Goal: Task Accomplishment & Management: Manage account settings

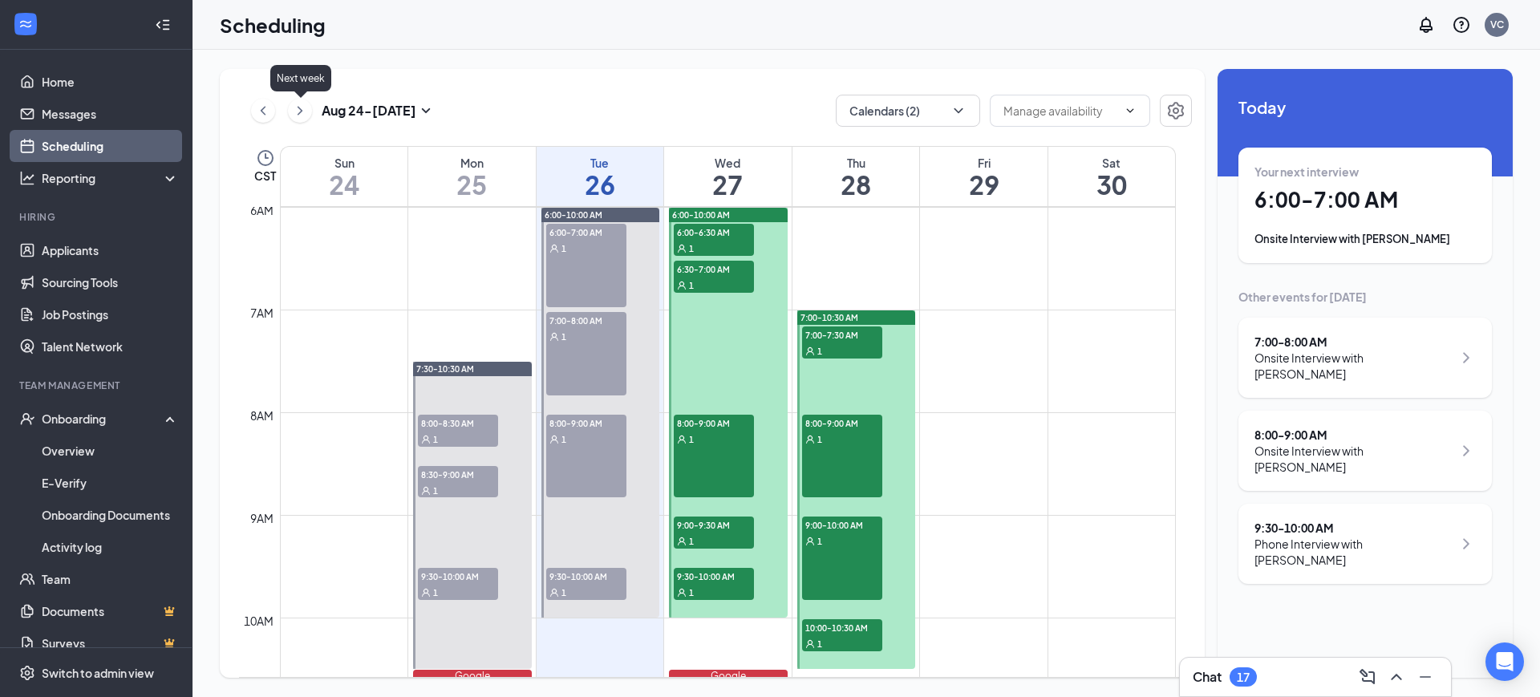
click at [302, 114] on icon "ChevronRight" at bounding box center [300, 110] width 16 height 19
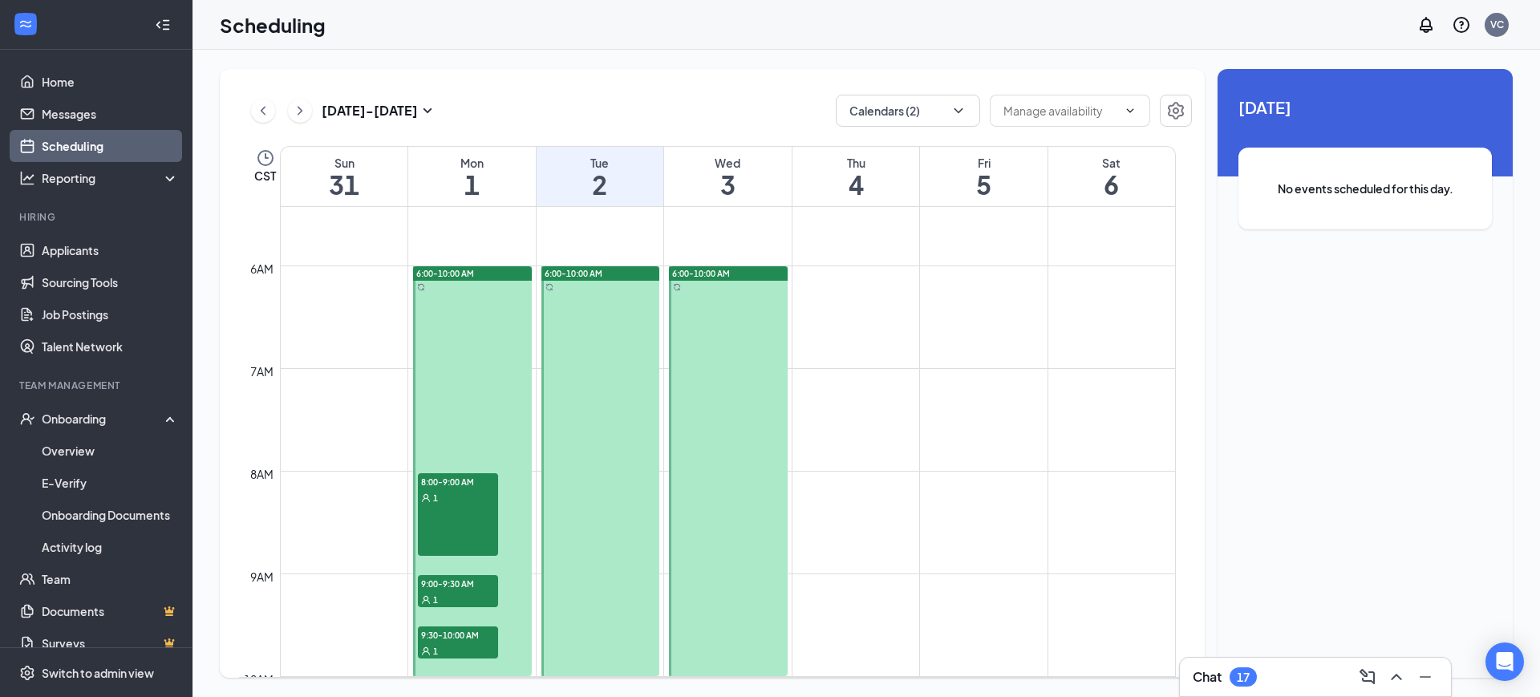
scroll to position [558, 0]
click at [446, 319] on div at bounding box center [472, 471] width 119 height 410
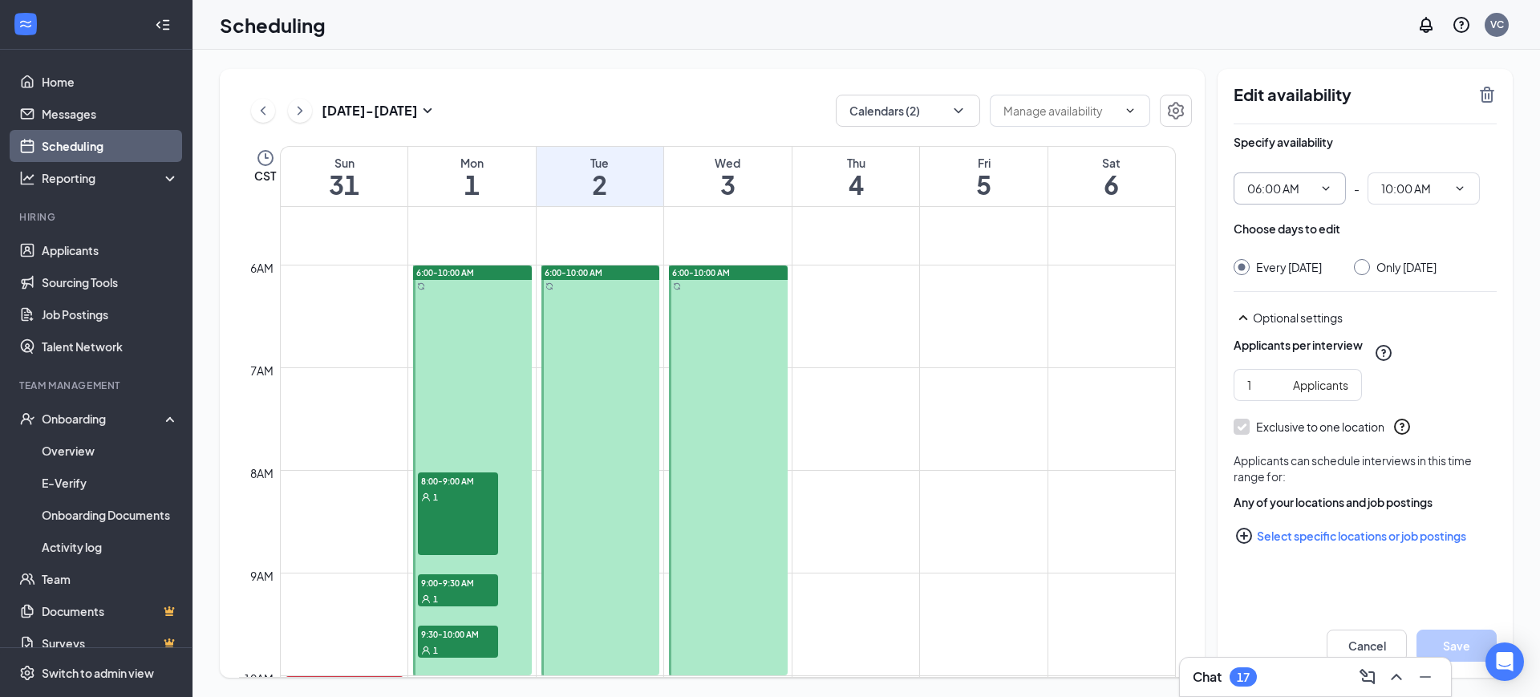
click at [1322, 184] on icon "ChevronDown" at bounding box center [1325, 188] width 13 height 13
click at [1283, 334] on div "08:00 AM" at bounding box center [1270, 341] width 47 height 18
type input "08:00 AM"
click at [1462, 195] on span "12:00 PM" at bounding box center [1424, 188] width 112 height 32
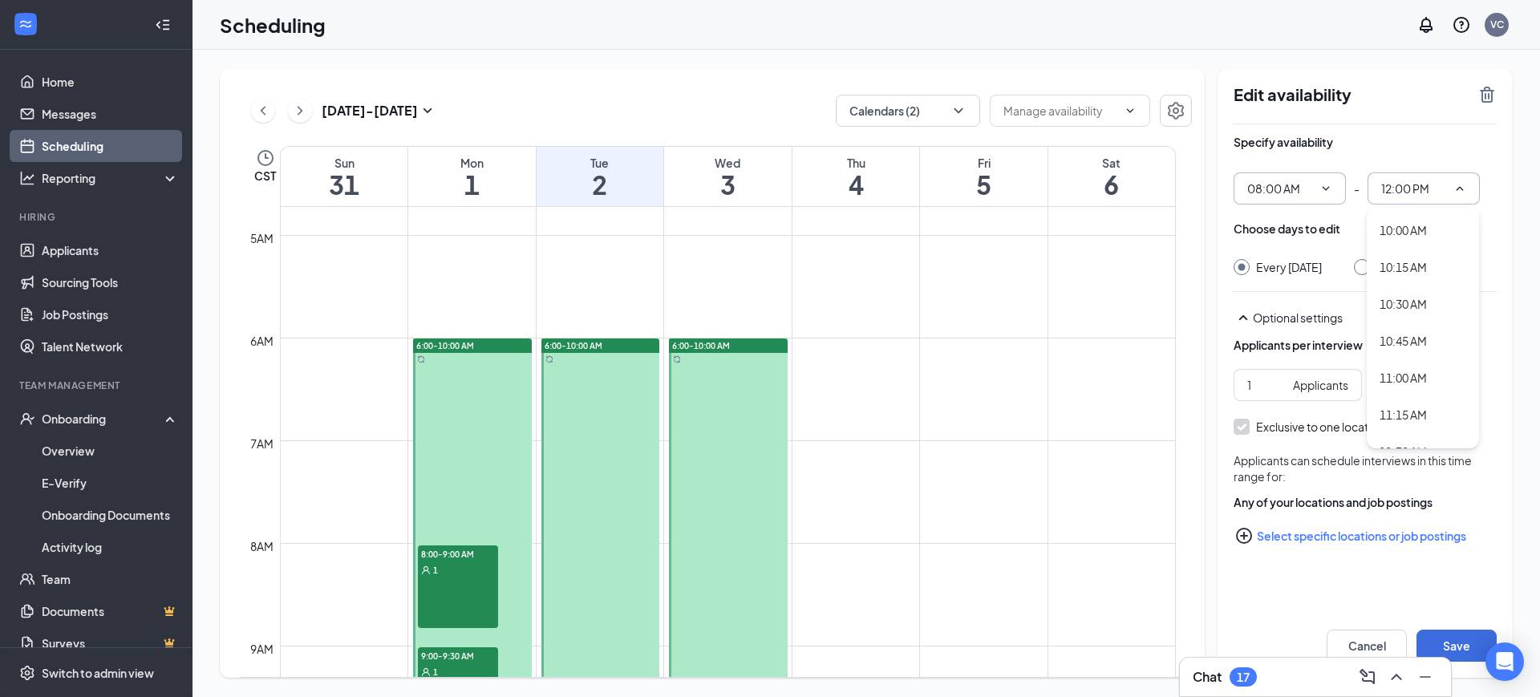
scroll to position [1392, 0]
click at [1409, 278] on div "10:00 AM" at bounding box center [1403, 273] width 47 height 18
type input "10:00 AM"
click at [1458, 640] on button "Save" at bounding box center [1457, 646] width 80 height 32
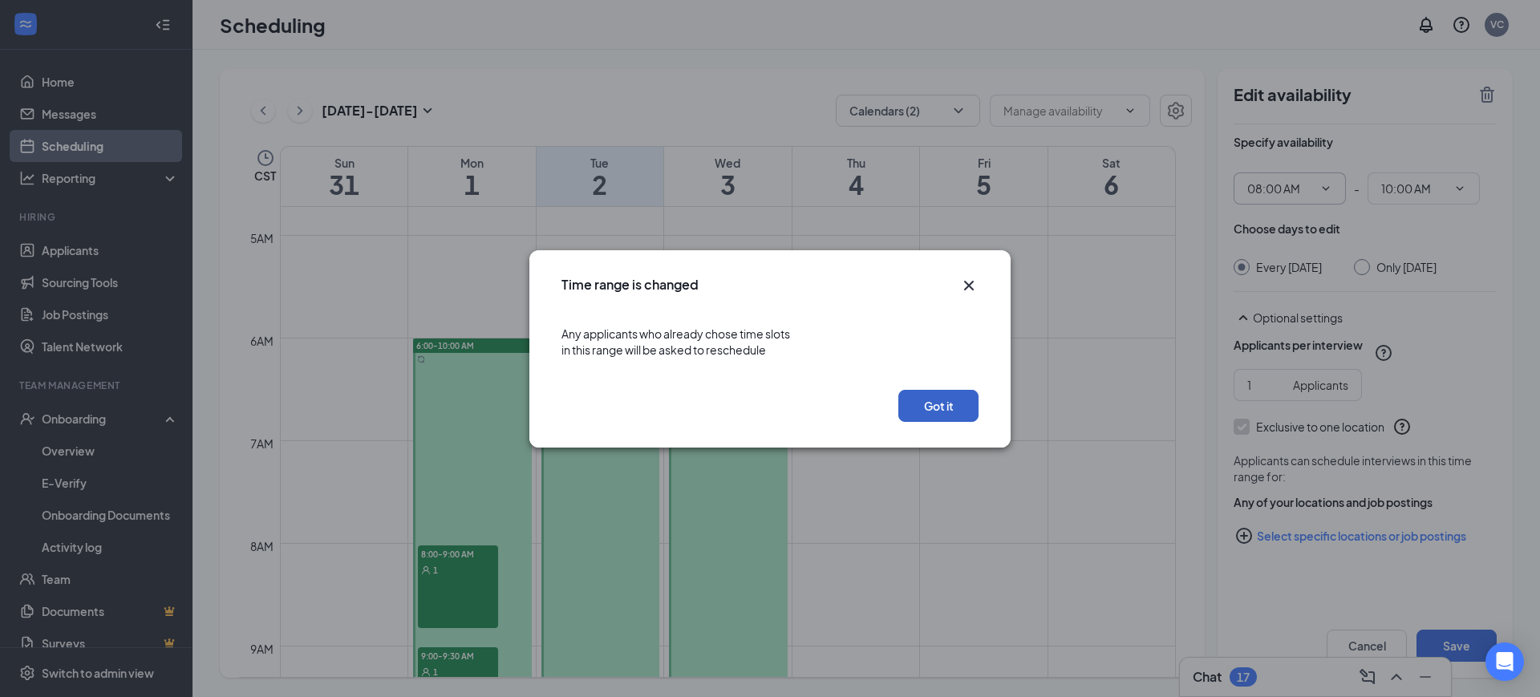
click at [949, 409] on button "Got it" at bounding box center [938, 406] width 80 height 32
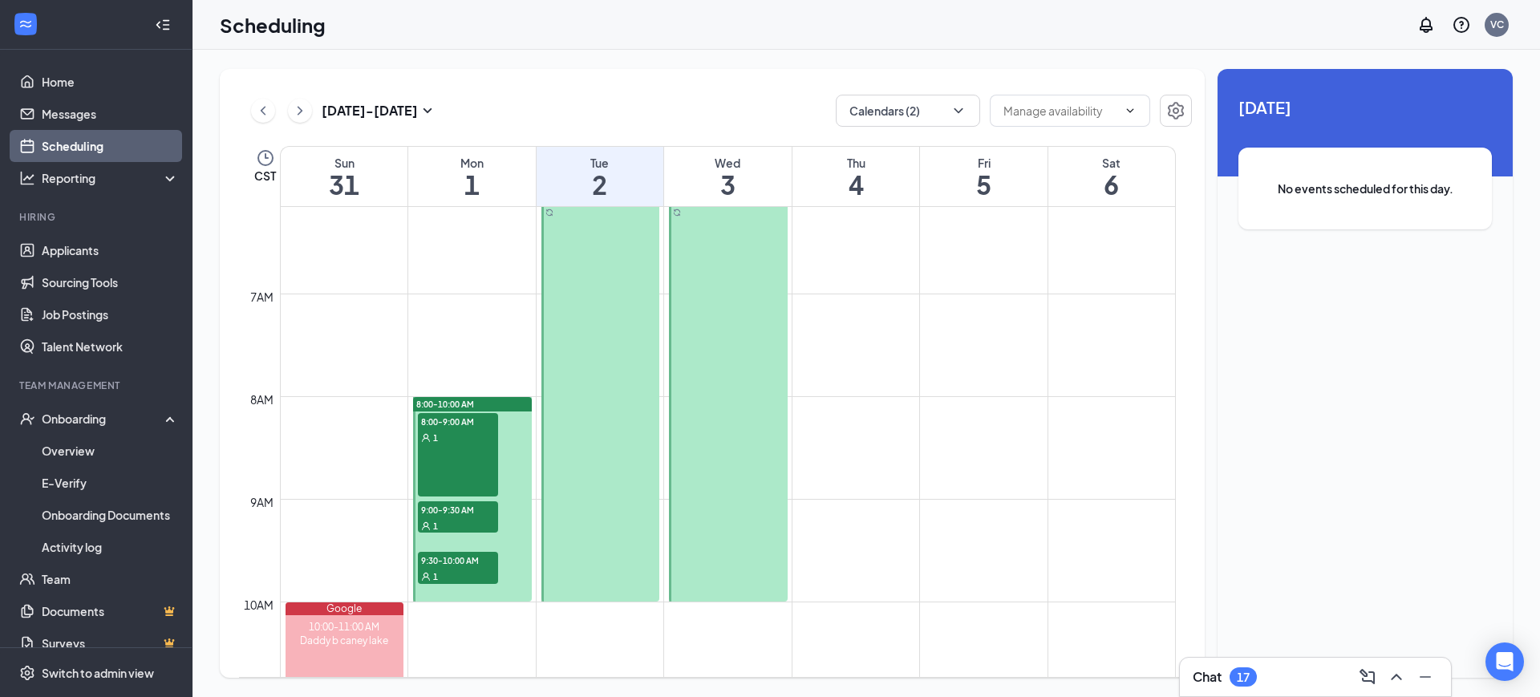
scroll to position [630, 0]
click at [444, 455] on div "8:00-9:00 AM 1" at bounding box center [458, 456] width 80 height 83
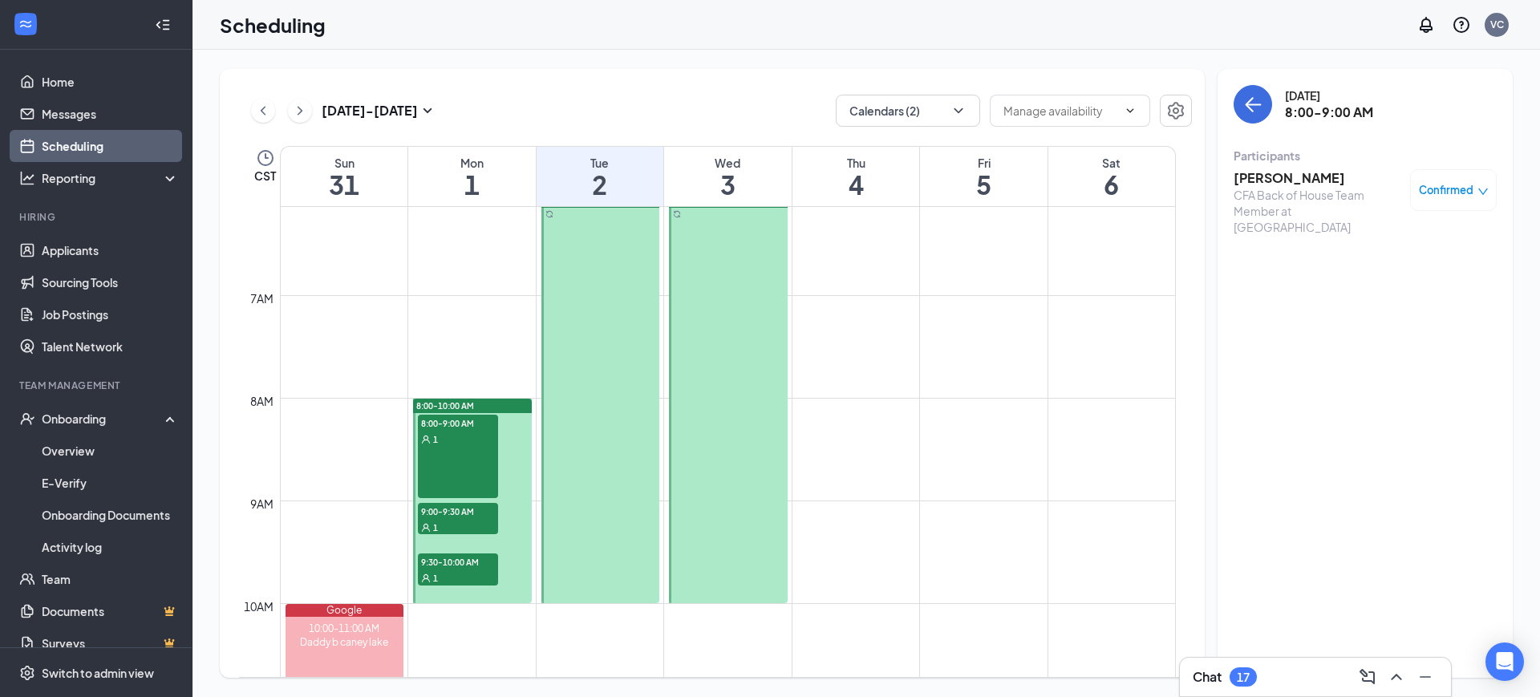
click at [471, 520] on div "1" at bounding box center [458, 527] width 80 height 16
click at [468, 568] on span "9:30-10:00 AM" at bounding box center [458, 561] width 80 height 16
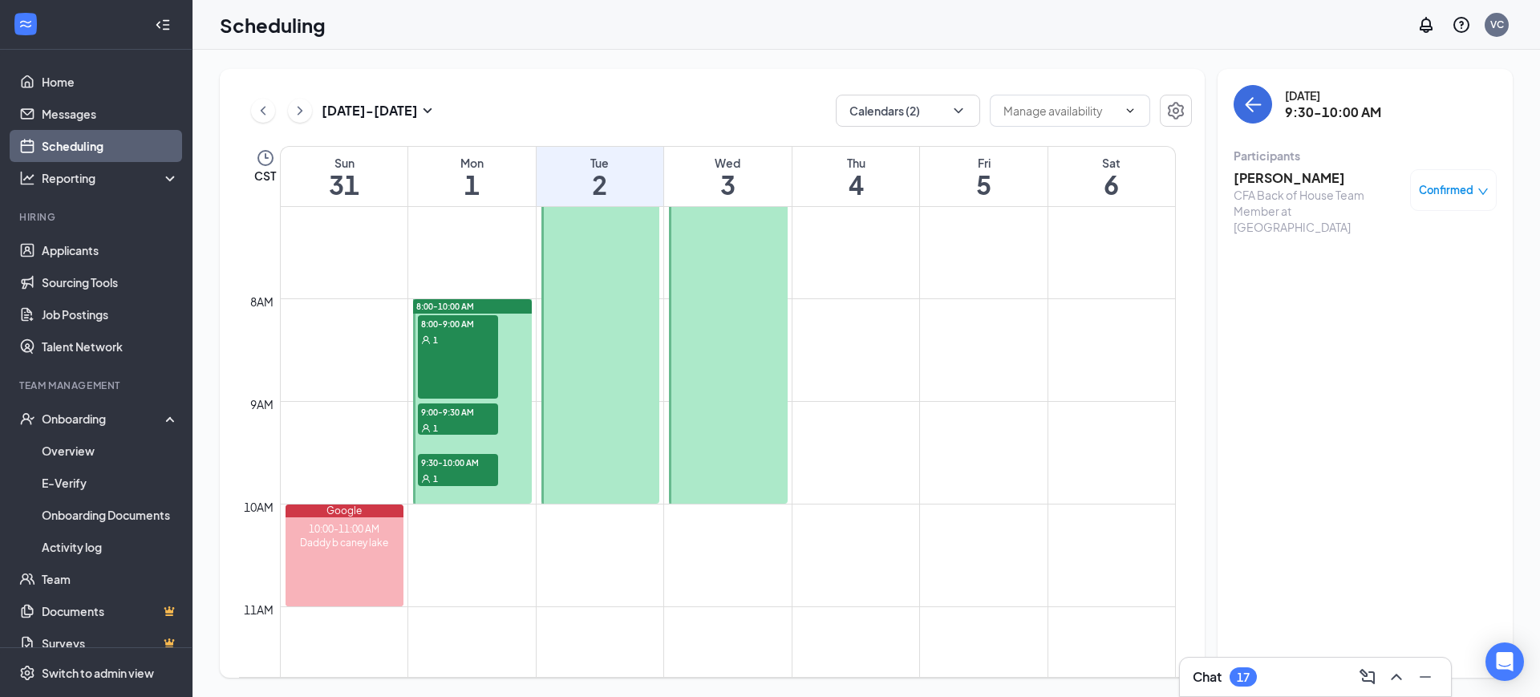
scroll to position [728, 0]
drag, startPoint x: 465, startPoint y: 506, endPoint x: 465, endPoint y: 538, distance: 32.1
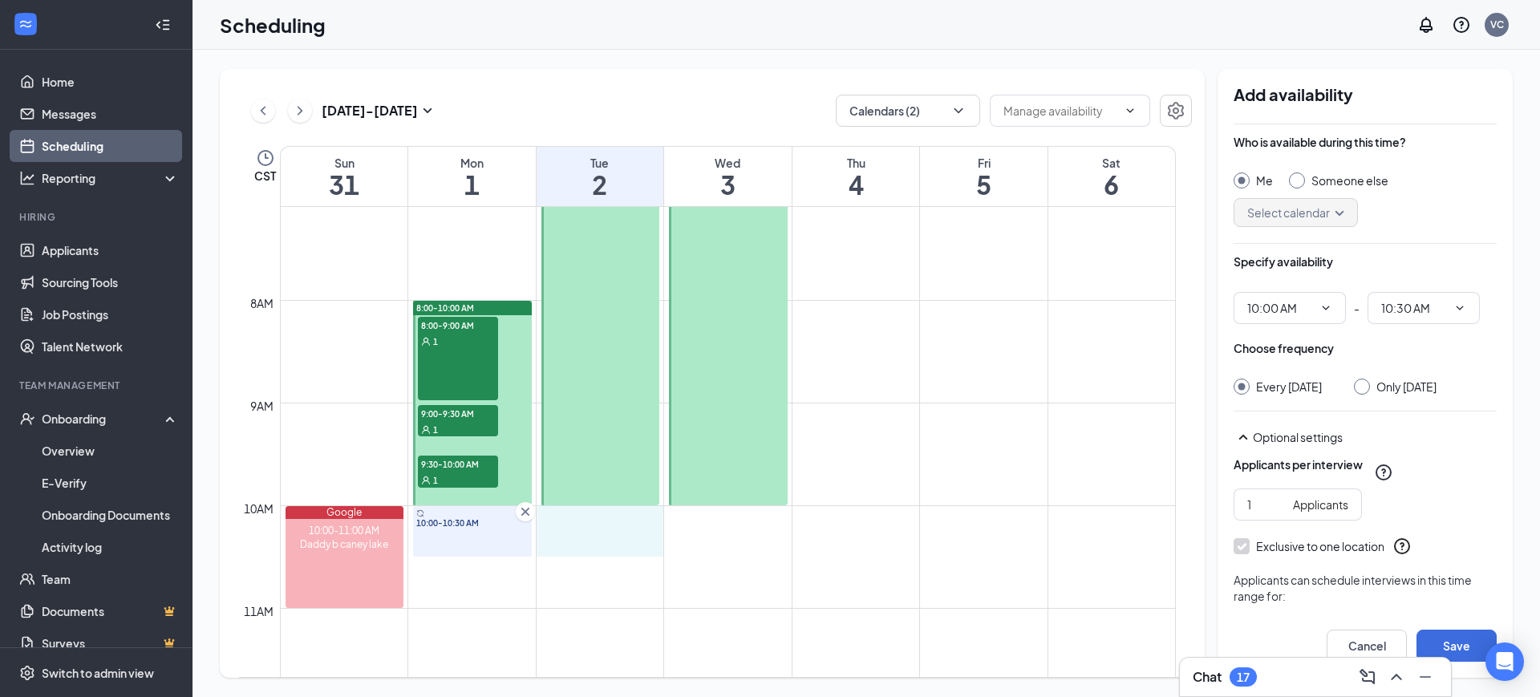
drag, startPoint x: 595, startPoint y: 507, endPoint x: 595, endPoint y: 540, distance: 32.9
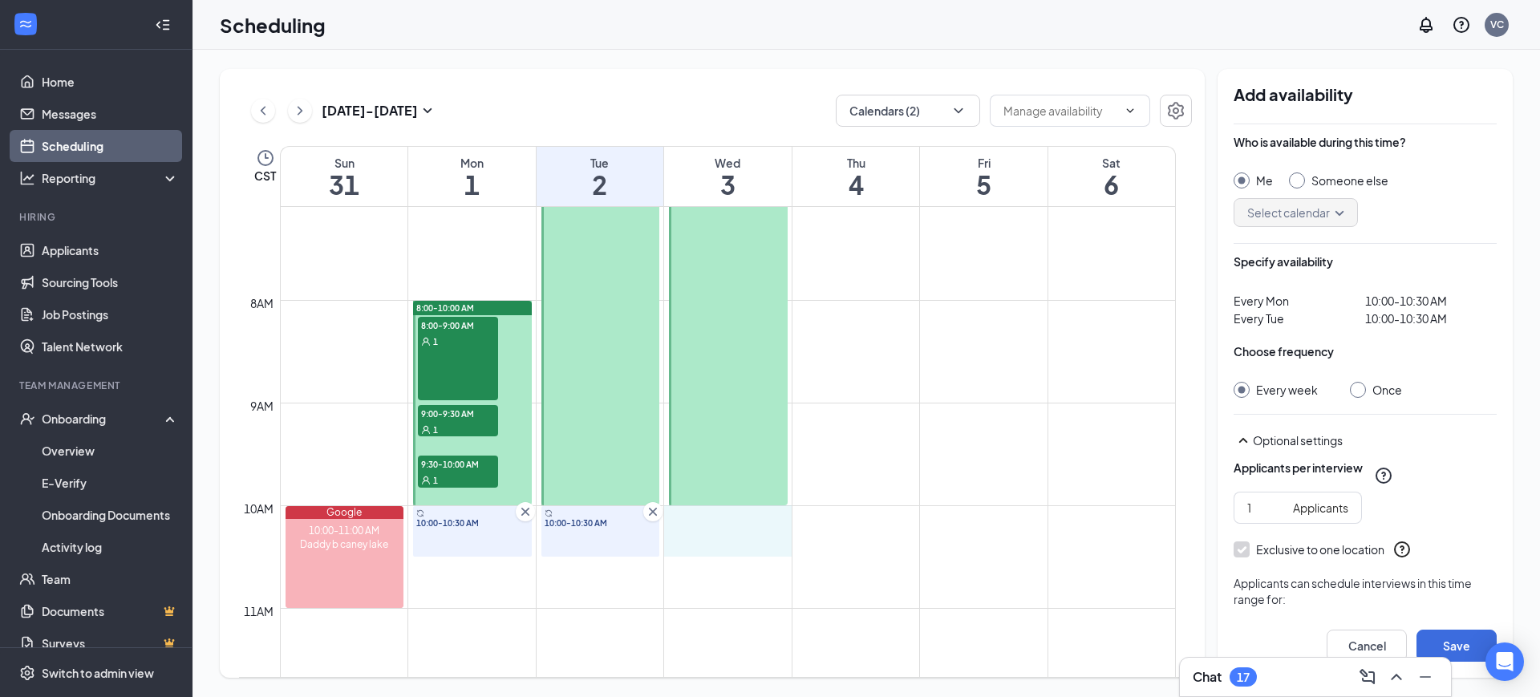
drag, startPoint x: 723, startPoint y: 508, endPoint x: 726, endPoint y: 537, distance: 29.9
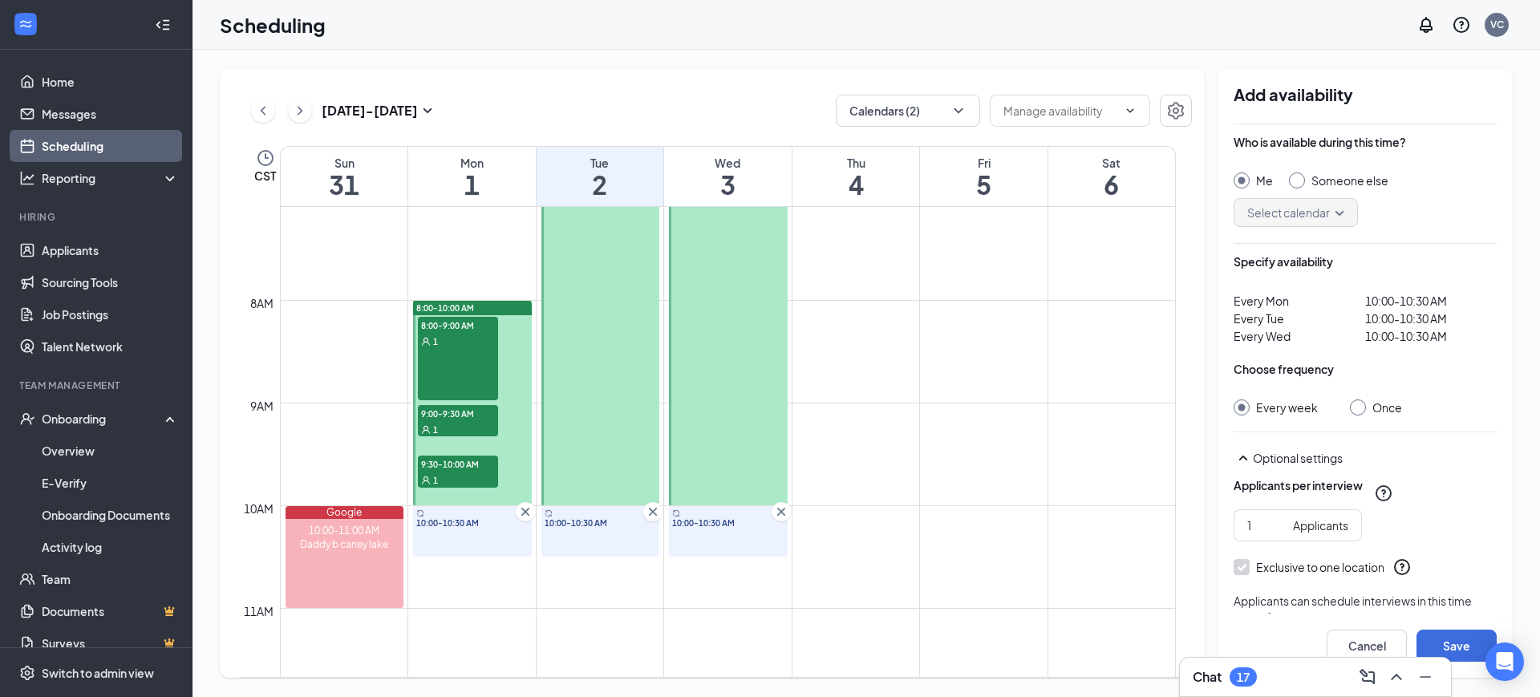
click at [1346, 405] on div "Every week Once" at bounding box center [1365, 407] width 263 height 16
click at [1355, 407] on input "Once" at bounding box center [1355, 404] width 11 height 11
radio input "true"
radio input "false"
click at [1468, 647] on button "Save" at bounding box center [1457, 646] width 80 height 32
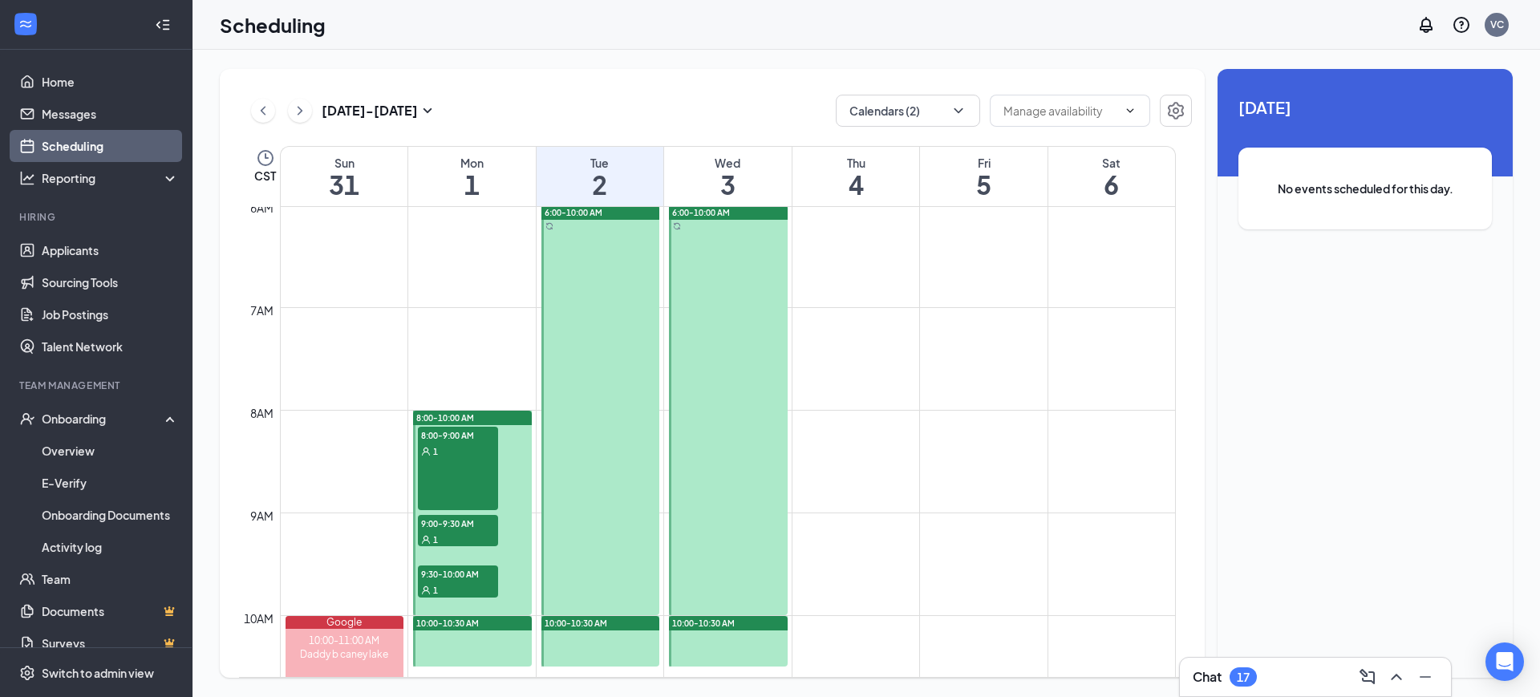
scroll to position [605, 0]
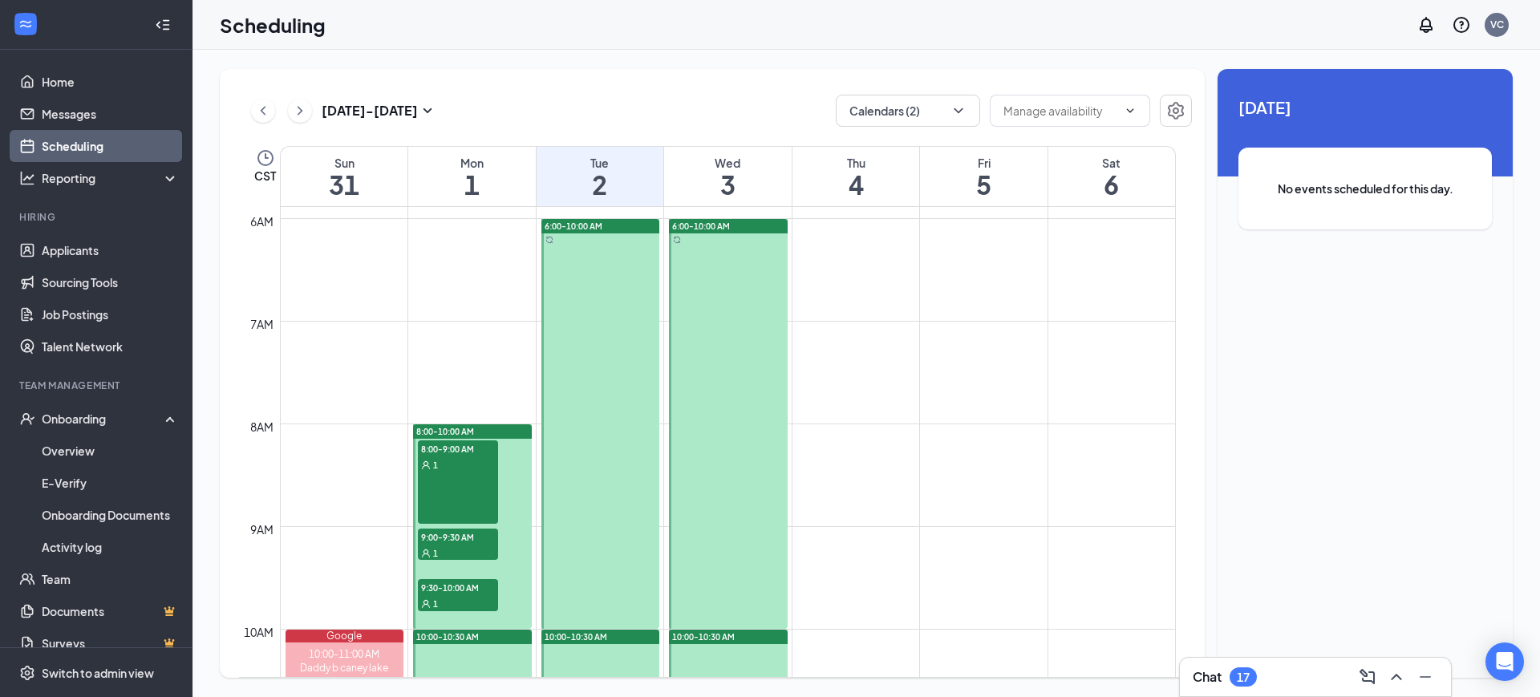
drag, startPoint x: 460, startPoint y: 523, endPoint x: 408, endPoint y: 417, distance: 118.0
click at [408, 417] on td at bounding box center [728, 411] width 896 height 26
click at [306, 111] on icon "ChevronRight" at bounding box center [300, 110] width 16 height 19
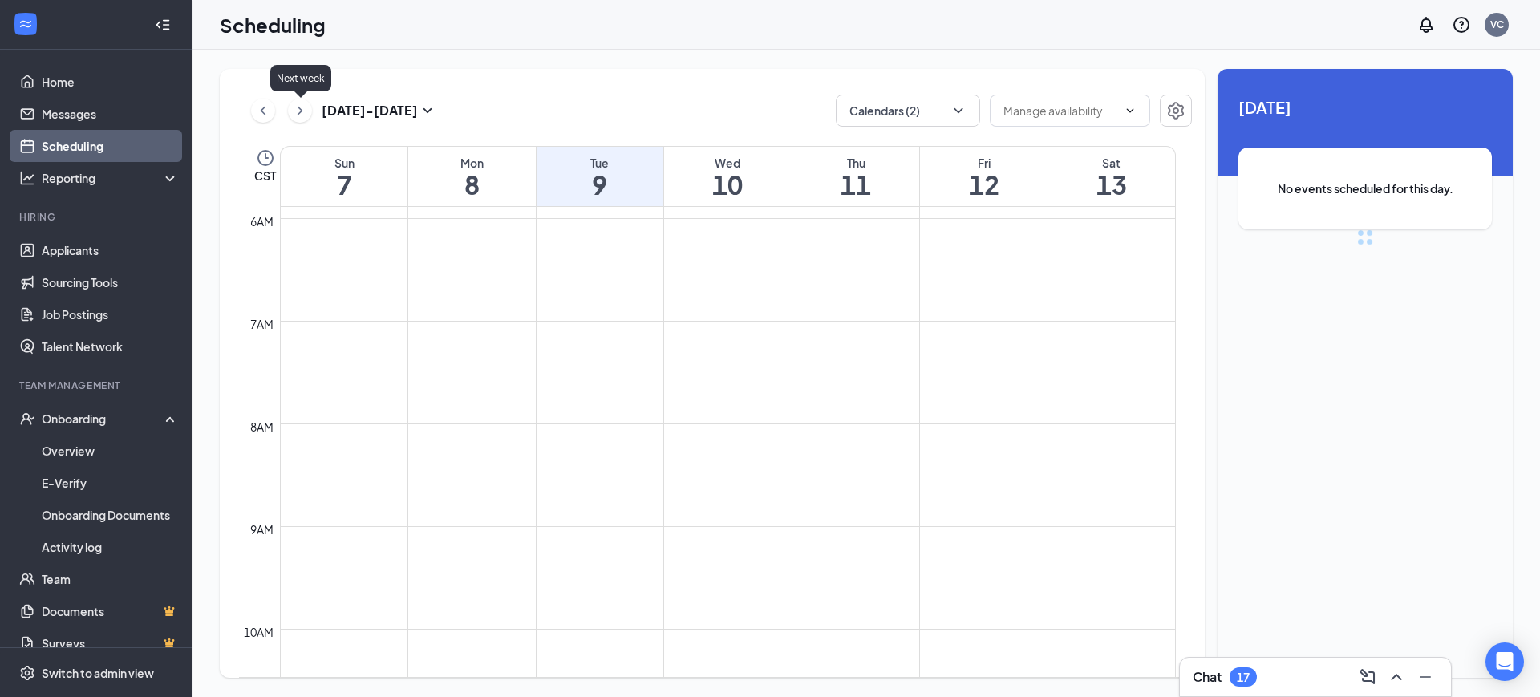
scroll to position [788, 0]
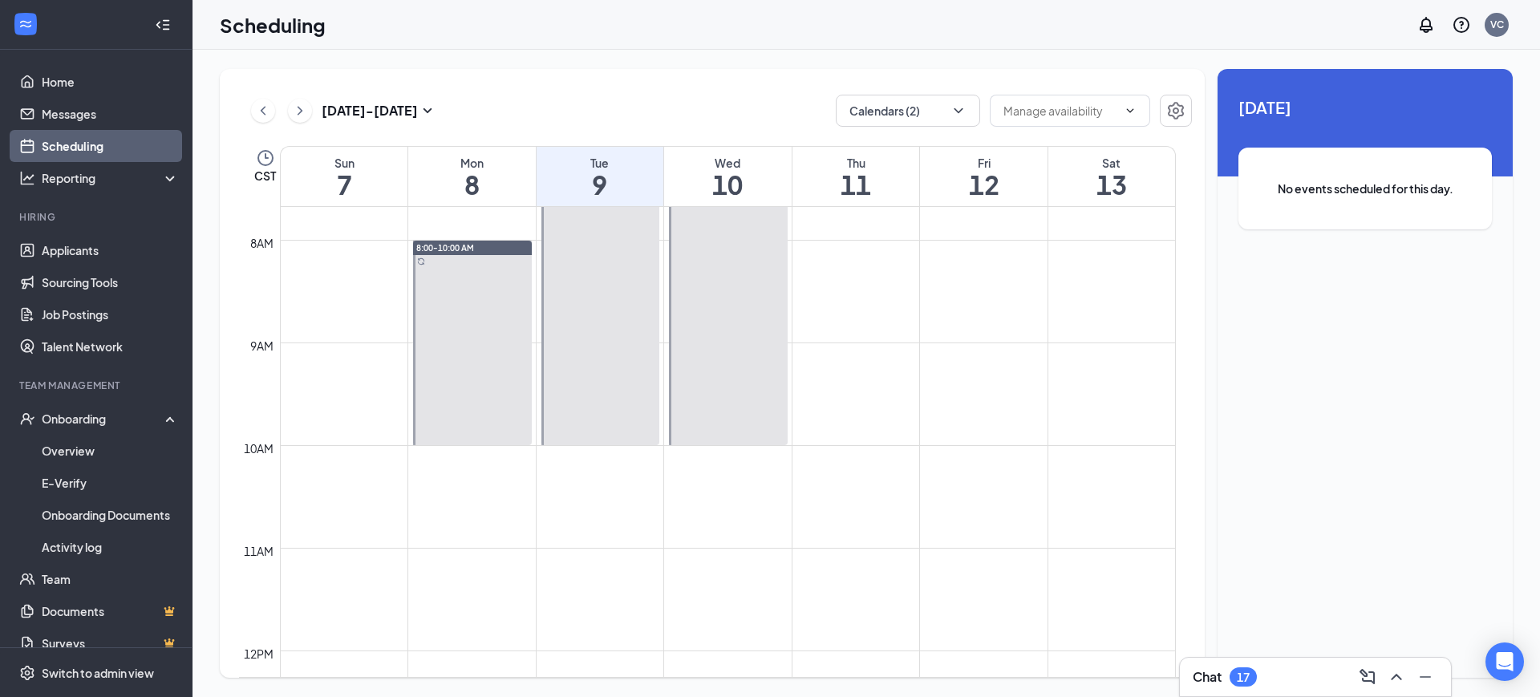
click at [475, 380] on link "8:00-10:00 AM" at bounding box center [471, 342] width 123 height 205
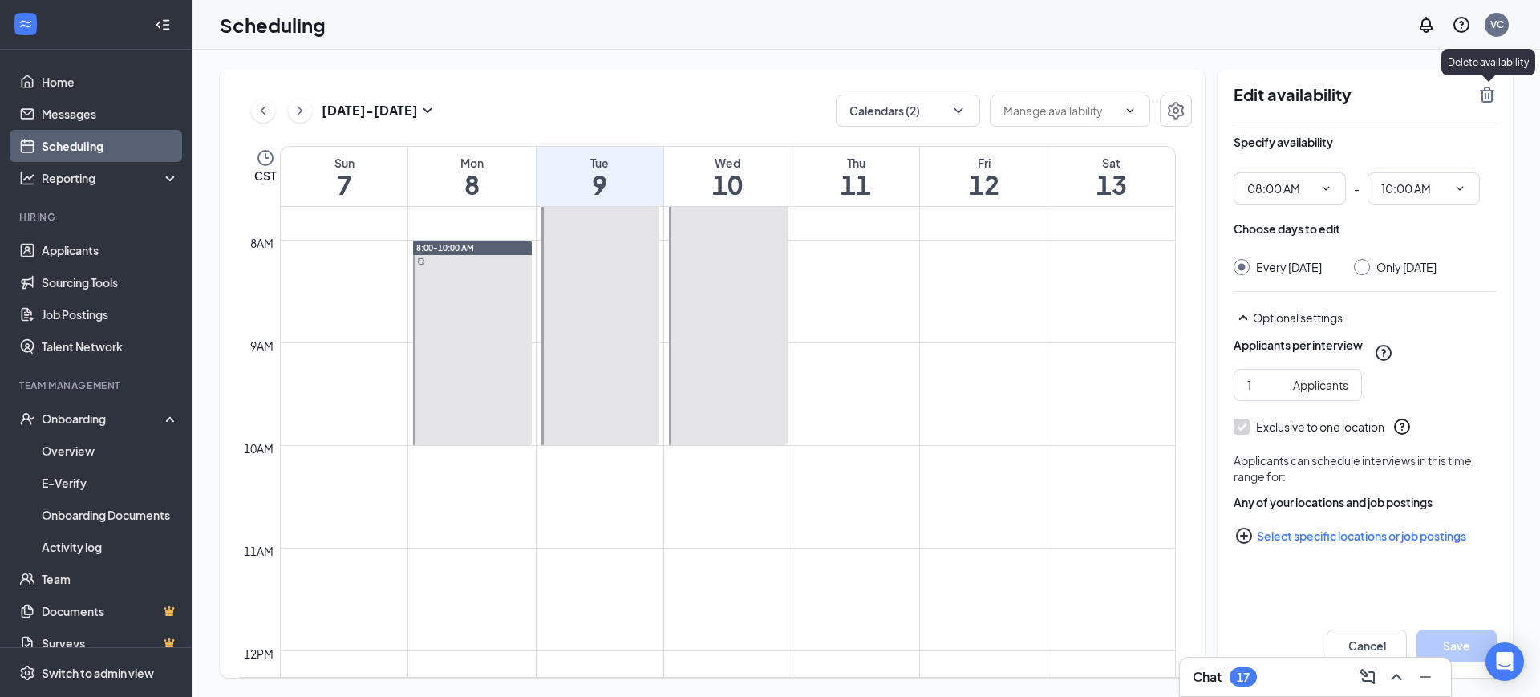
click at [1483, 87] on icon "TrashOutline" at bounding box center [1487, 94] width 19 height 19
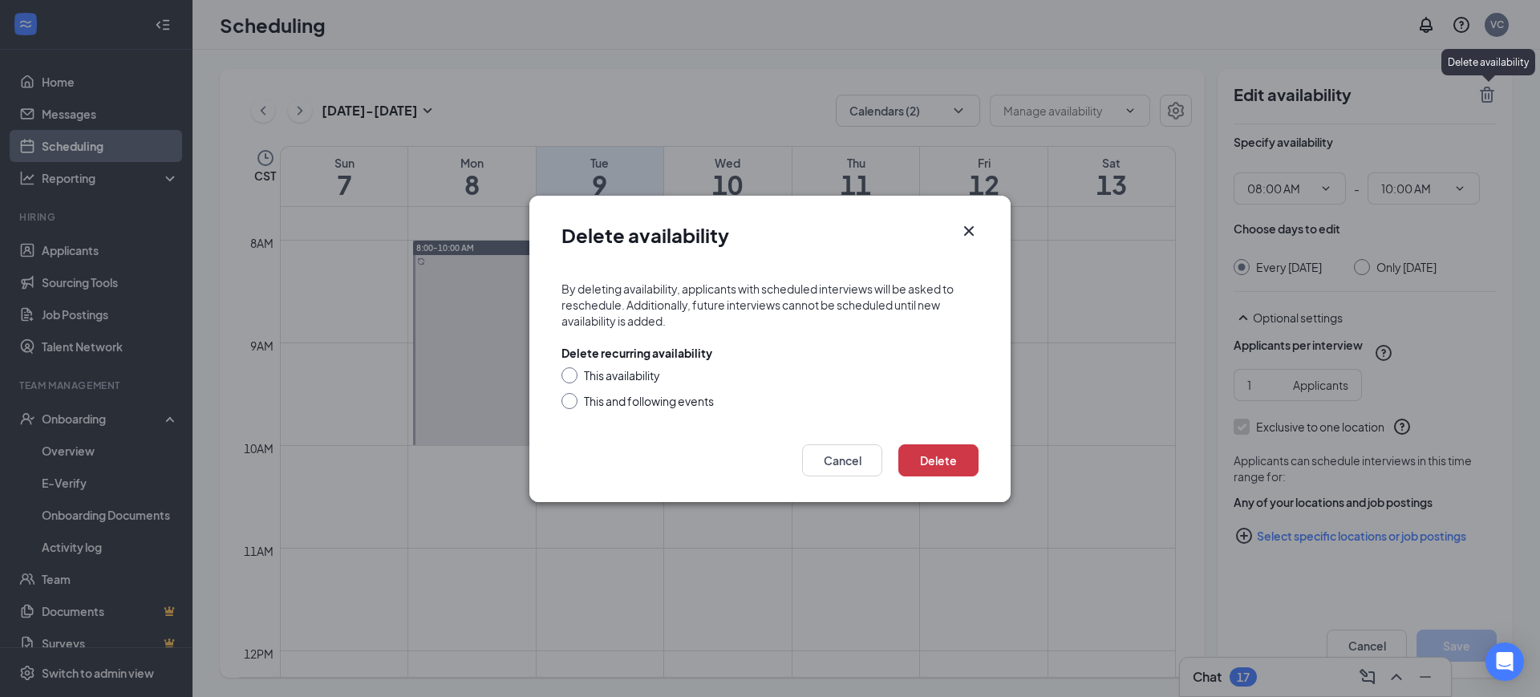
click at [570, 399] on input "This and following events" at bounding box center [566, 398] width 11 height 11
radio input "true"
click at [965, 455] on button "Delete" at bounding box center [938, 460] width 80 height 32
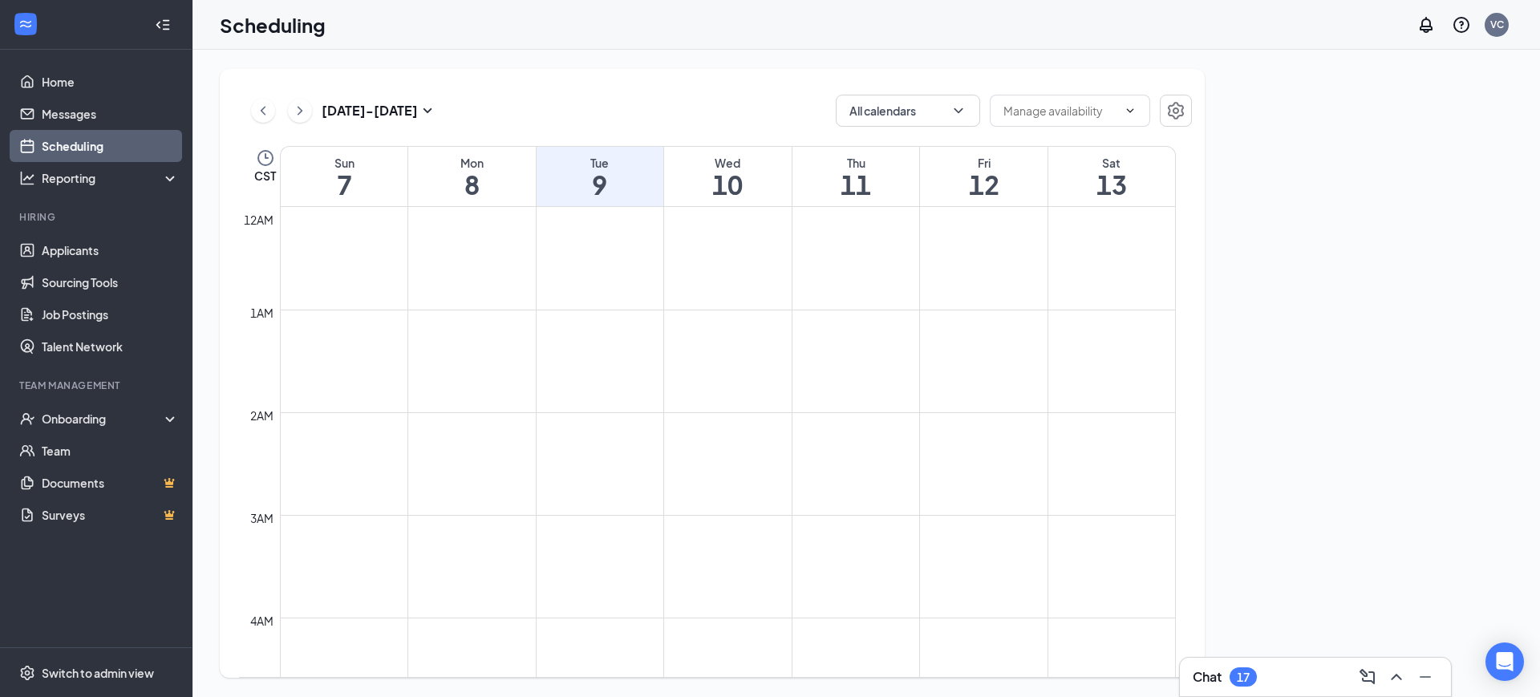
scroll to position [788, 0]
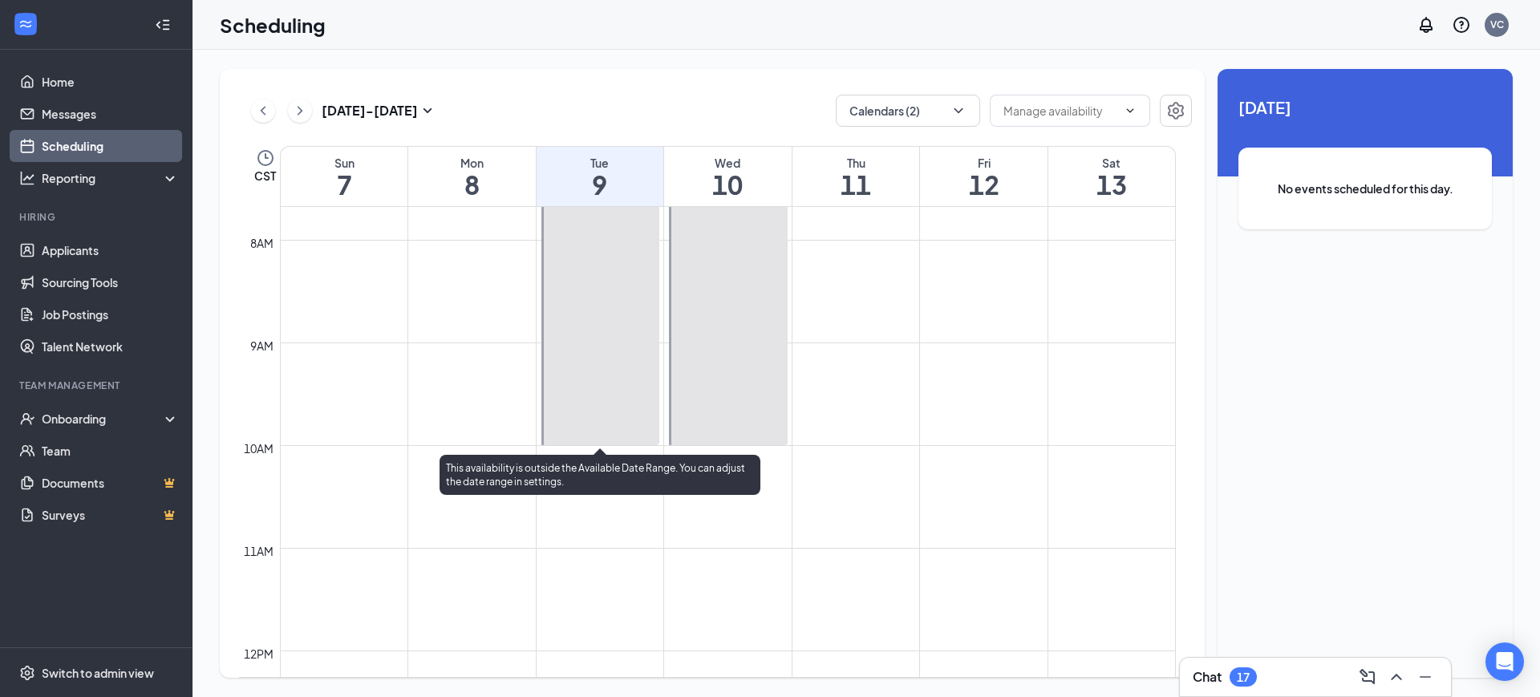
click at [598, 393] on div at bounding box center [600, 240] width 119 height 410
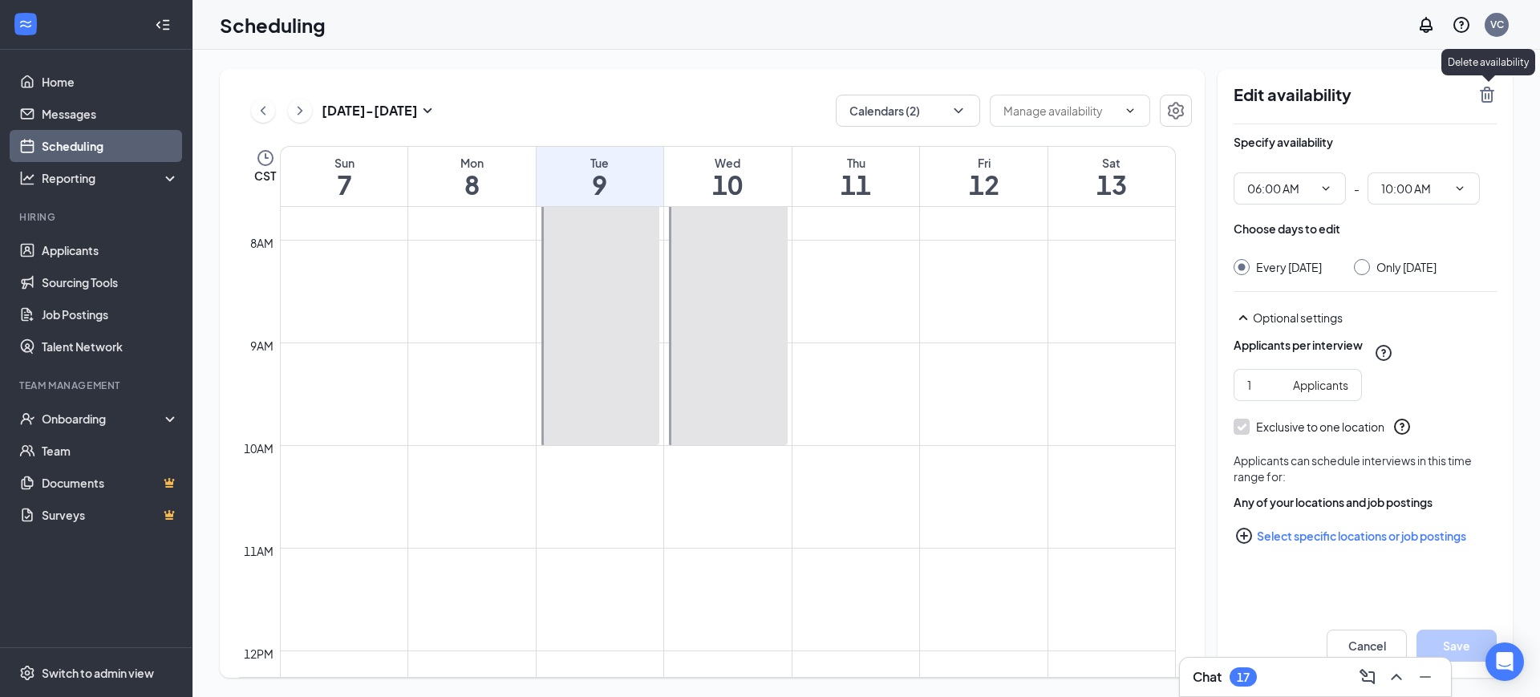
click at [1485, 98] on icon "TrashOutline" at bounding box center [1487, 95] width 14 height 16
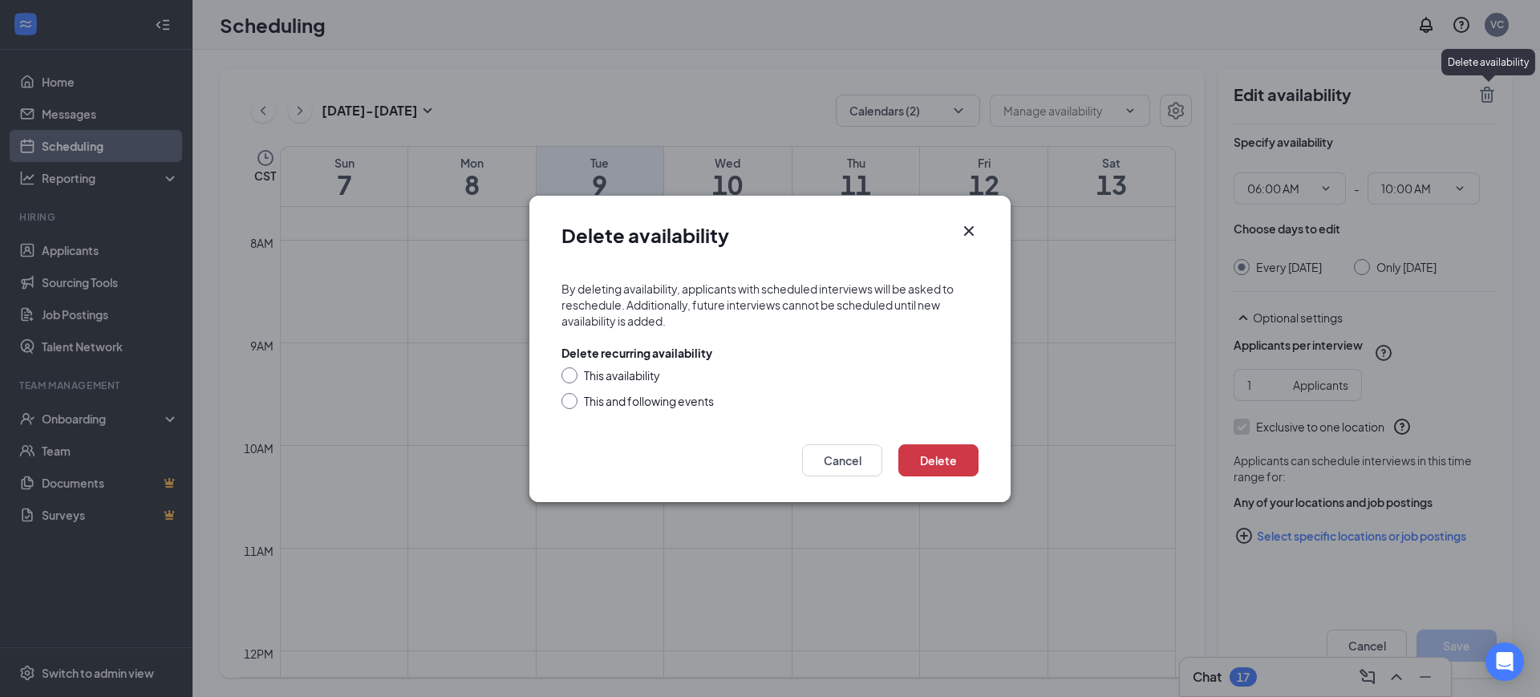
click at [562, 397] on input "This and following events" at bounding box center [566, 398] width 11 height 11
radio input "true"
click at [931, 463] on button "Delete" at bounding box center [938, 460] width 80 height 32
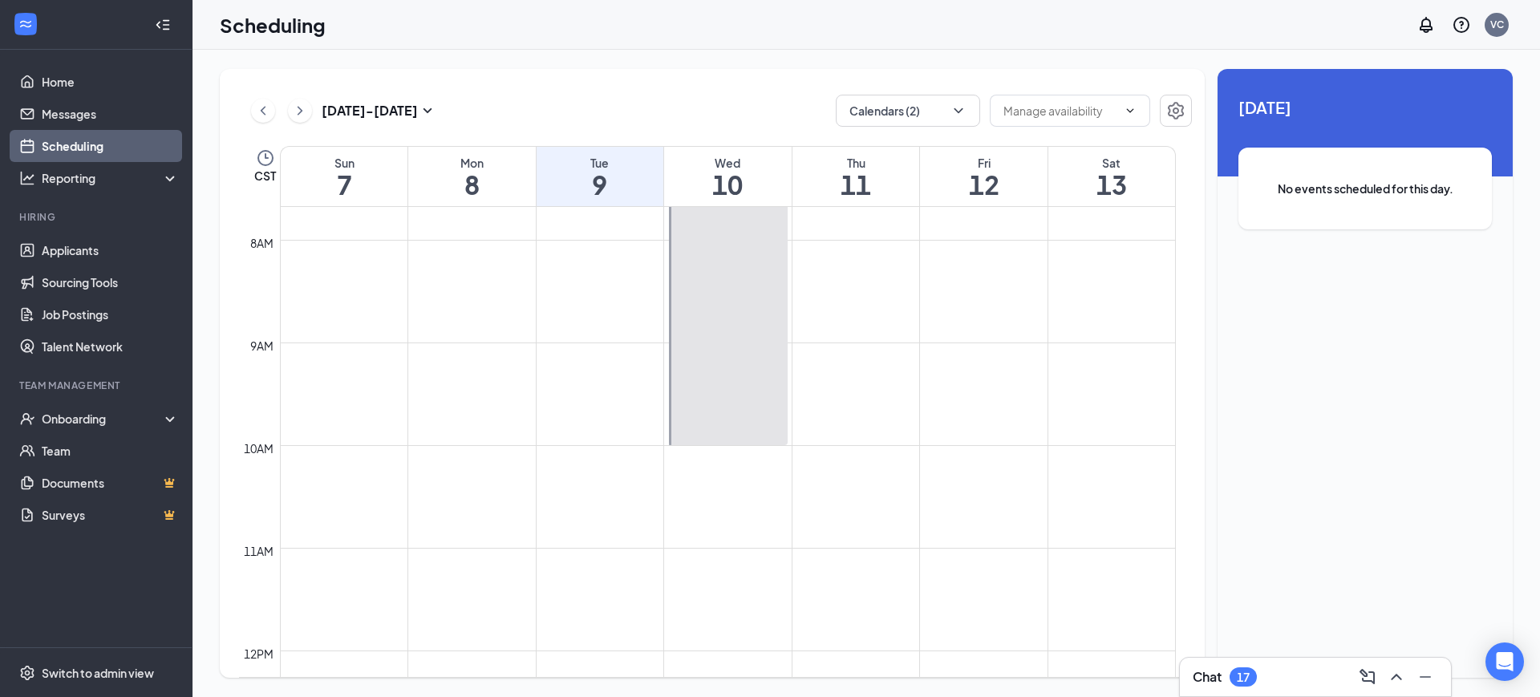
click at [751, 400] on div at bounding box center [728, 240] width 119 height 410
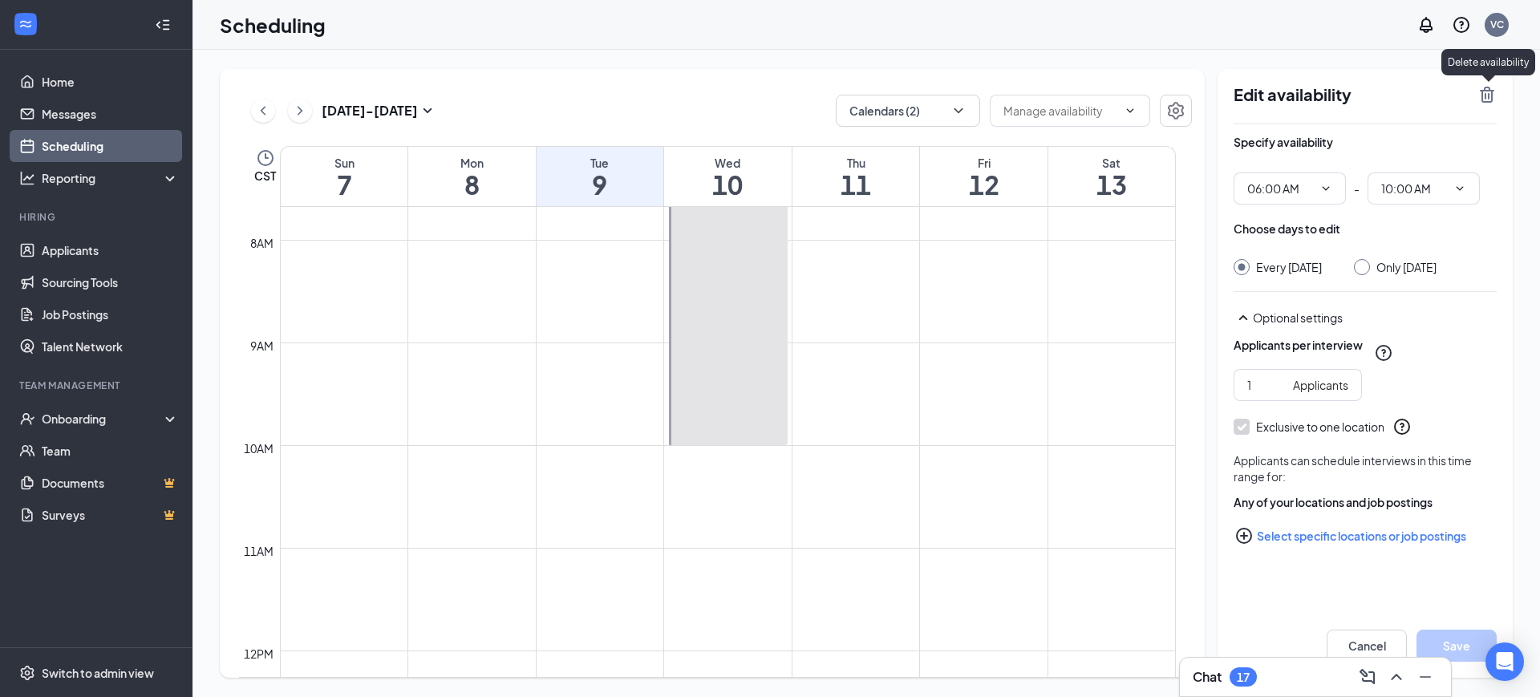
click at [1486, 96] on icon "TrashOutline" at bounding box center [1487, 95] width 14 height 16
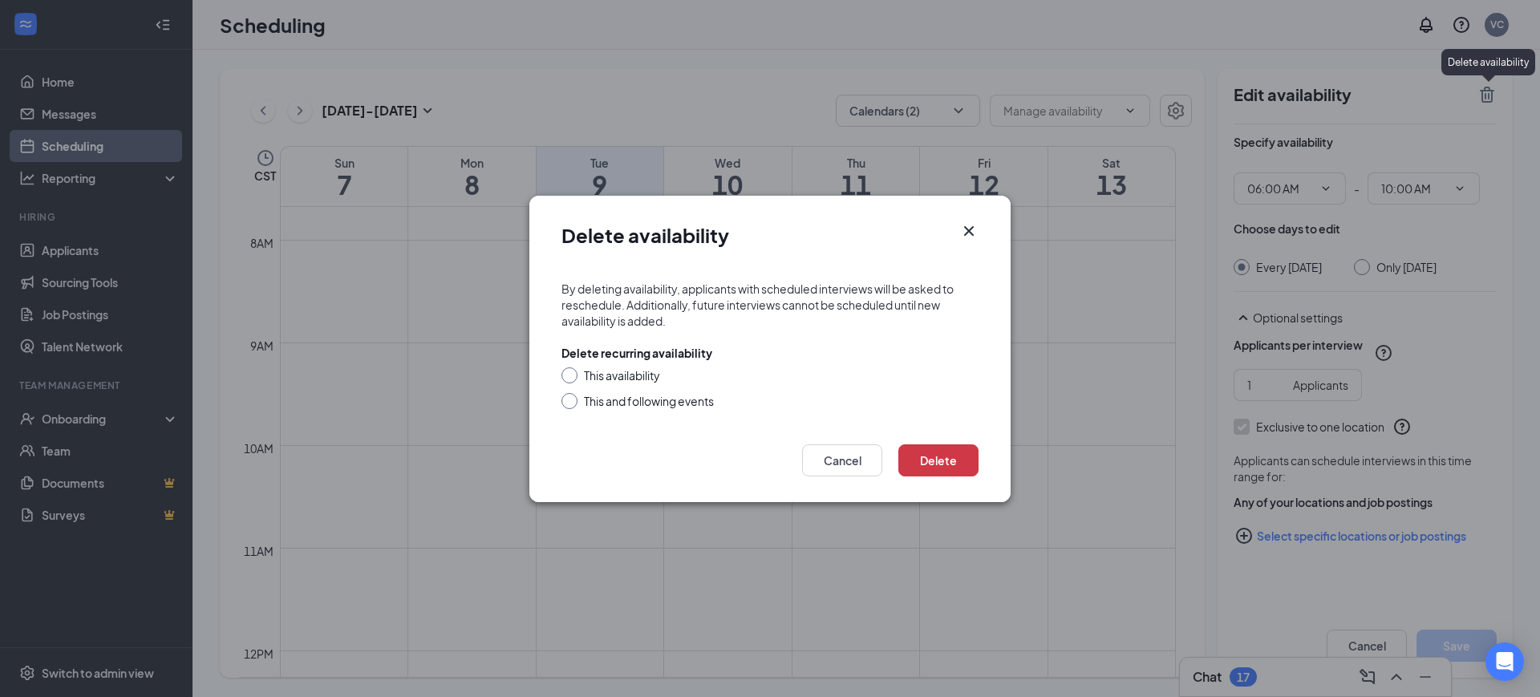
click at [570, 397] on input "This and following events" at bounding box center [566, 398] width 11 height 11
radio input "true"
click at [934, 448] on button "Delete" at bounding box center [938, 460] width 80 height 32
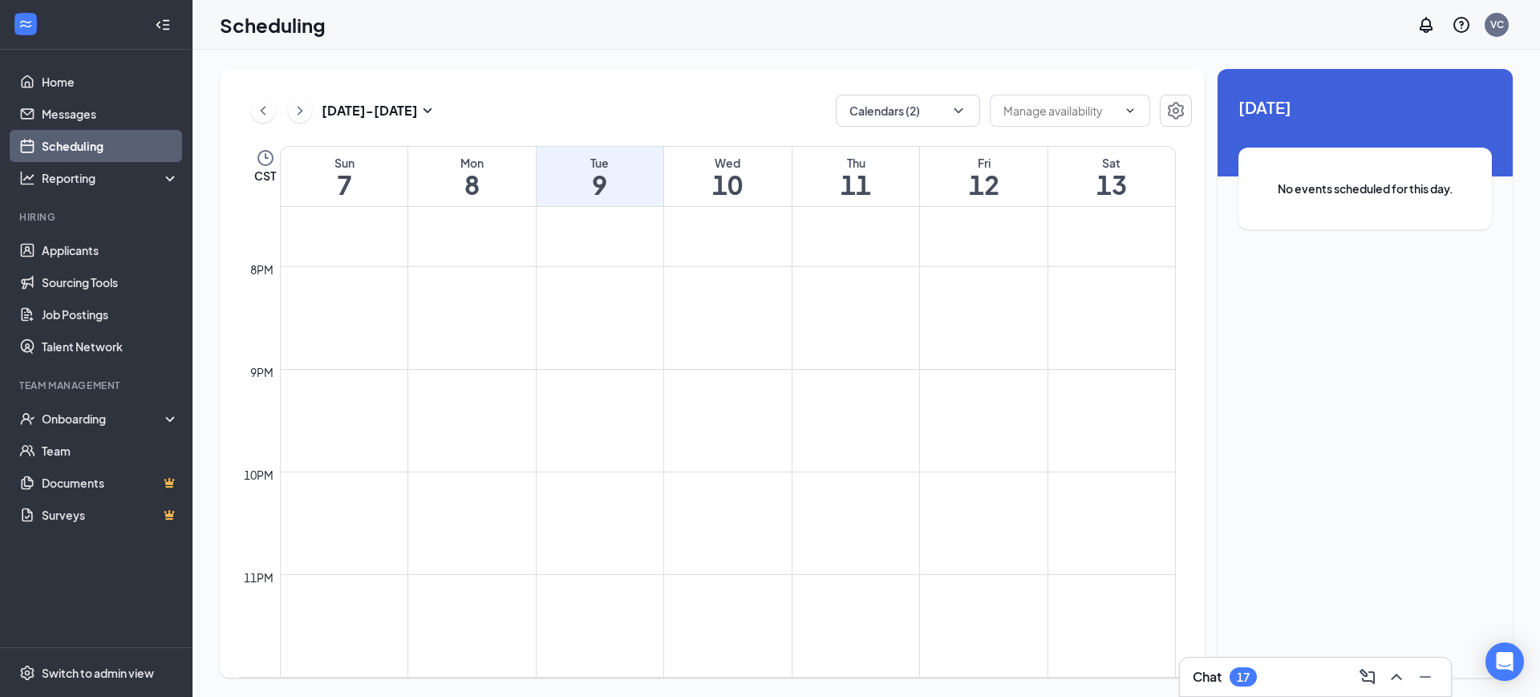
scroll to position [1993, 0]
click at [257, 105] on icon "ChevronLeft" at bounding box center [263, 110] width 16 height 19
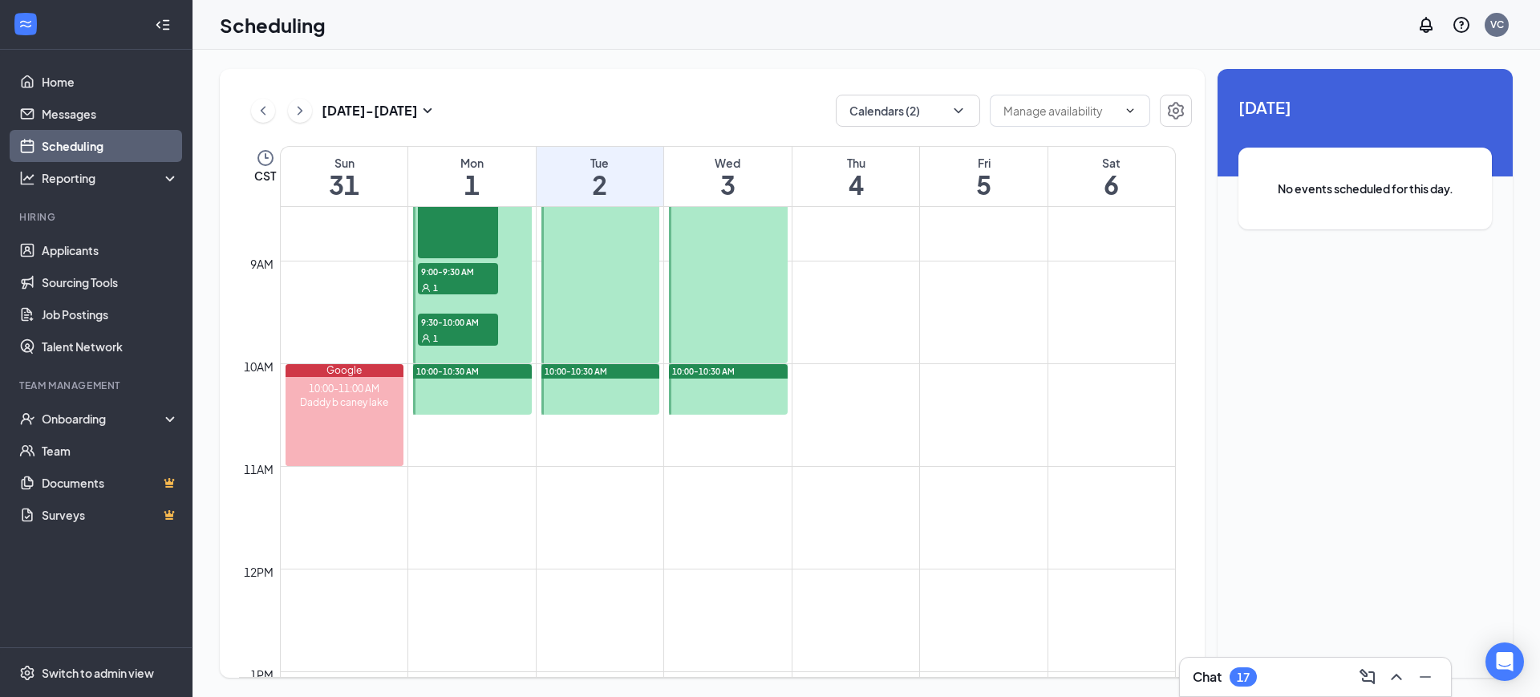
scroll to position [870, 0]
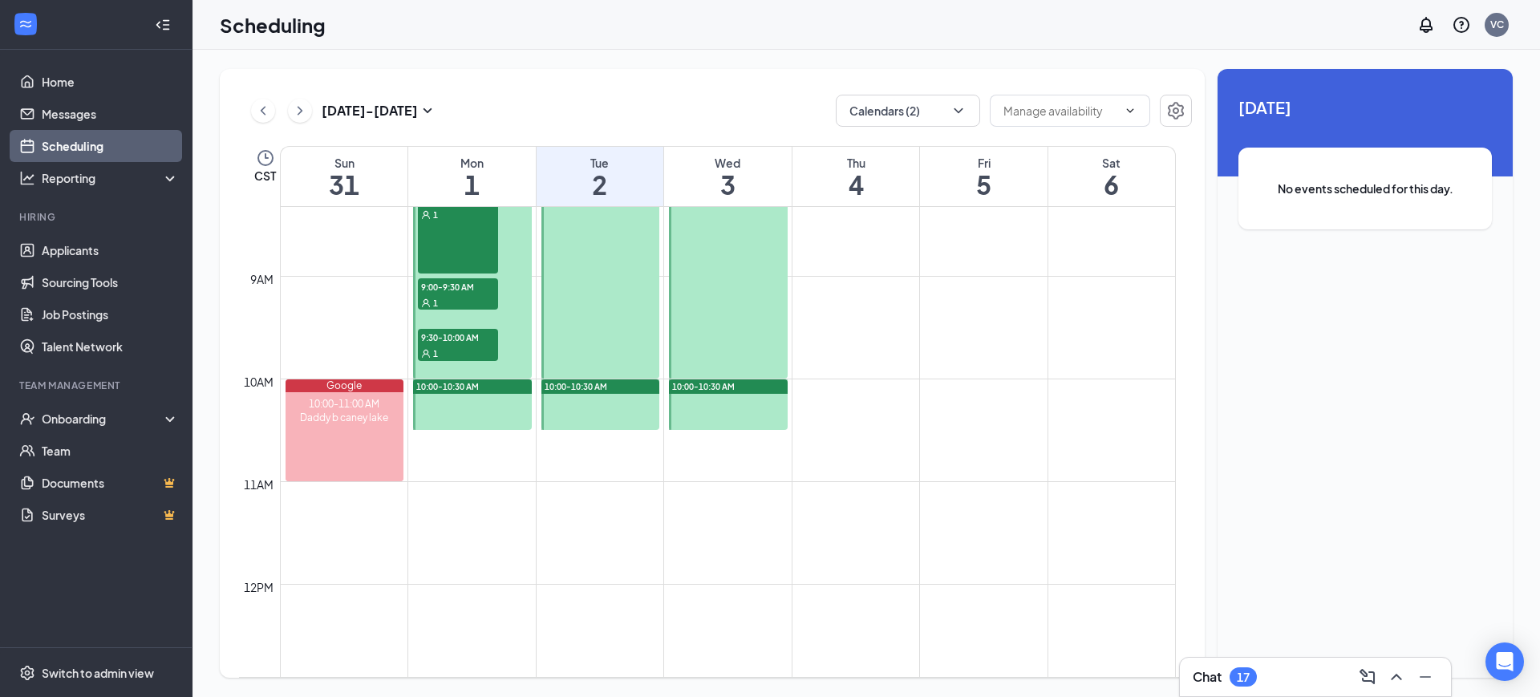
scroll to position [841, 0]
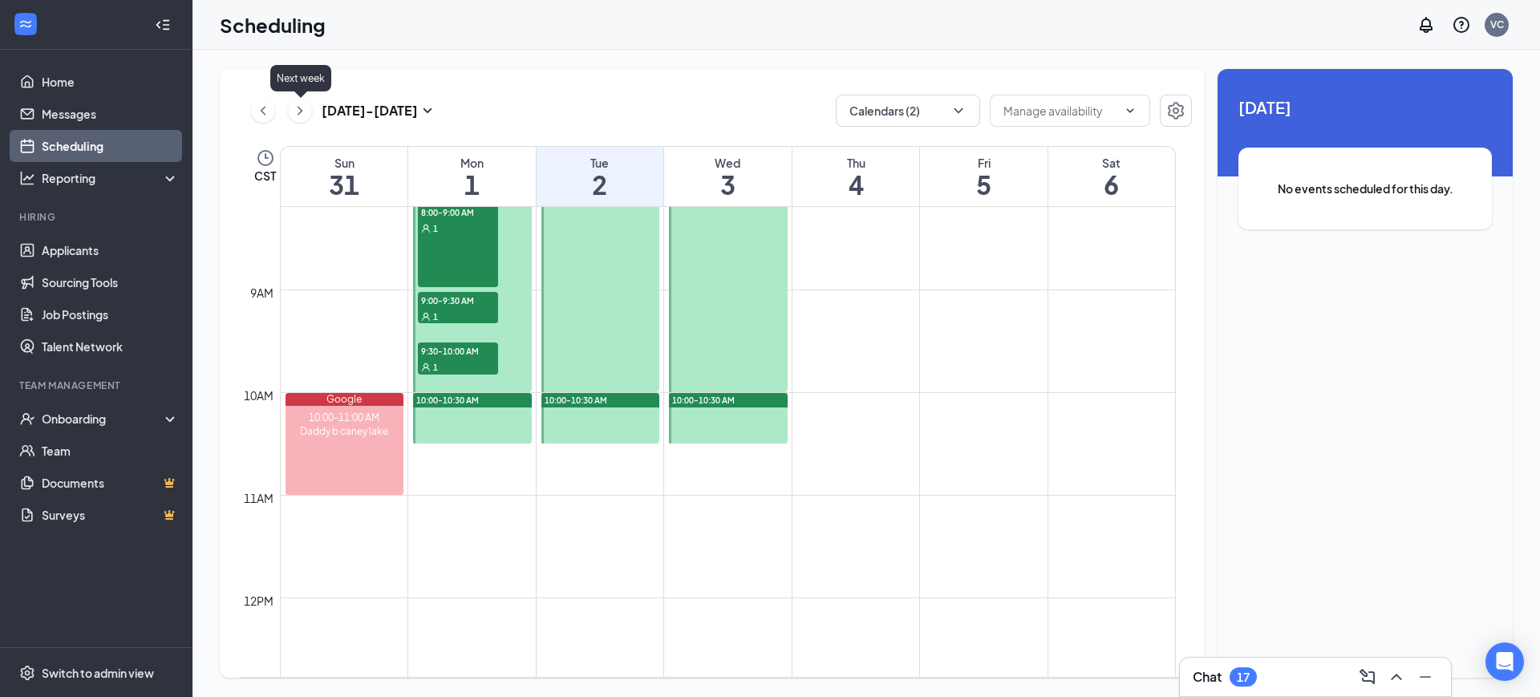
click at [298, 111] on icon "ChevronRight" at bounding box center [300, 110] width 16 height 19
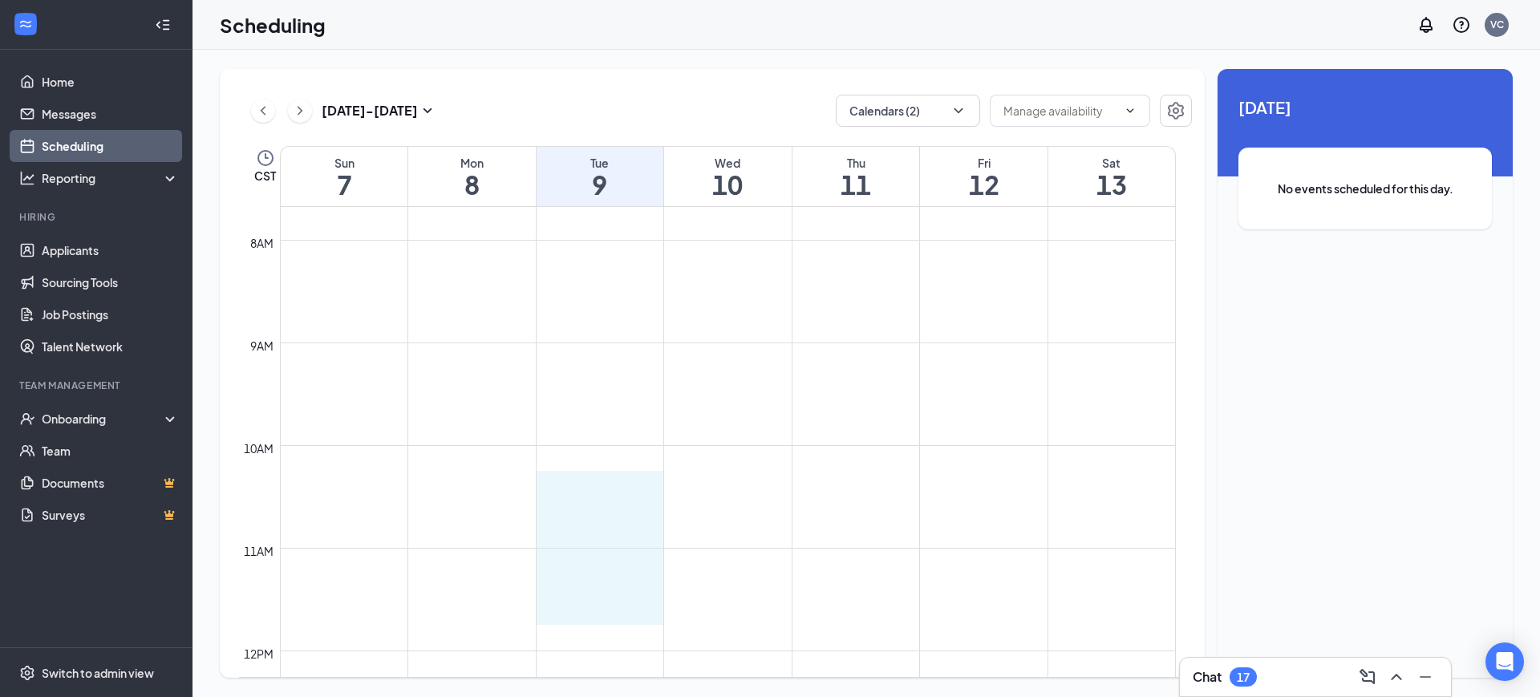
drag, startPoint x: 591, startPoint y: 493, endPoint x: 586, endPoint y: 613, distance: 120.4
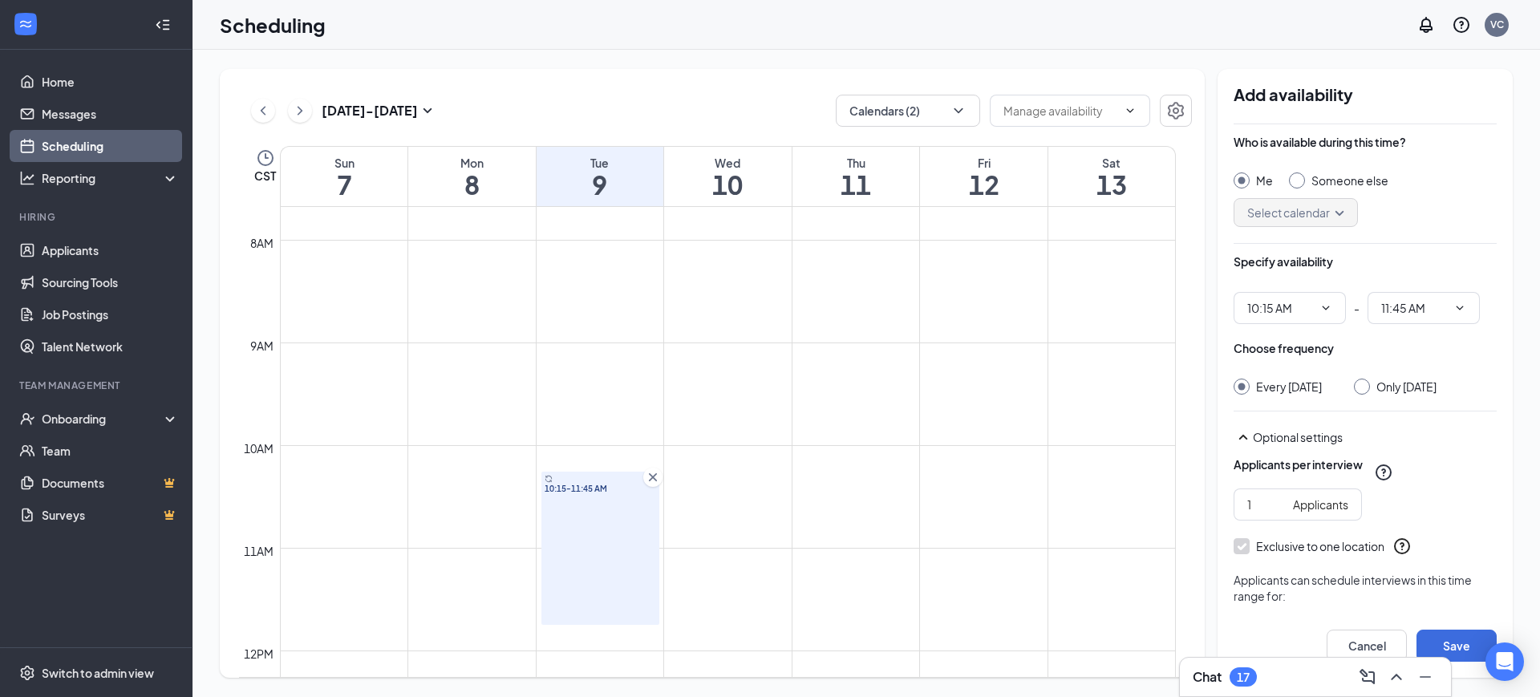
click at [651, 475] on icon "Cross" at bounding box center [653, 477] width 8 height 8
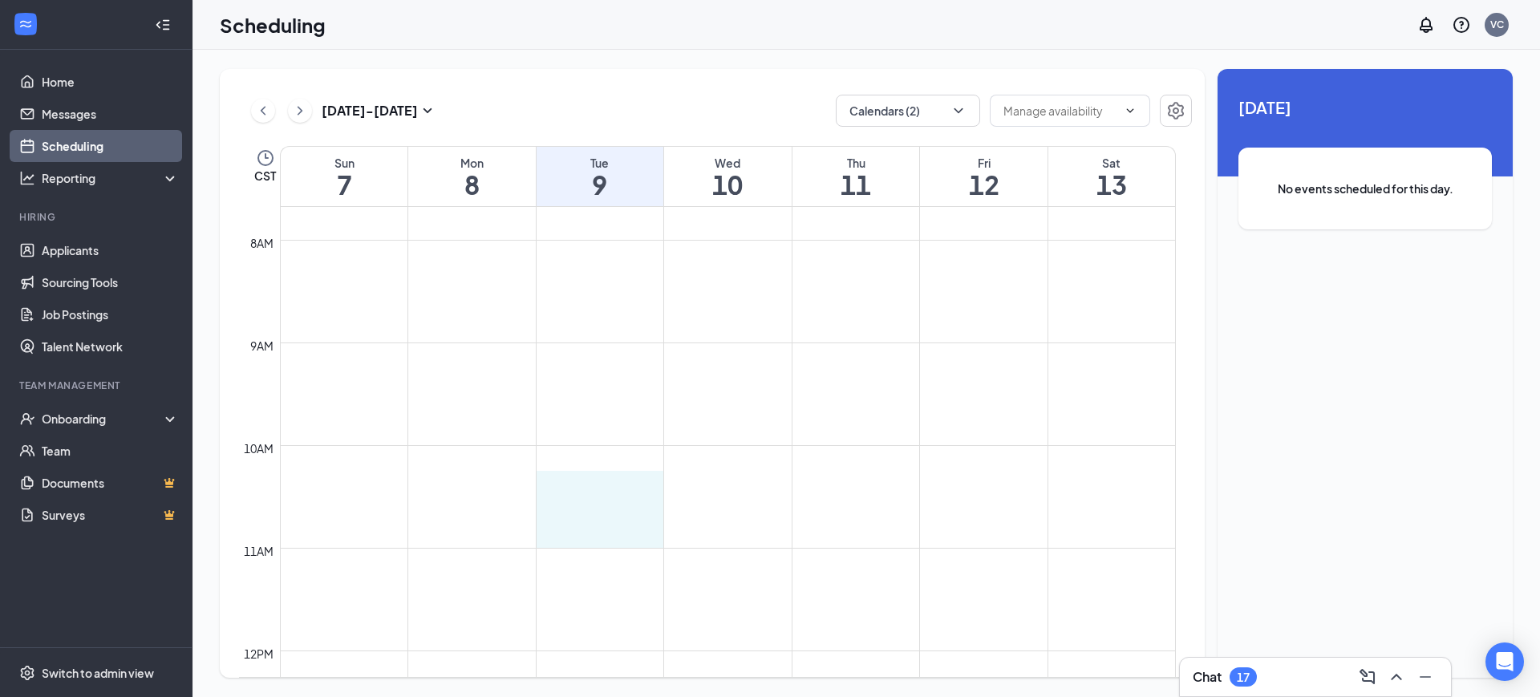
drag, startPoint x: 604, startPoint y: 495, endPoint x: 602, endPoint y: 545, distance: 49.8
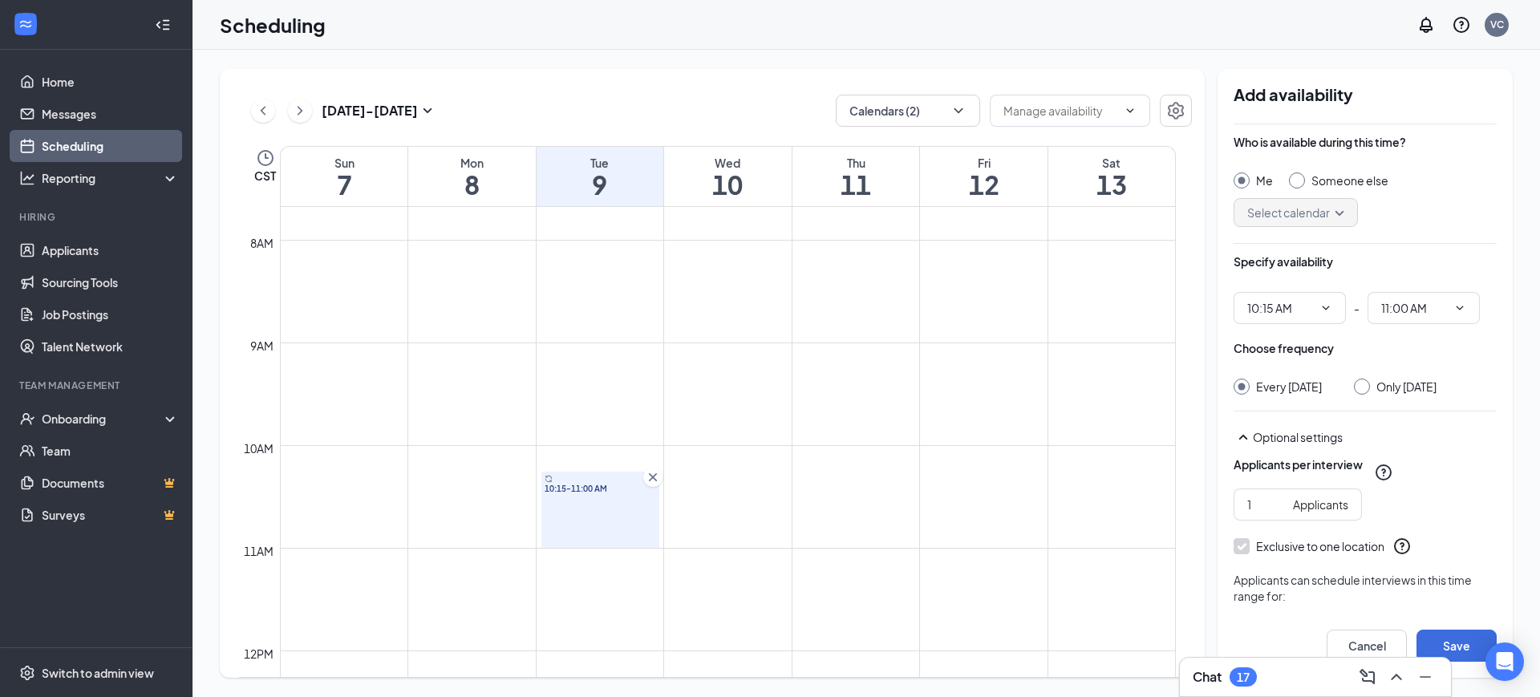
click at [650, 480] on icon "Cross" at bounding box center [653, 477] width 8 height 8
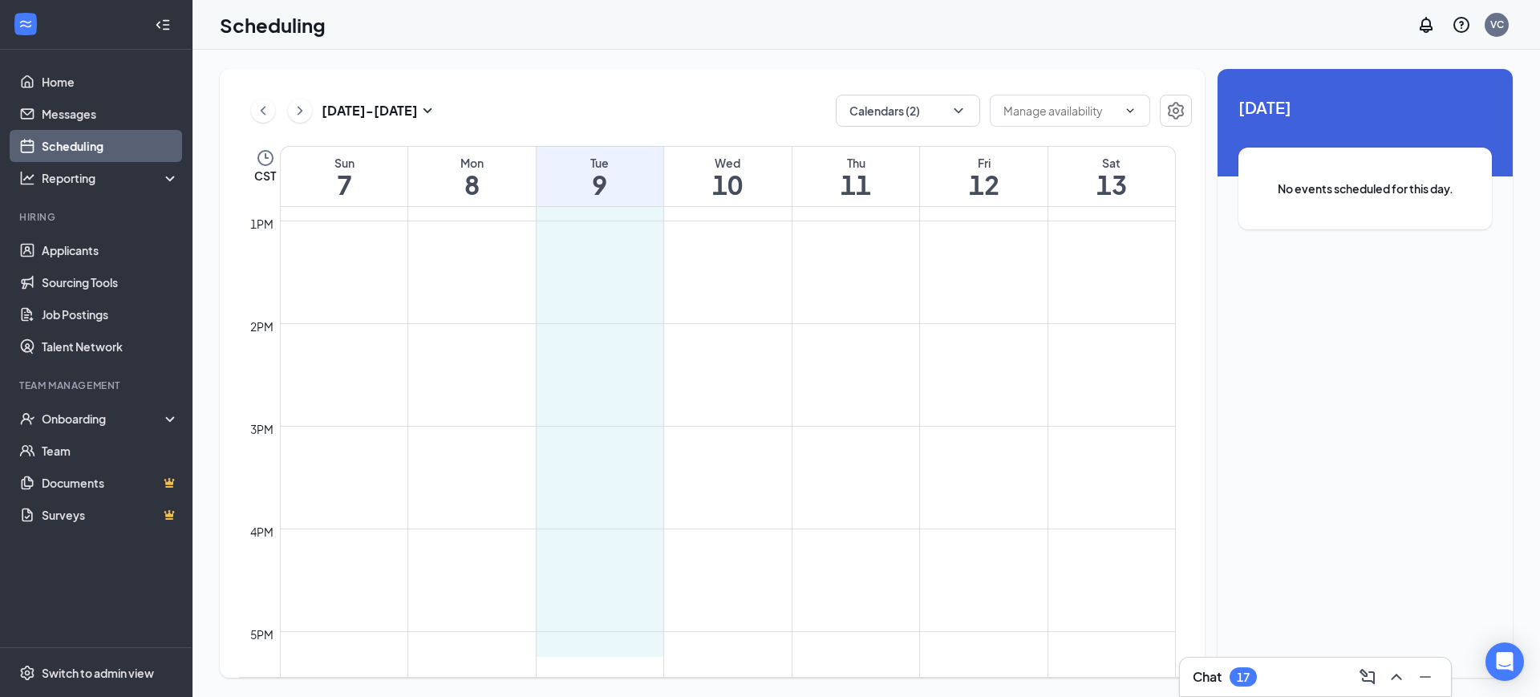
scroll to position [1323, 0]
drag, startPoint x: 587, startPoint y: 505, endPoint x: 582, endPoint y: 629, distance: 123.7
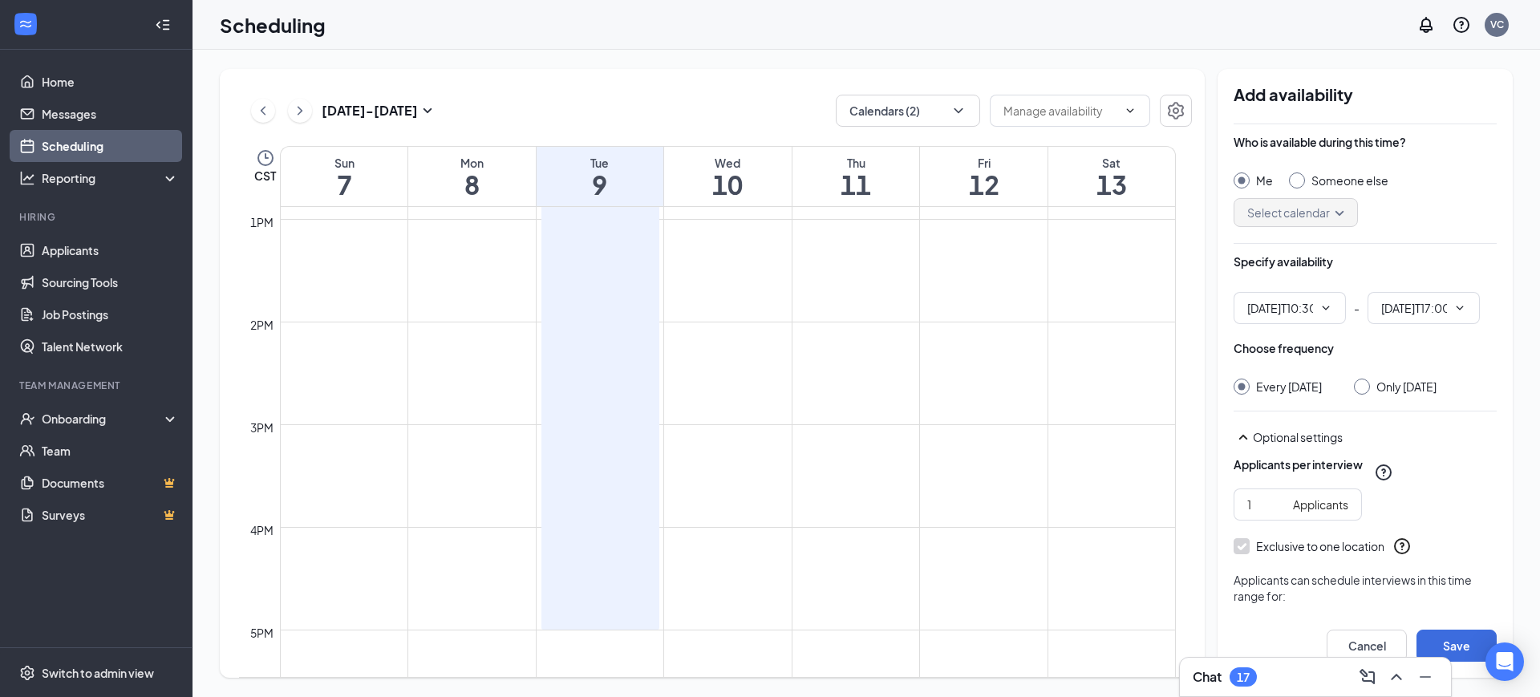
type input "10:30 AM"
type input "05:00 PM"
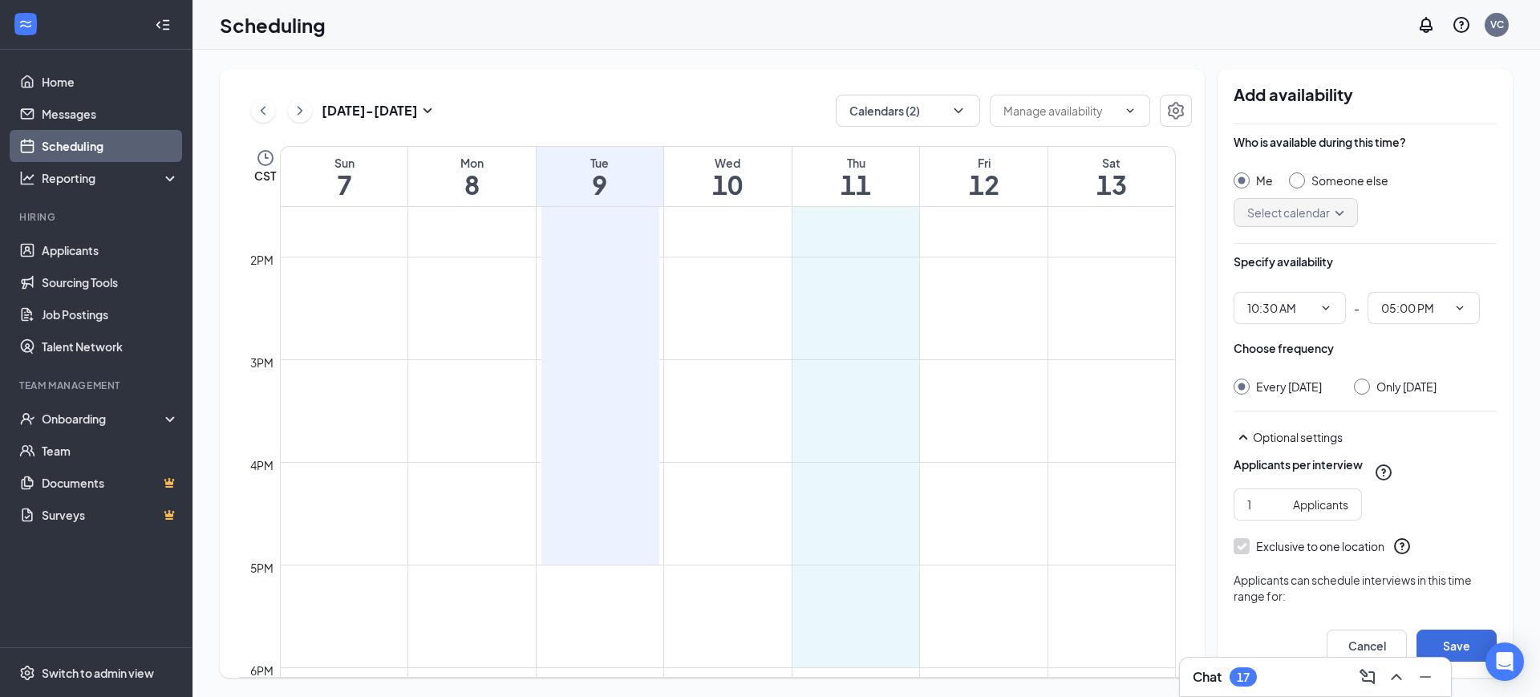
scroll to position [1405, 0]
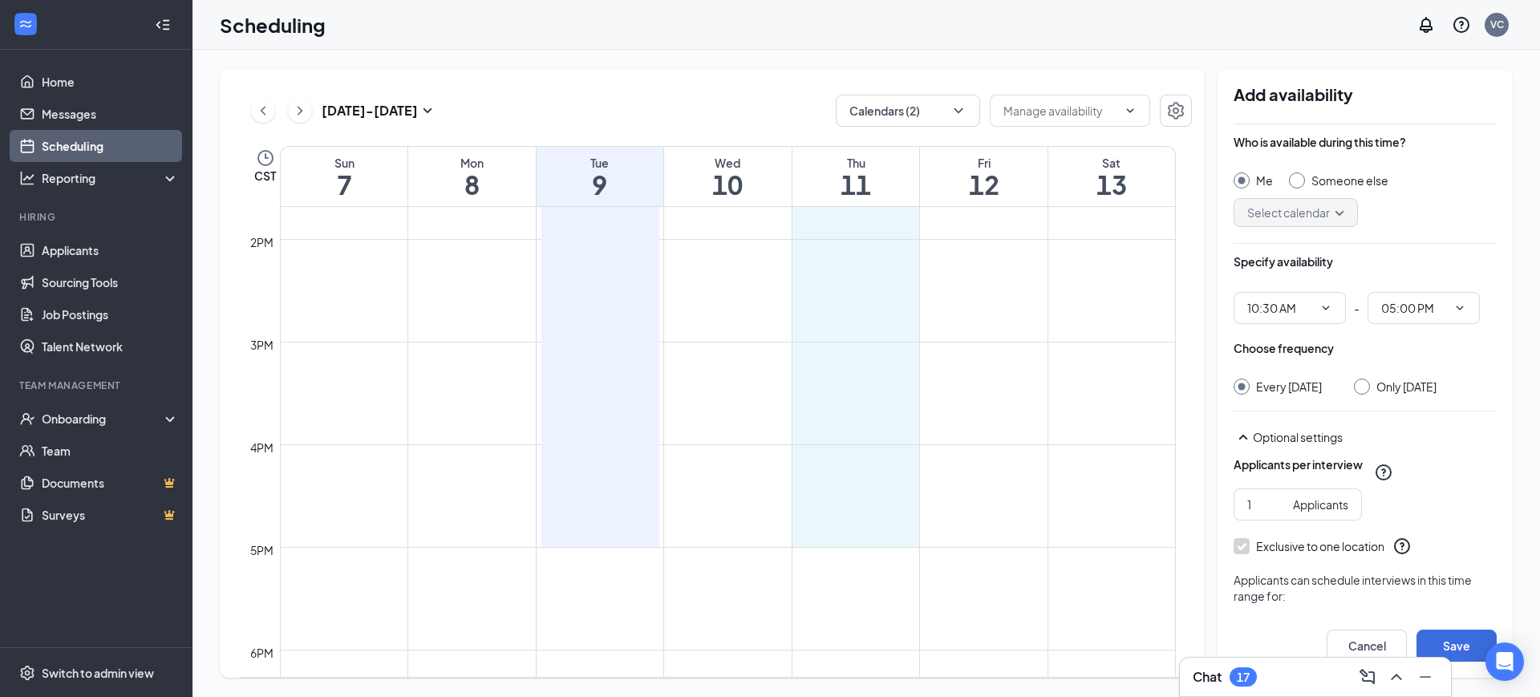
drag, startPoint x: 813, startPoint y: 310, endPoint x: 834, endPoint y: 544, distance: 234.4
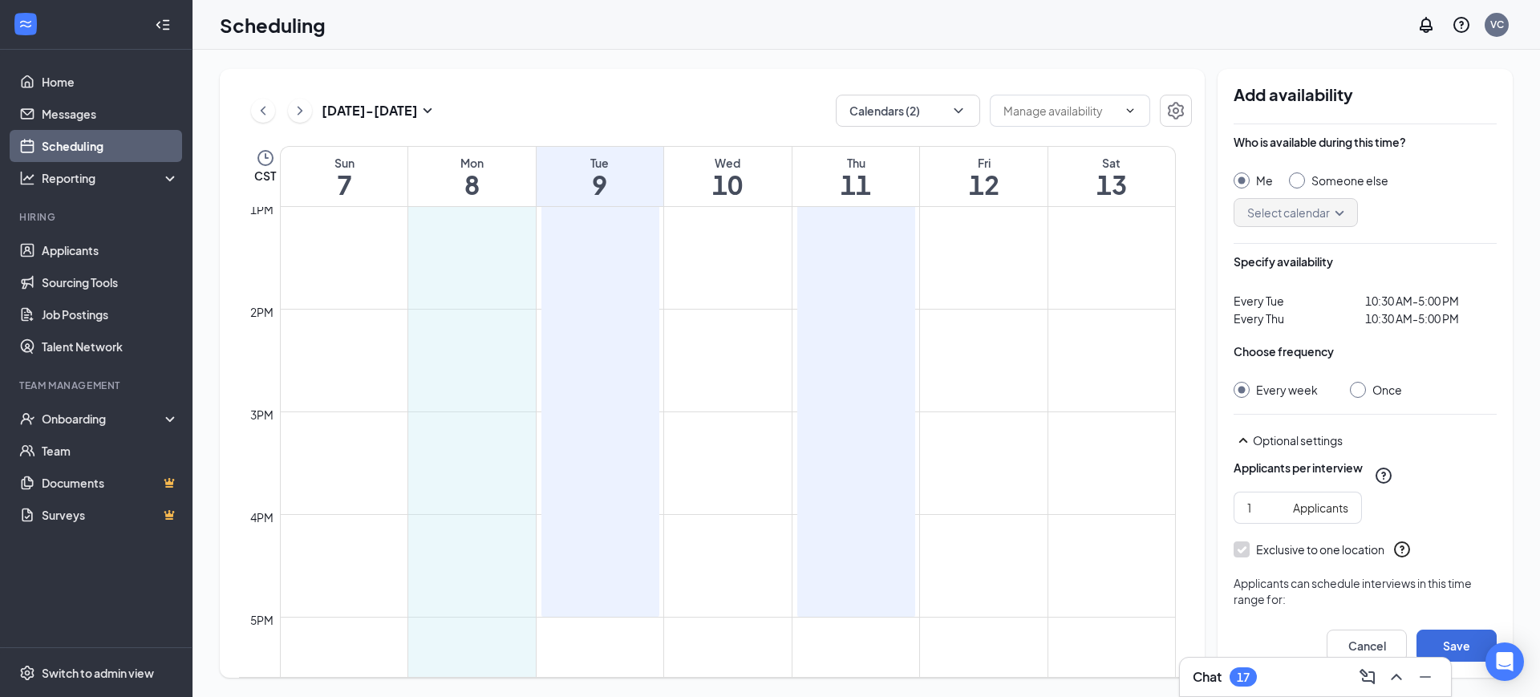
scroll to position [1350, 0]
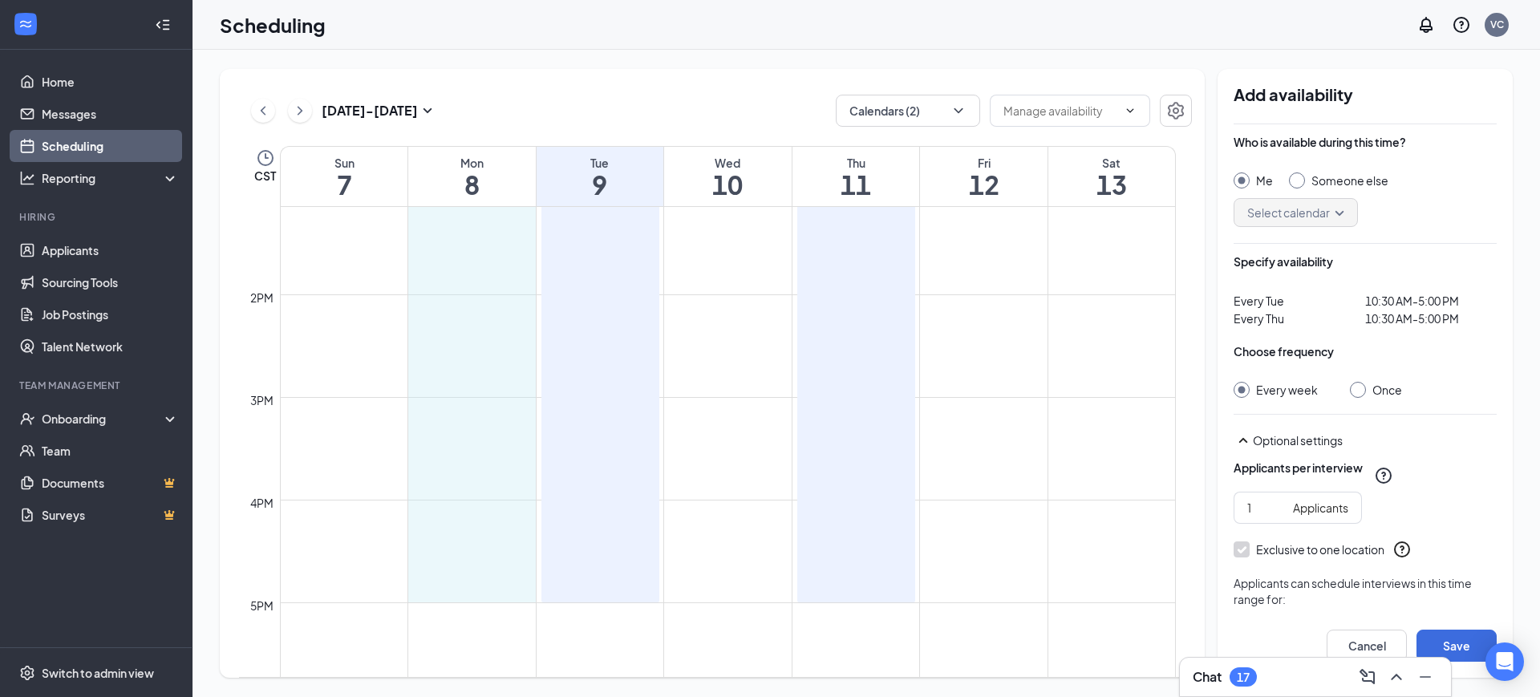
drag, startPoint x: 474, startPoint y: 460, endPoint x: 469, endPoint y: 580, distance: 120.4
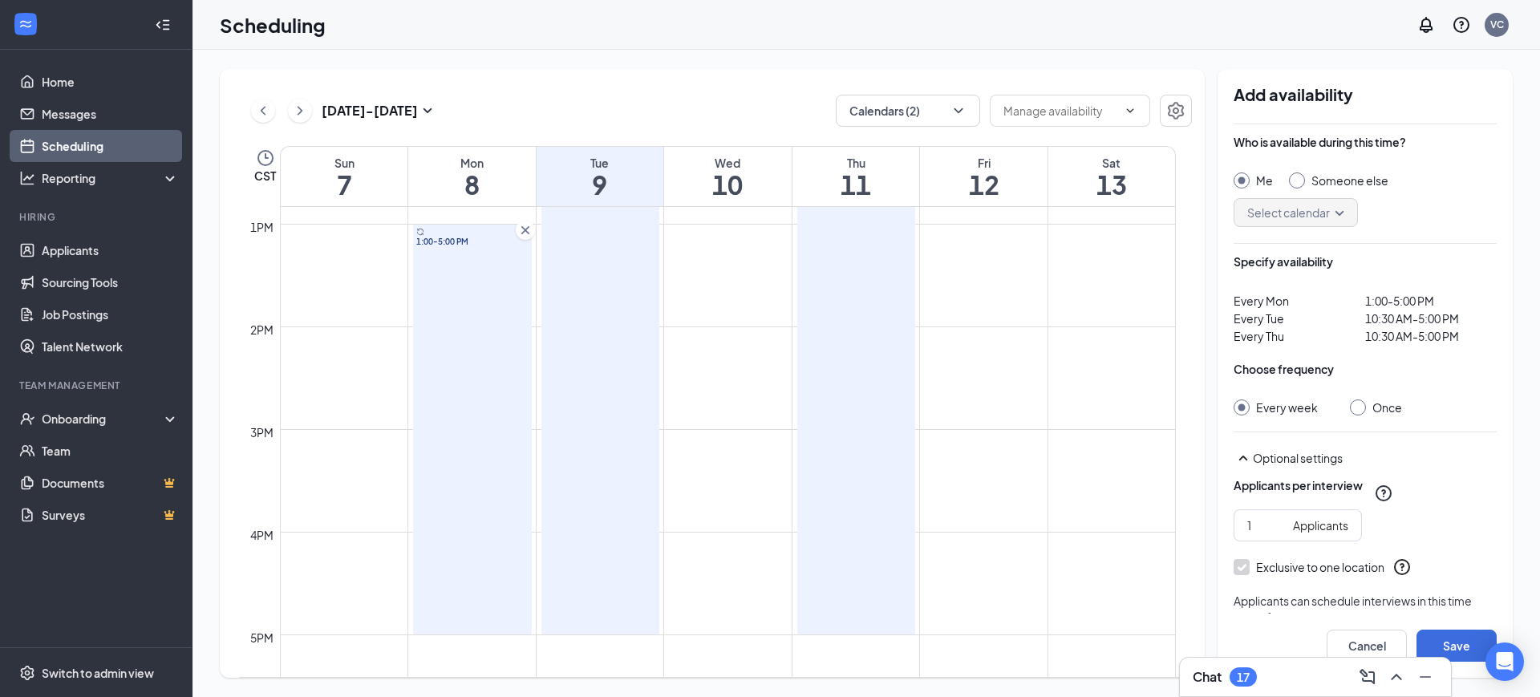
scroll to position [1314, 0]
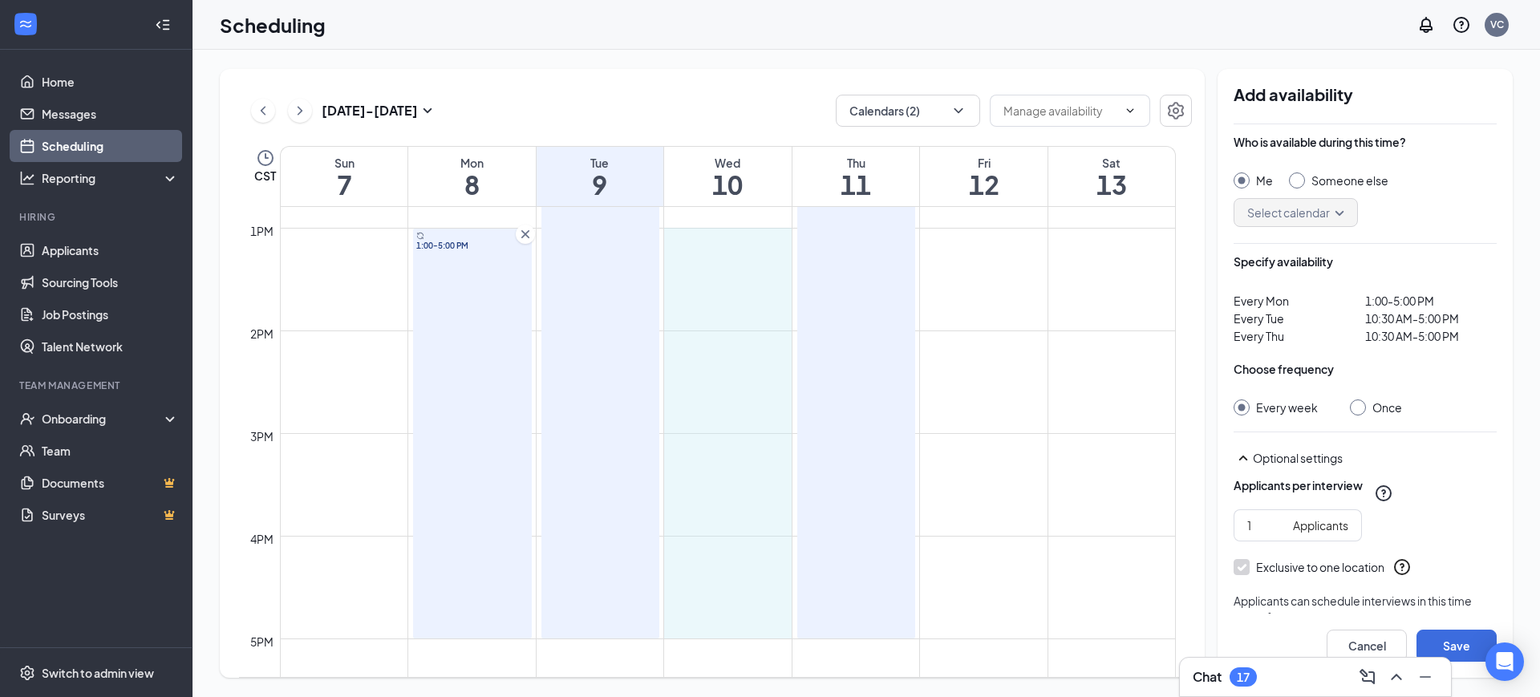
drag, startPoint x: 695, startPoint y: 232, endPoint x: 729, endPoint y: 614, distance: 384.1
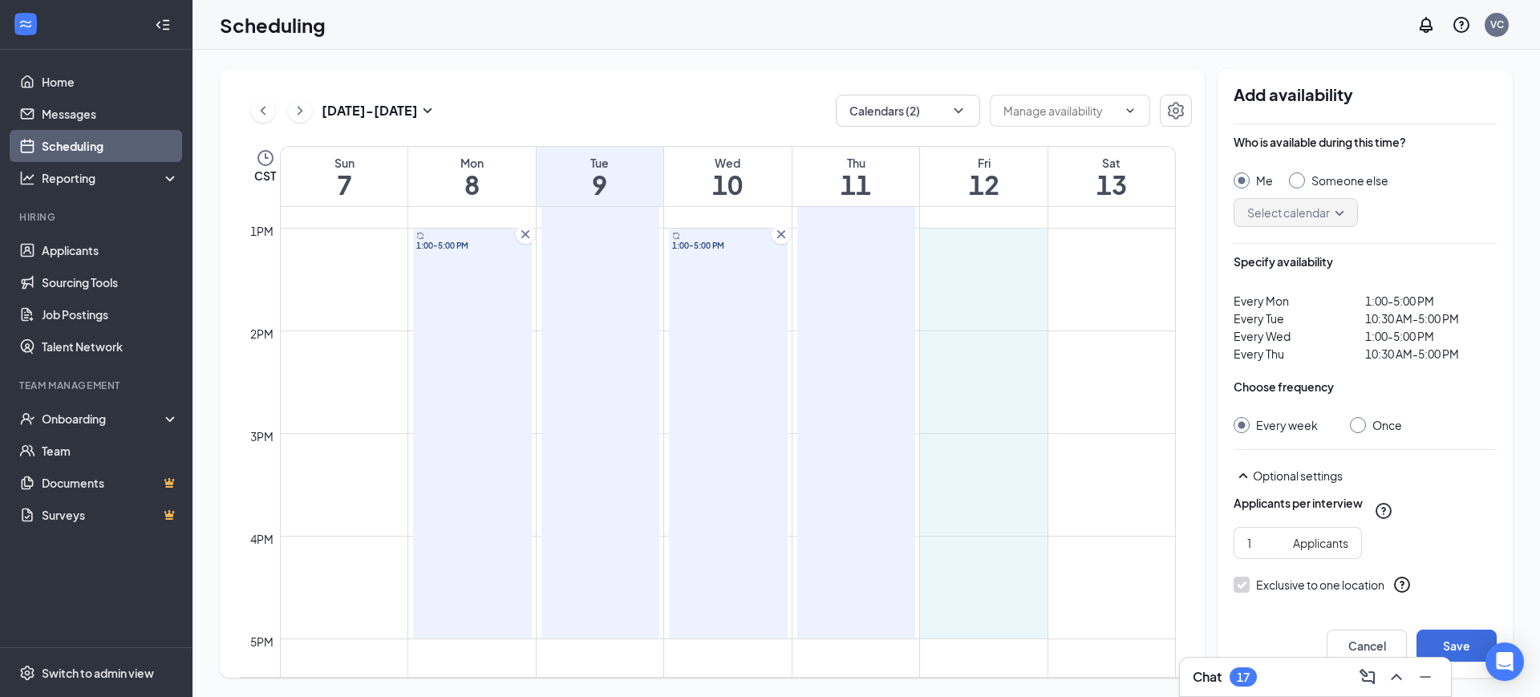
drag, startPoint x: 965, startPoint y: 230, endPoint x: 978, endPoint y: 622, distance: 392.4
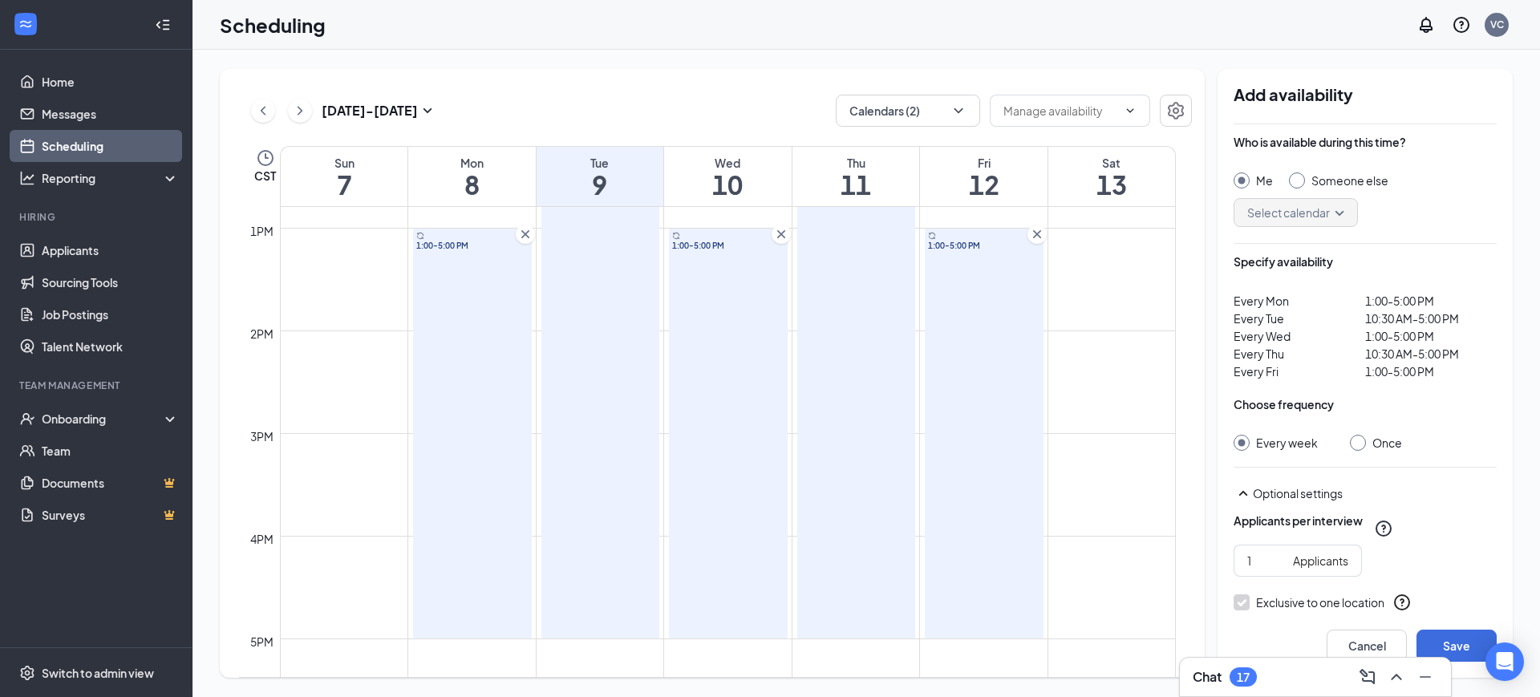
drag, startPoint x: 978, startPoint y: 638, endPoint x: 971, endPoint y: 590, distance: 47.8
click at [971, 590] on div "1:00-5:00 PM" at bounding box center [984, 434] width 119 height 410
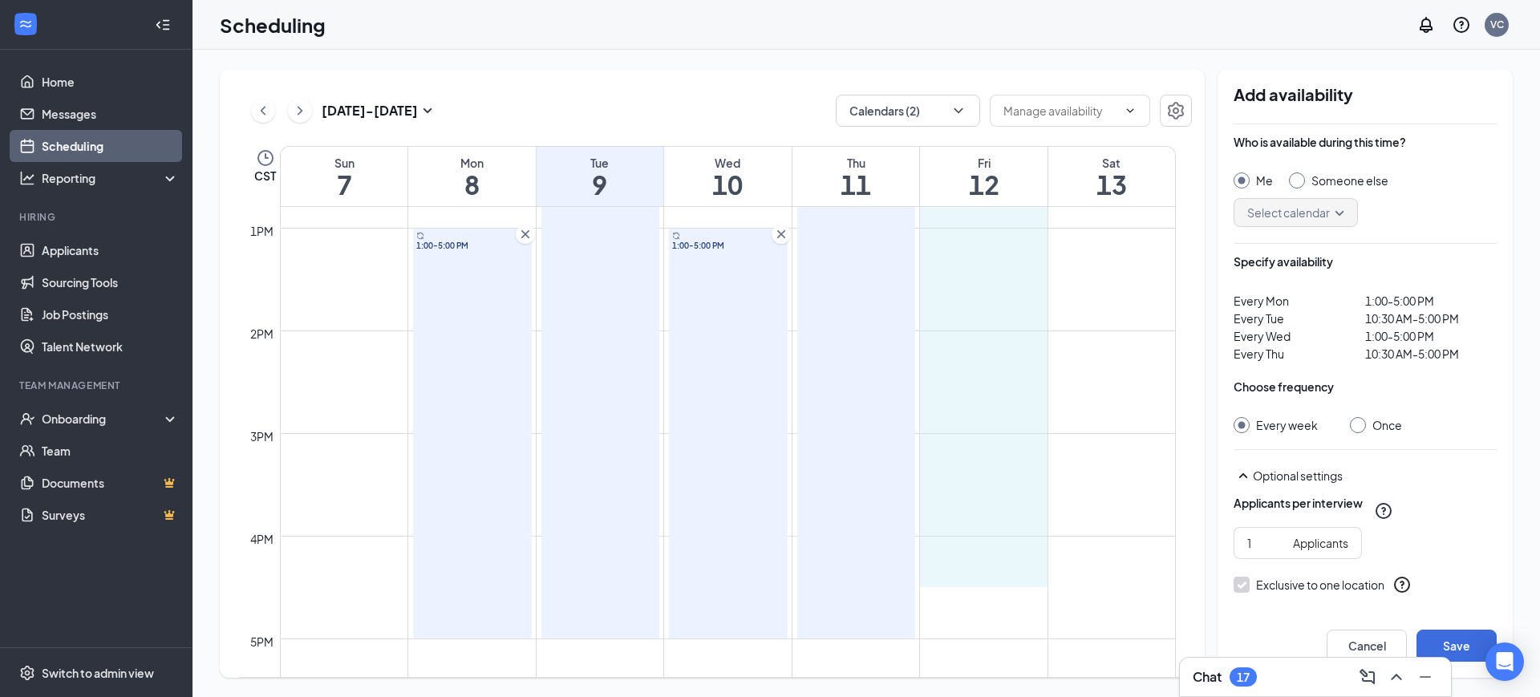
drag, startPoint x: 947, startPoint y: 228, endPoint x: 982, endPoint y: 578, distance: 352.3
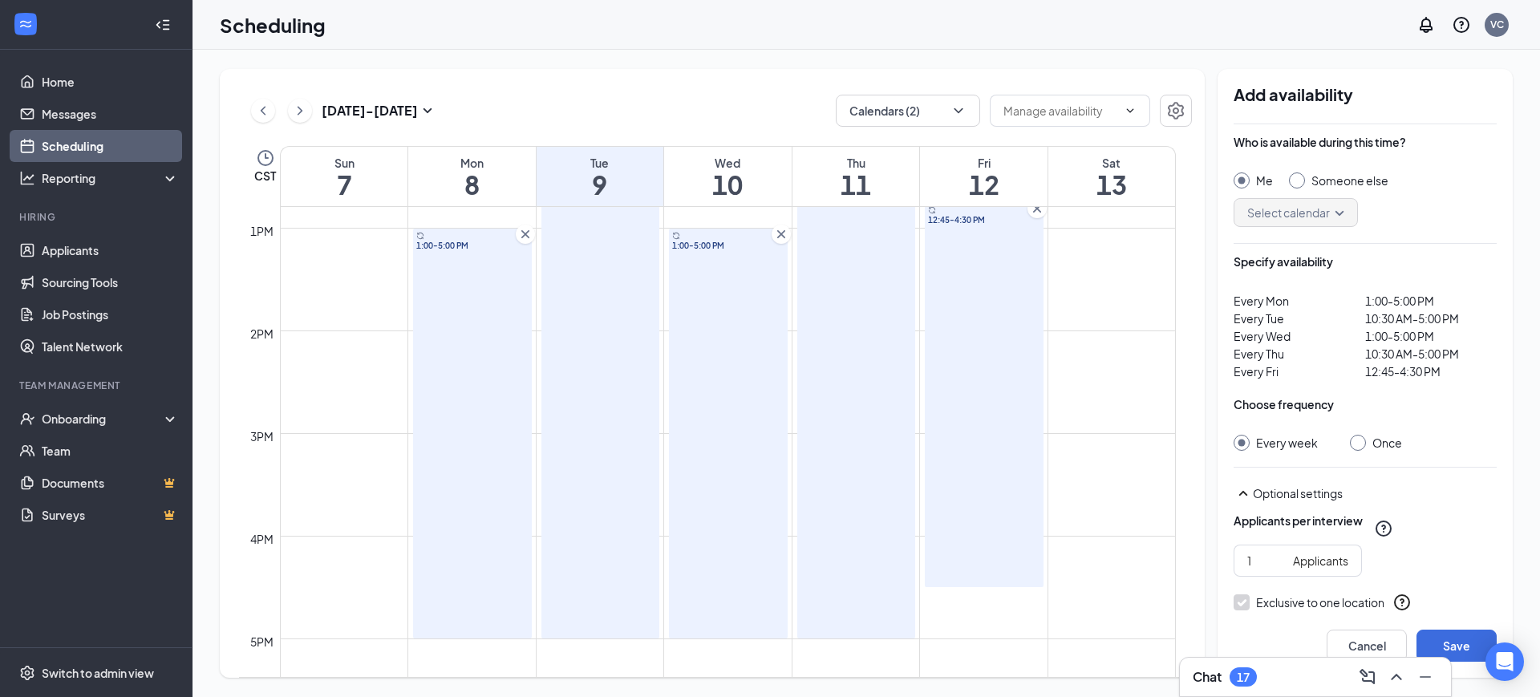
click at [1038, 209] on icon "Cross" at bounding box center [1037, 209] width 8 height 8
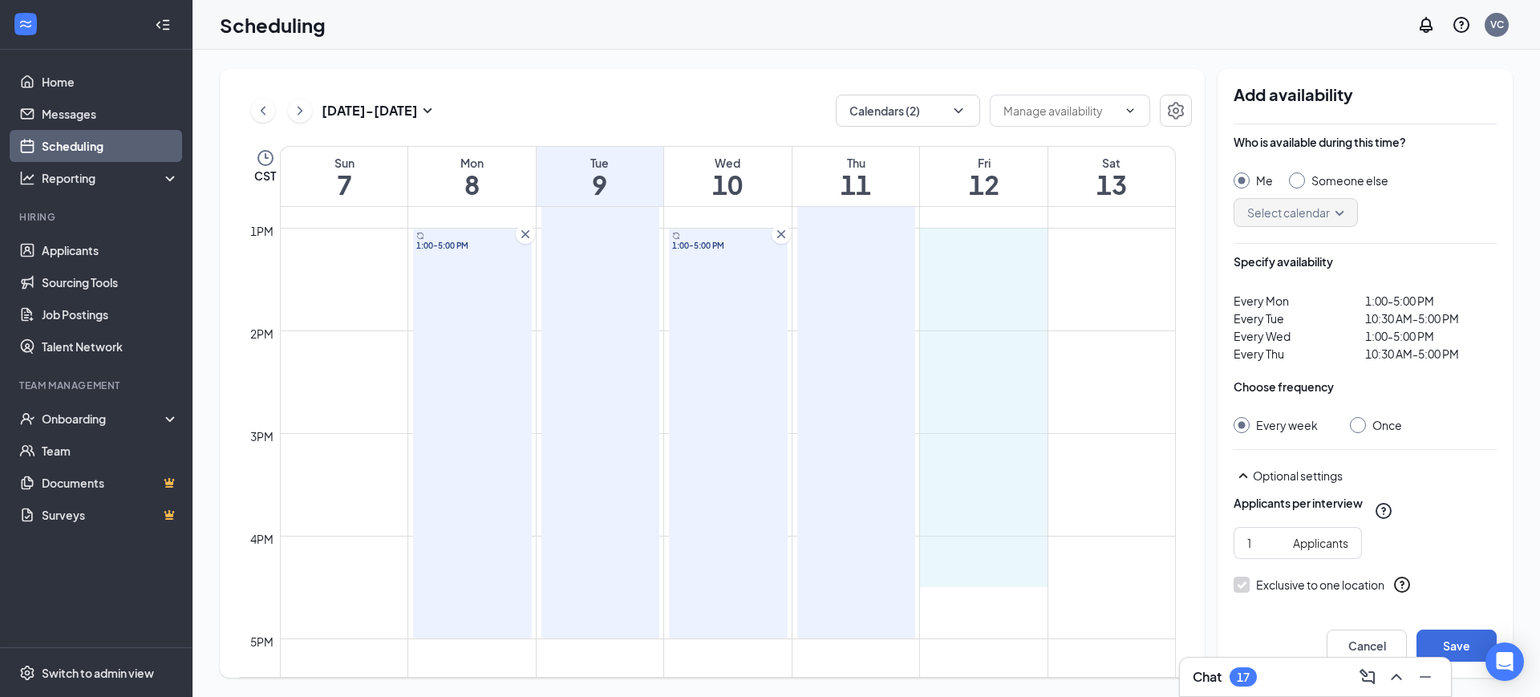
drag, startPoint x: 1025, startPoint y: 231, endPoint x: 998, endPoint y: 578, distance: 347.6
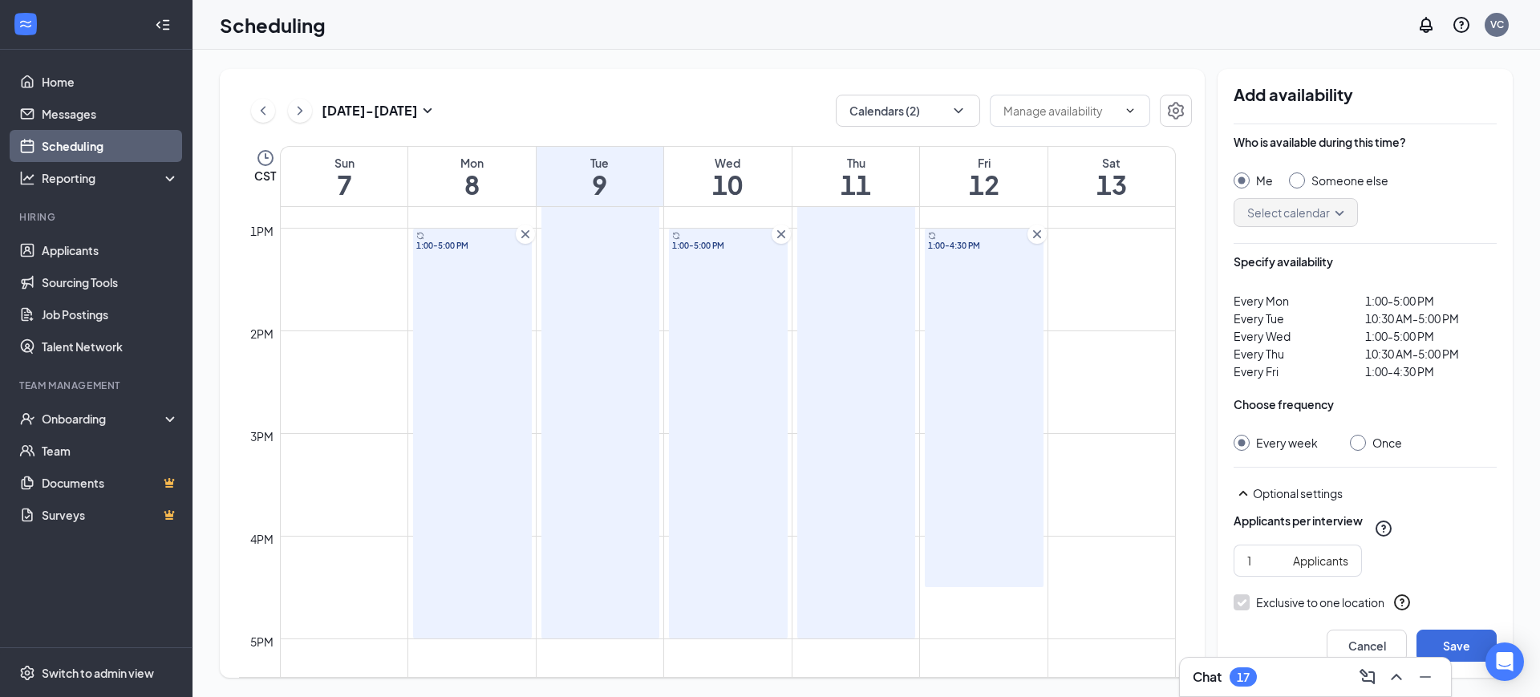
click at [783, 233] on icon "Cross" at bounding box center [781, 234] width 16 height 16
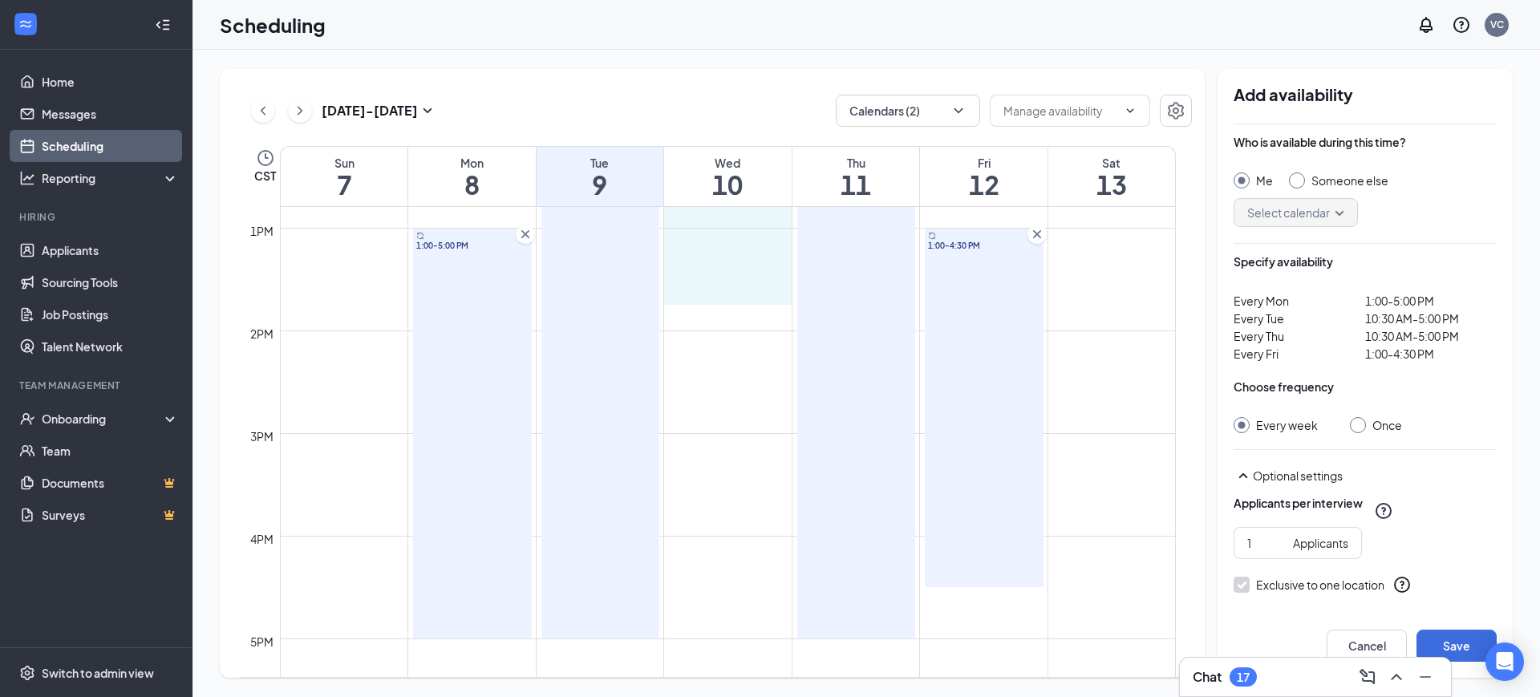
drag, startPoint x: 741, startPoint y: 227, endPoint x: 750, endPoint y: 287, distance: 60.8
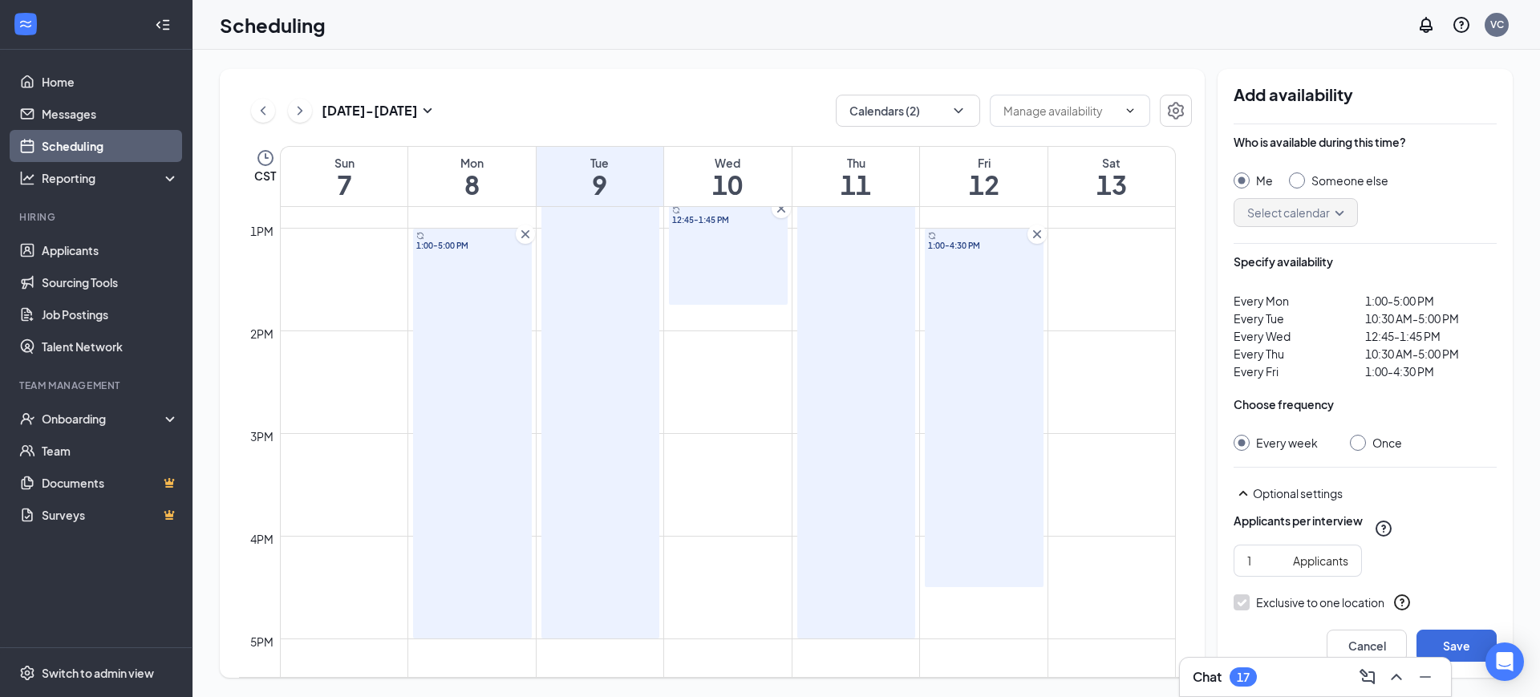
click at [778, 213] on icon "Cross" at bounding box center [781, 209] width 16 height 16
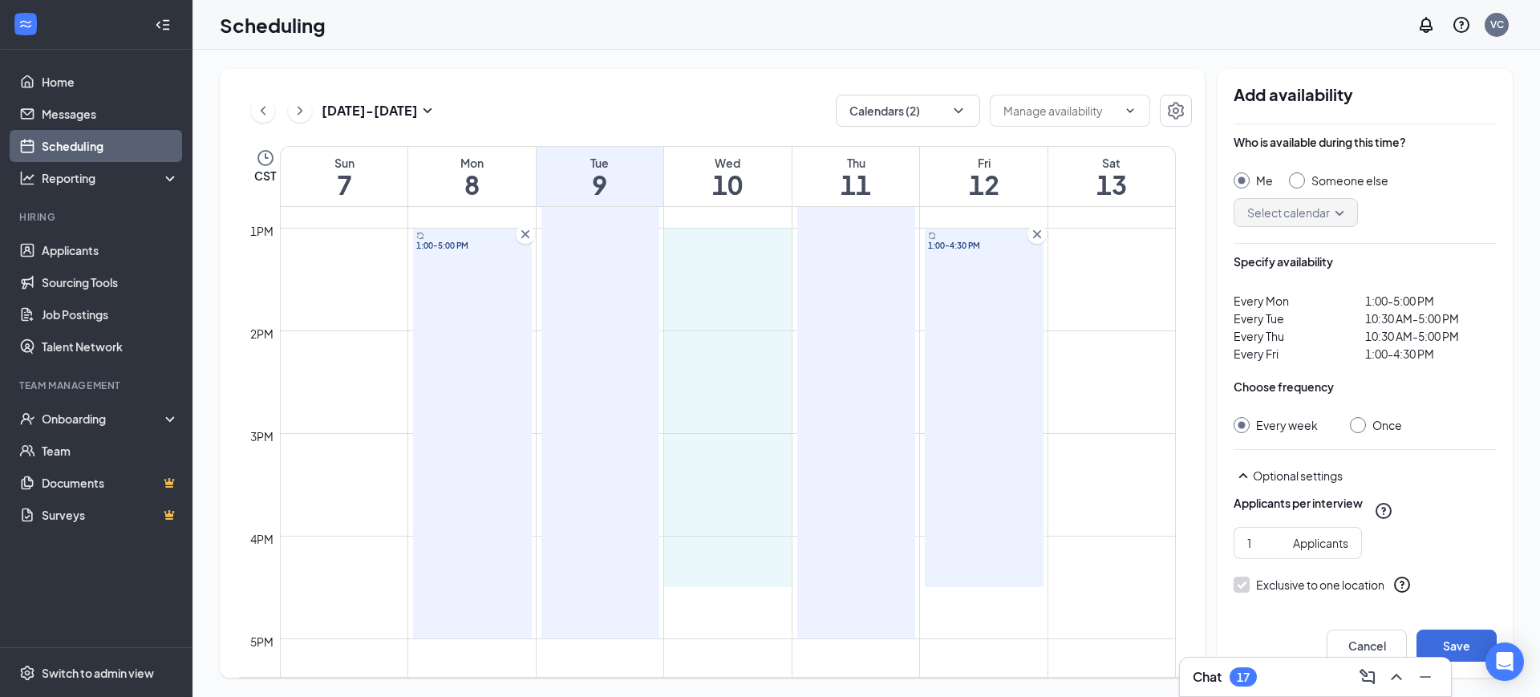
drag, startPoint x: 752, startPoint y: 230, endPoint x: 756, endPoint y: 574, distance: 343.3
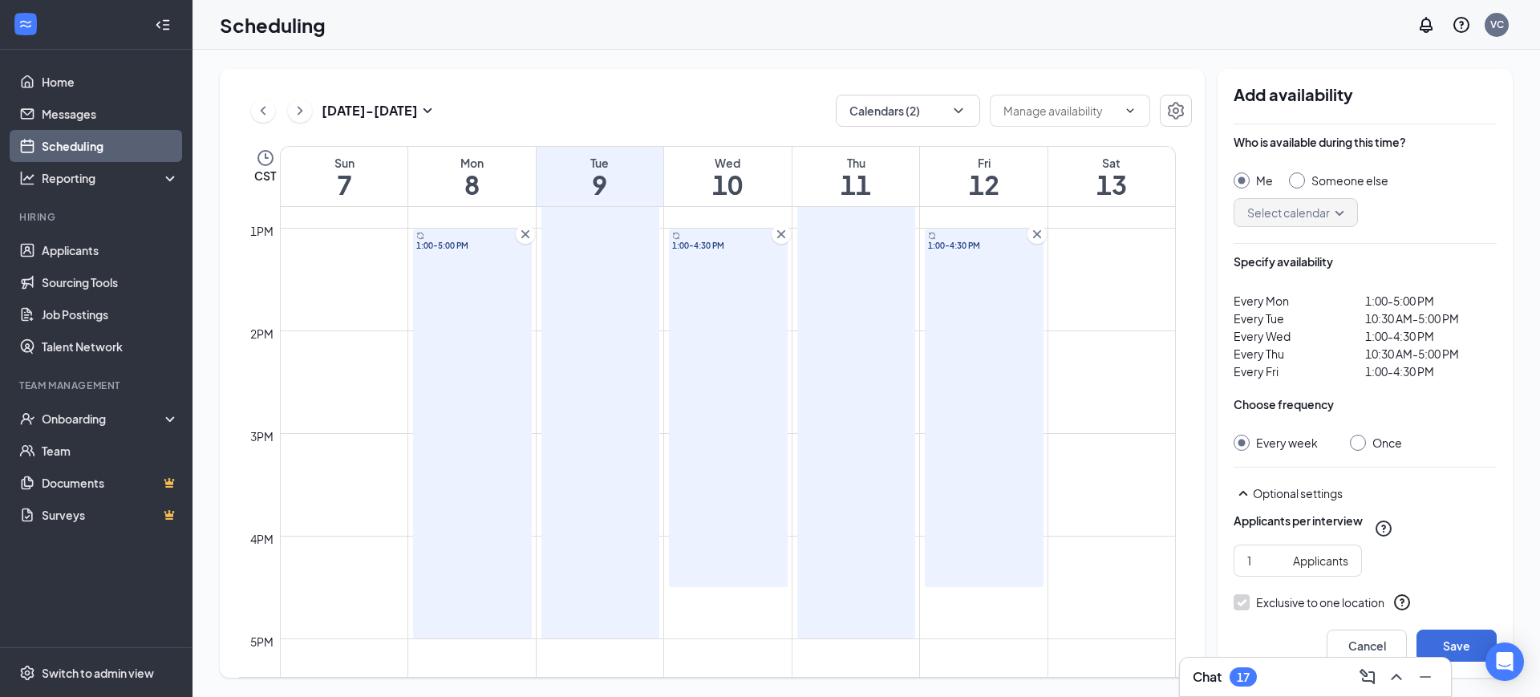
click at [525, 236] on icon "Cross" at bounding box center [525, 234] width 16 height 16
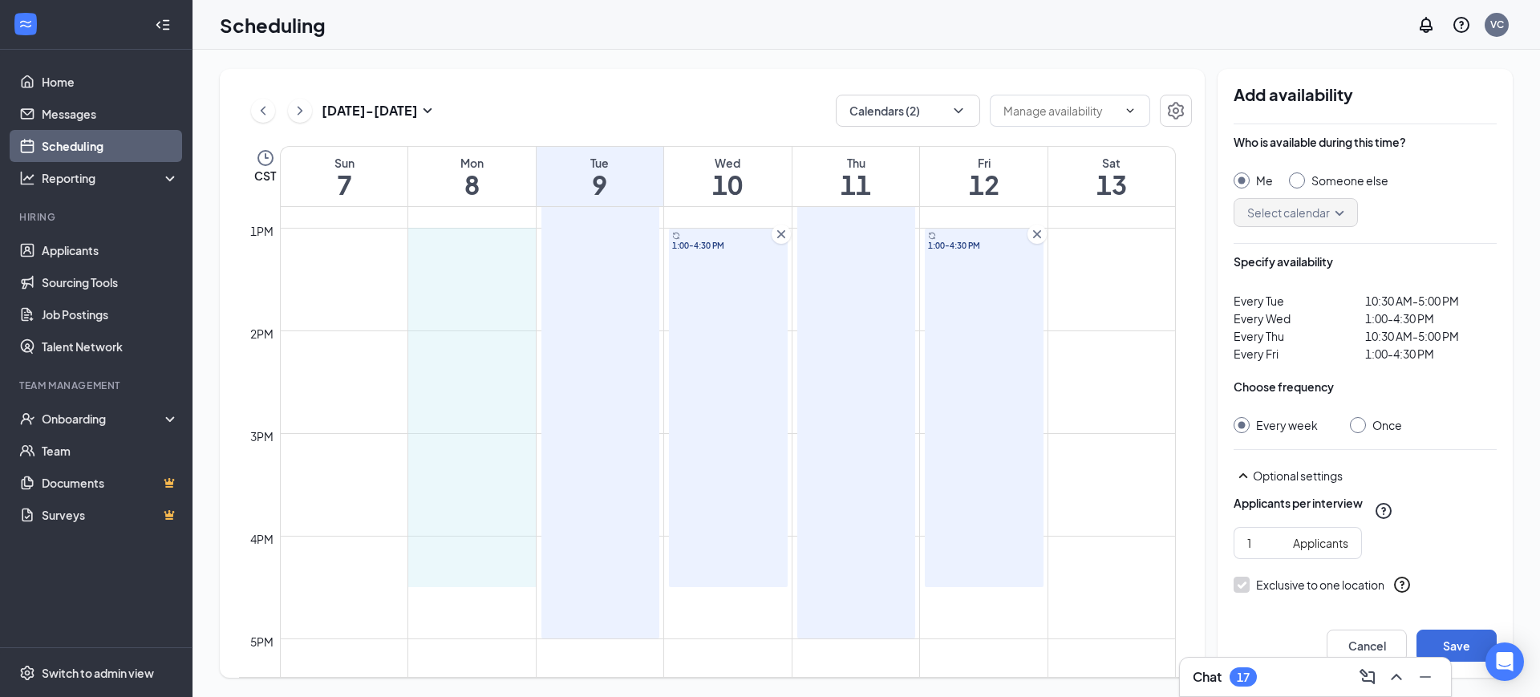
drag, startPoint x: 470, startPoint y: 235, endPoint x: 458, endPoint y: 582, distance: 347.5
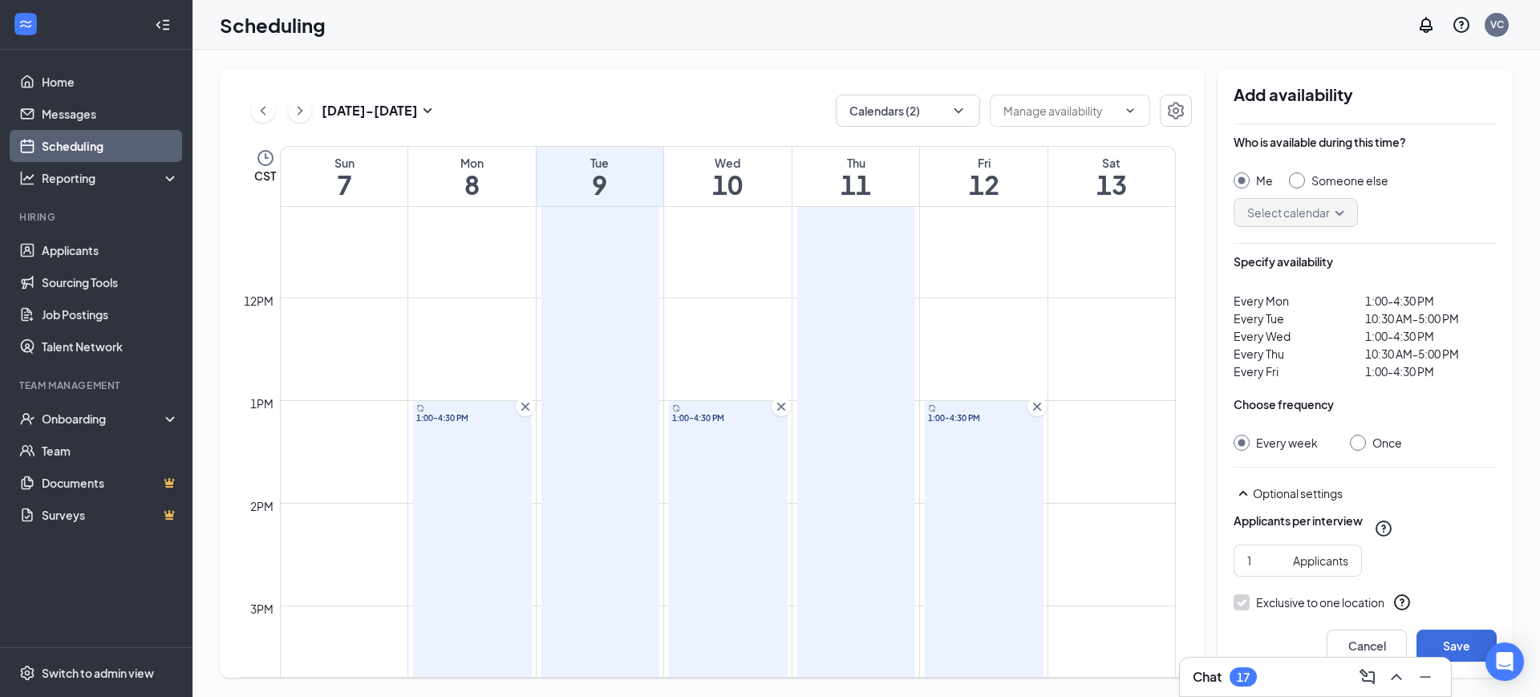
scroll to position [983, 0]
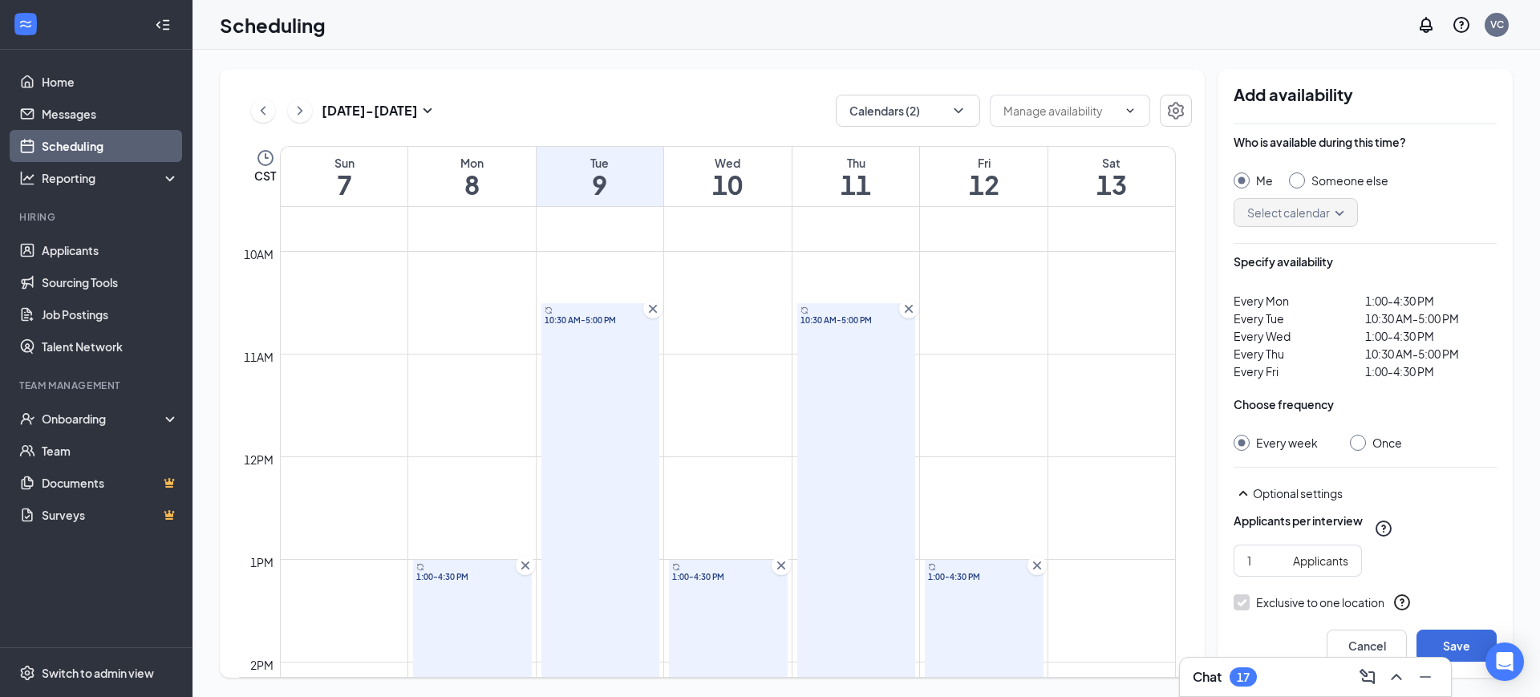
click at [653, 306] on icon "Cross" at bounding box center [653, 309] width 16 height 16
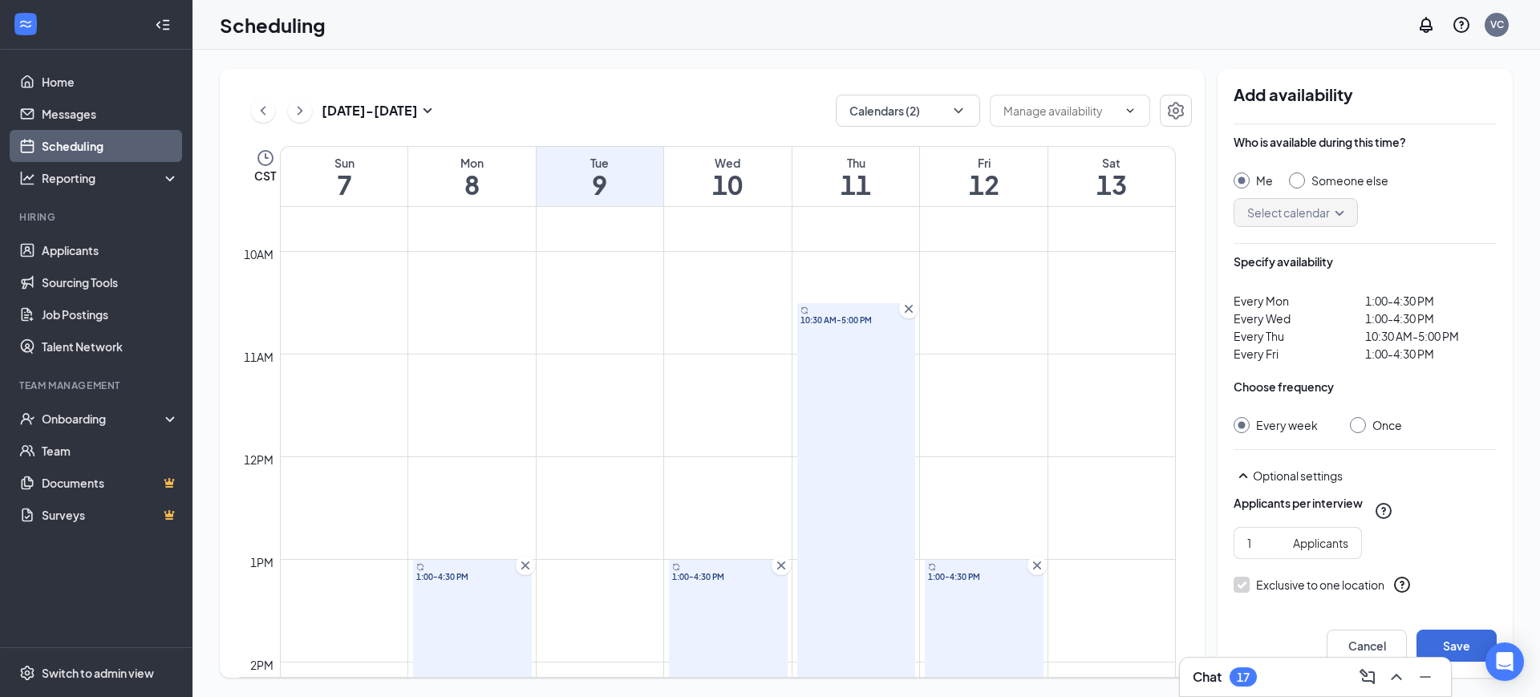
click at [909, 304] on icon "Cross" at bounding box center [909, 309] width 16 height 16
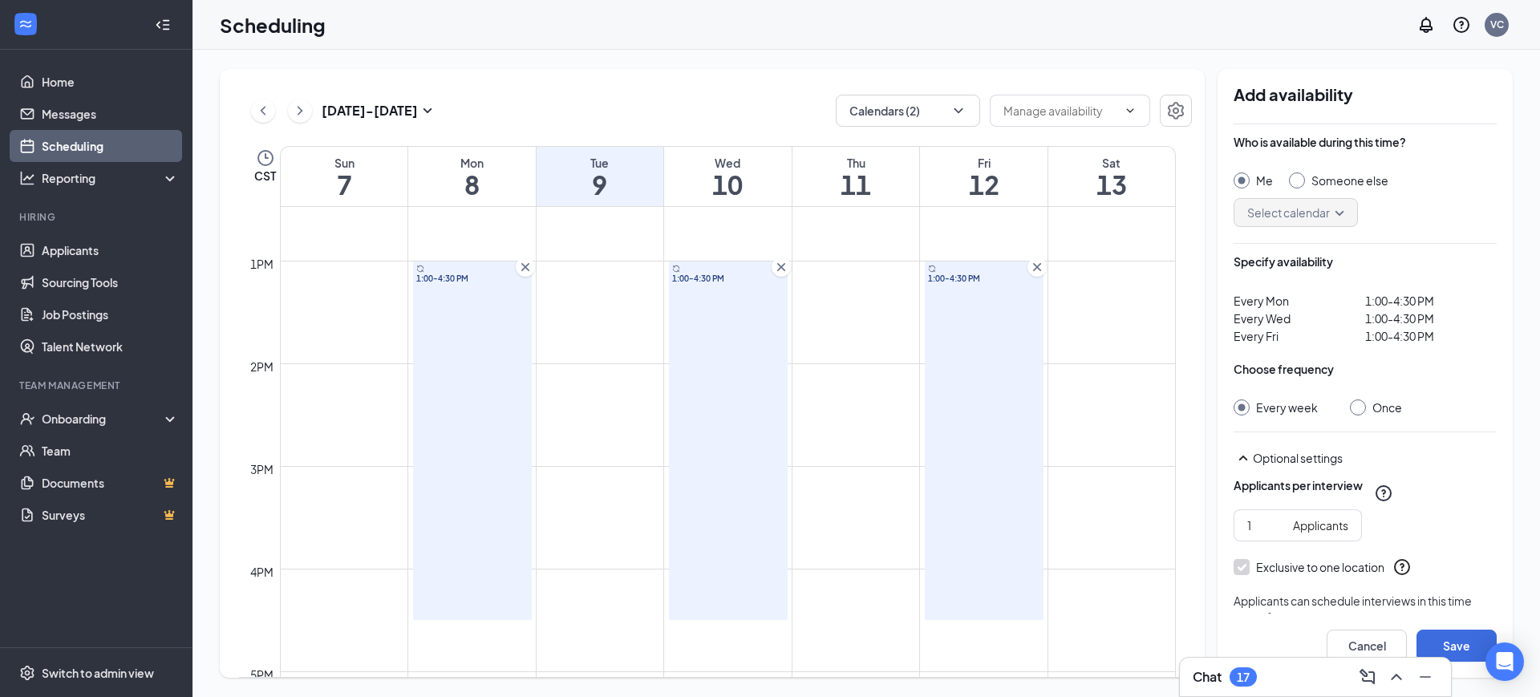
scroll to position [1282, 0]
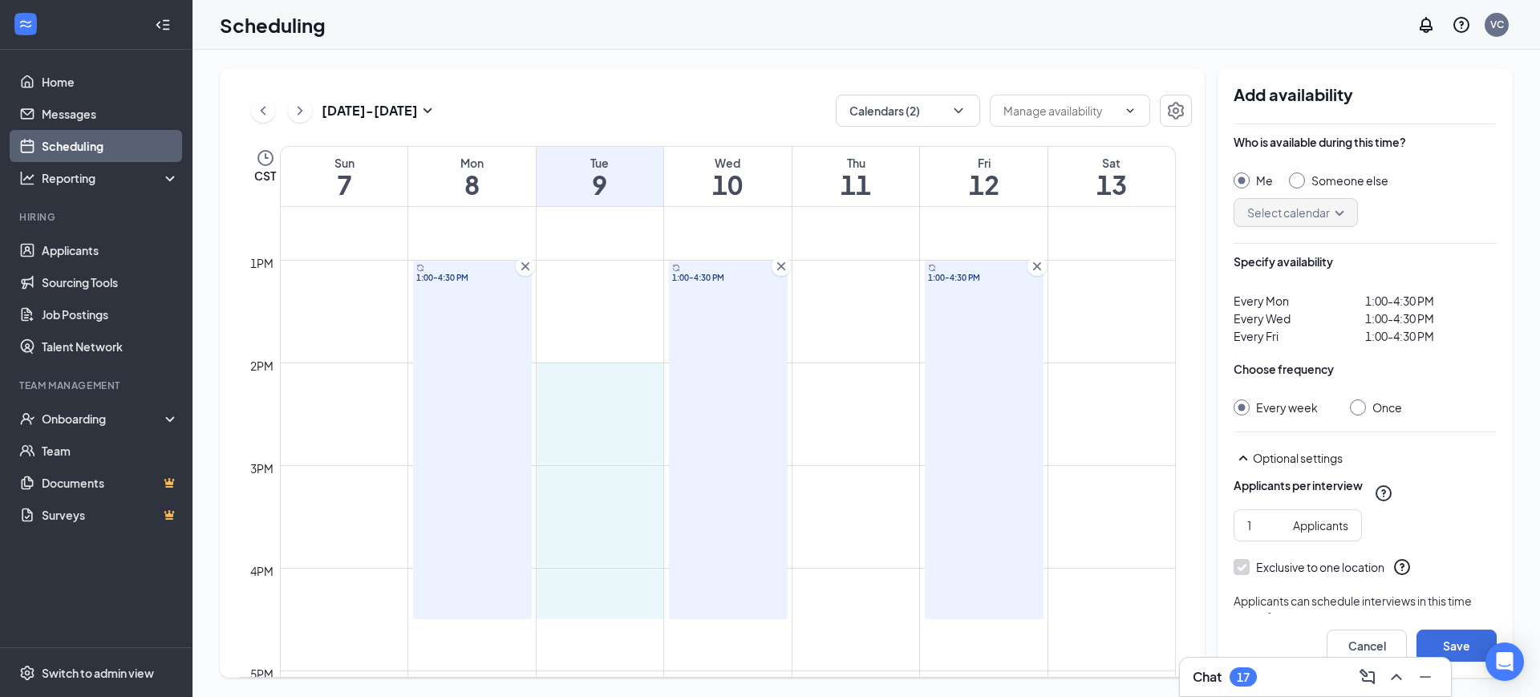
drag, startPoint x: 563, startPoint y: 364, endPoint x: 587, endPoint y: 602, distance: 238.6
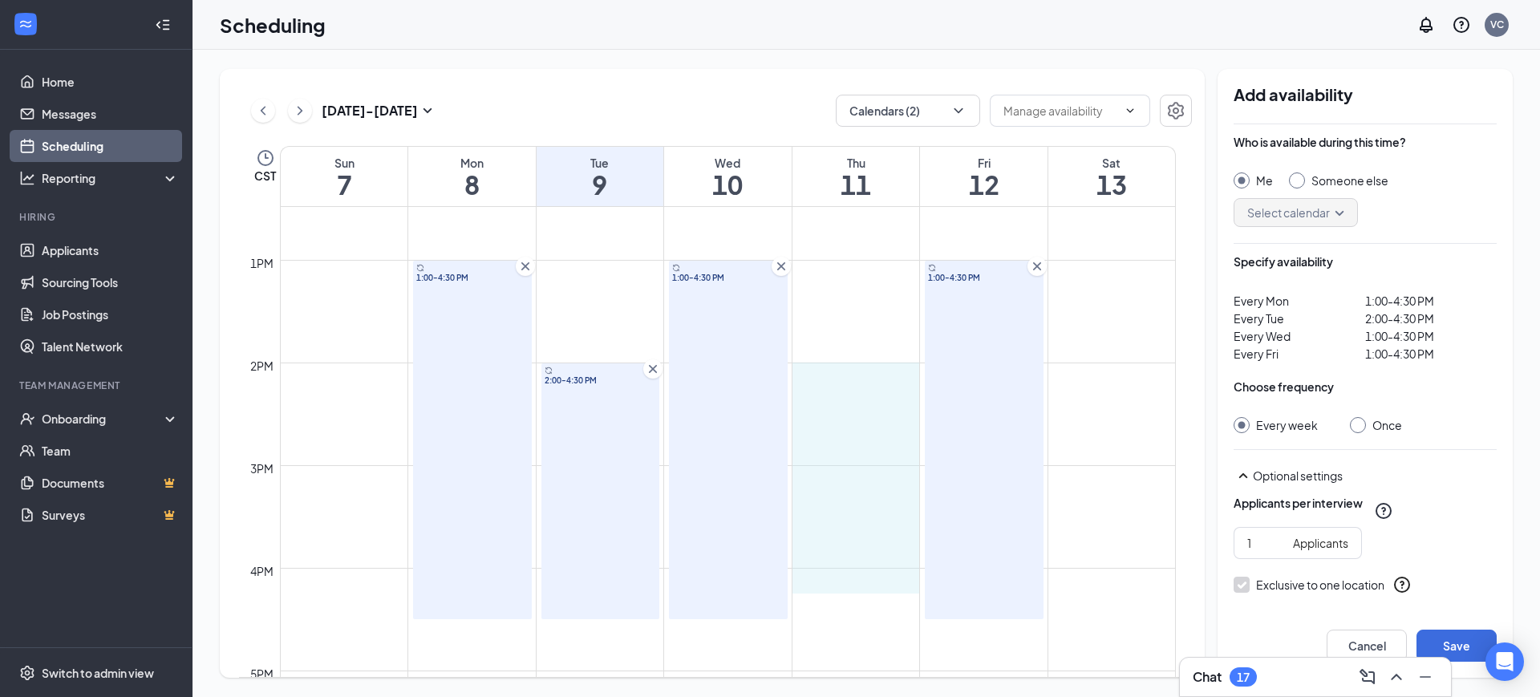
drag, startPoint x: 852, startPoint y: 367, endPoint x: 868, endPoint y: 588, distance: 221.2
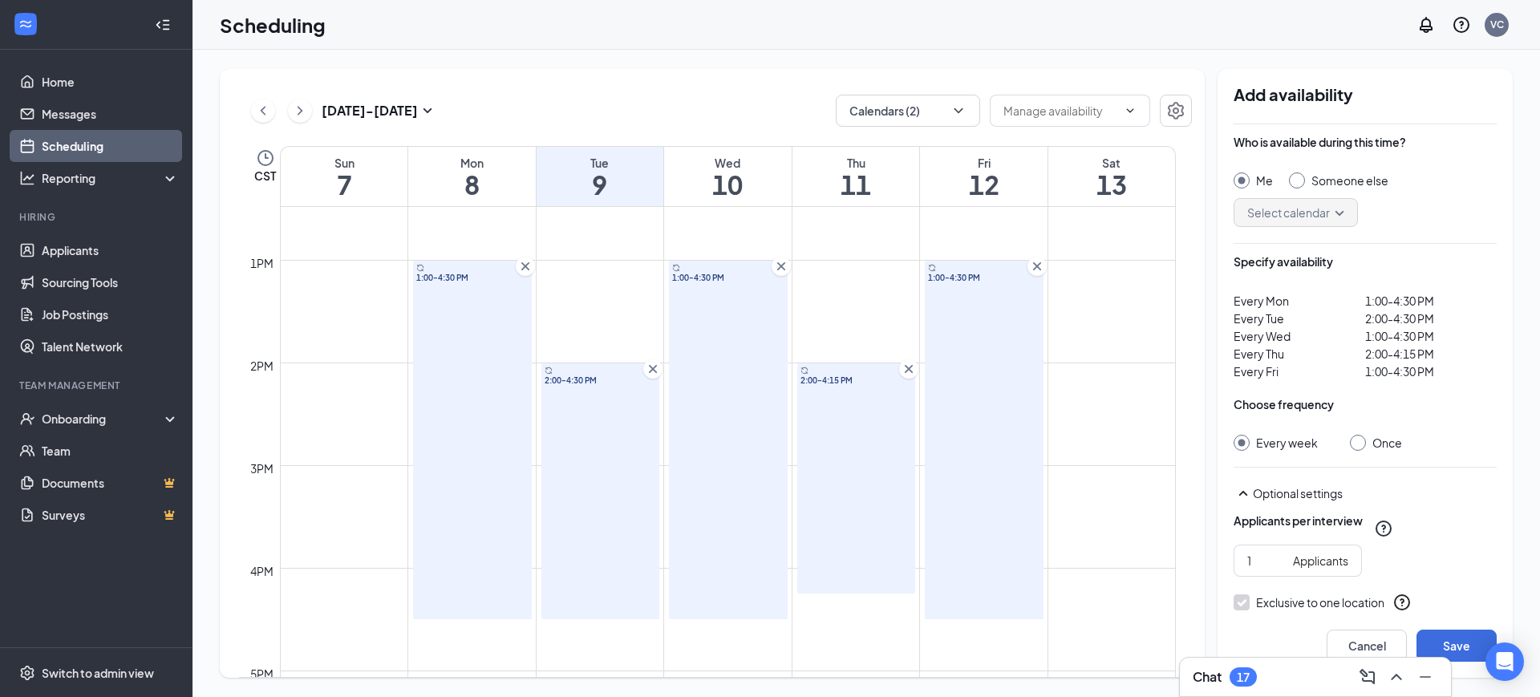
click at [909, 369] on icon "Cross" at bounding box center [909, 369] width 8 height 8
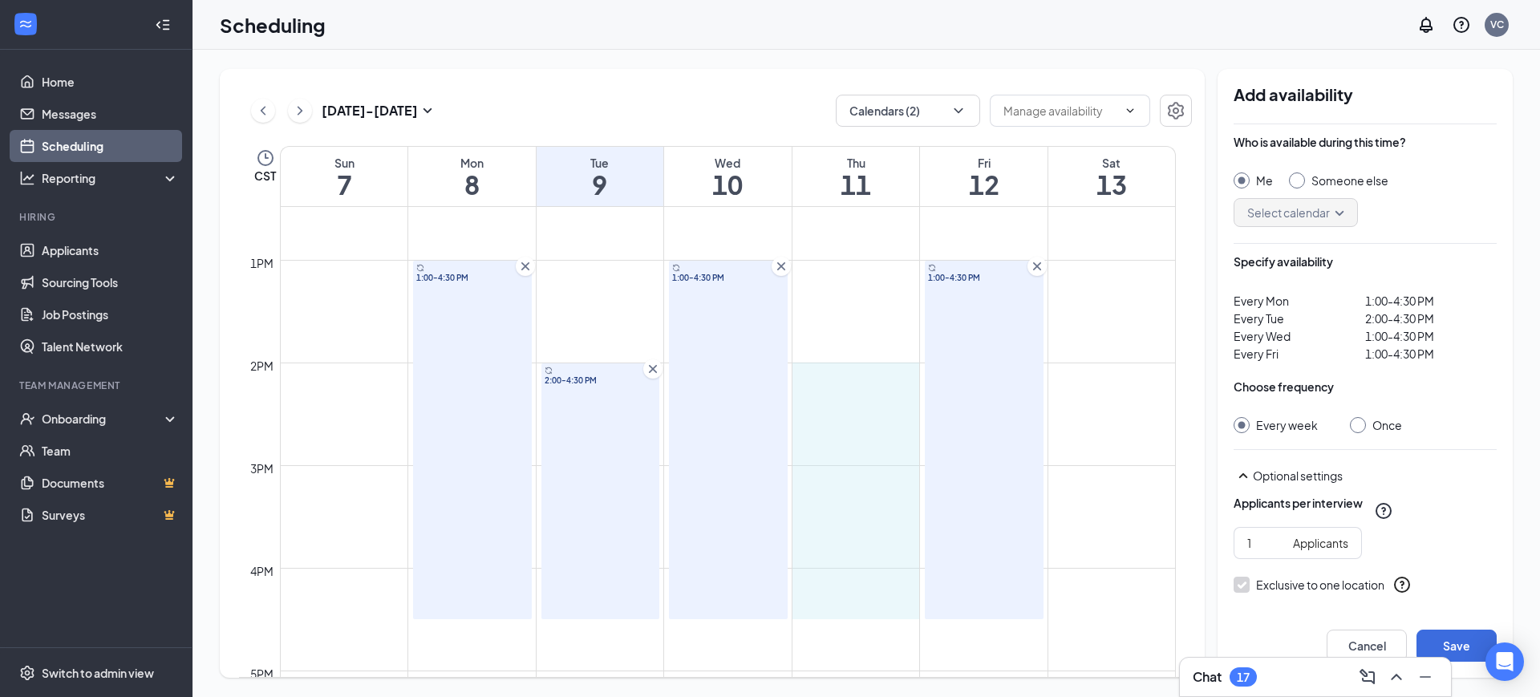
drag, startPoint x: 849, startPoint y: 363, endPoint x: 852, endPoint y: 595, distance: 231.8
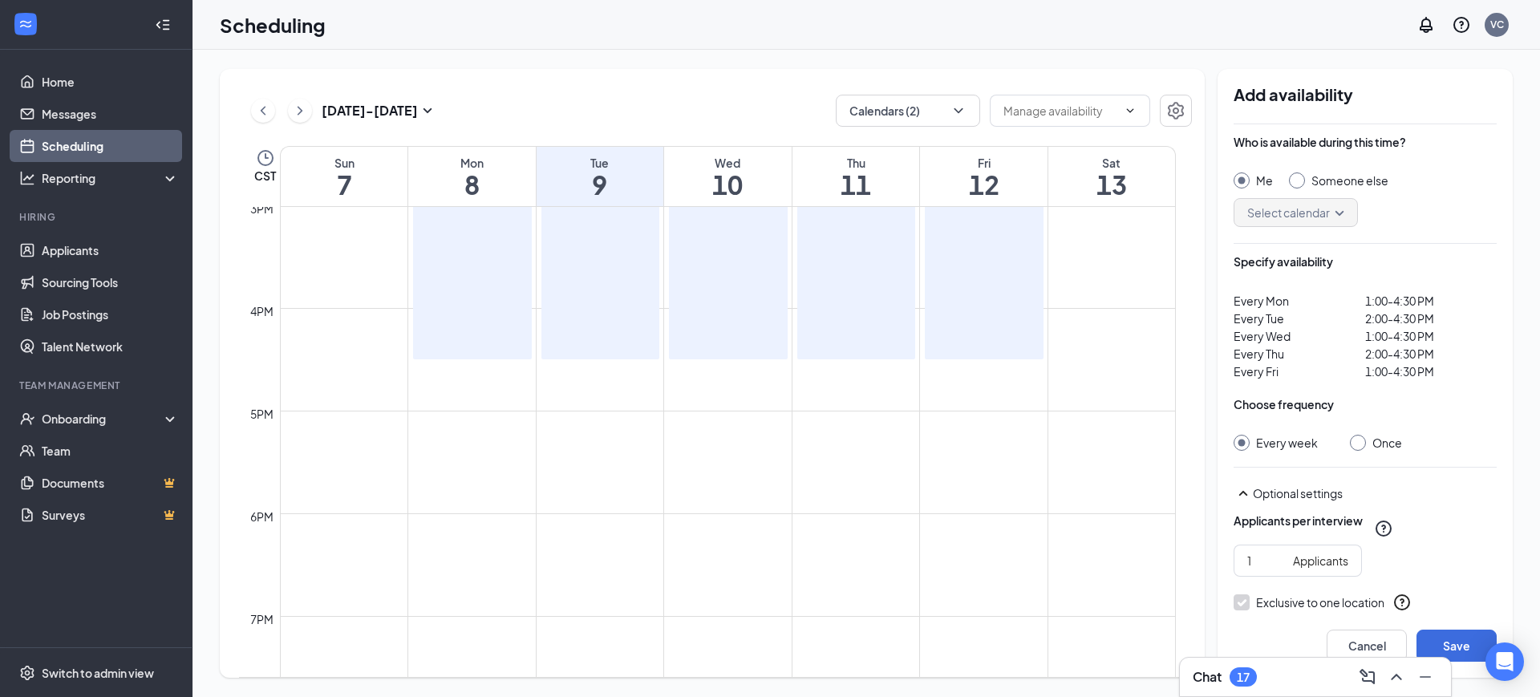
scroll to position [1540, 0]
click at [1456, 637] on button "Save" at bounding box center [1457, 646] width 80 height 32
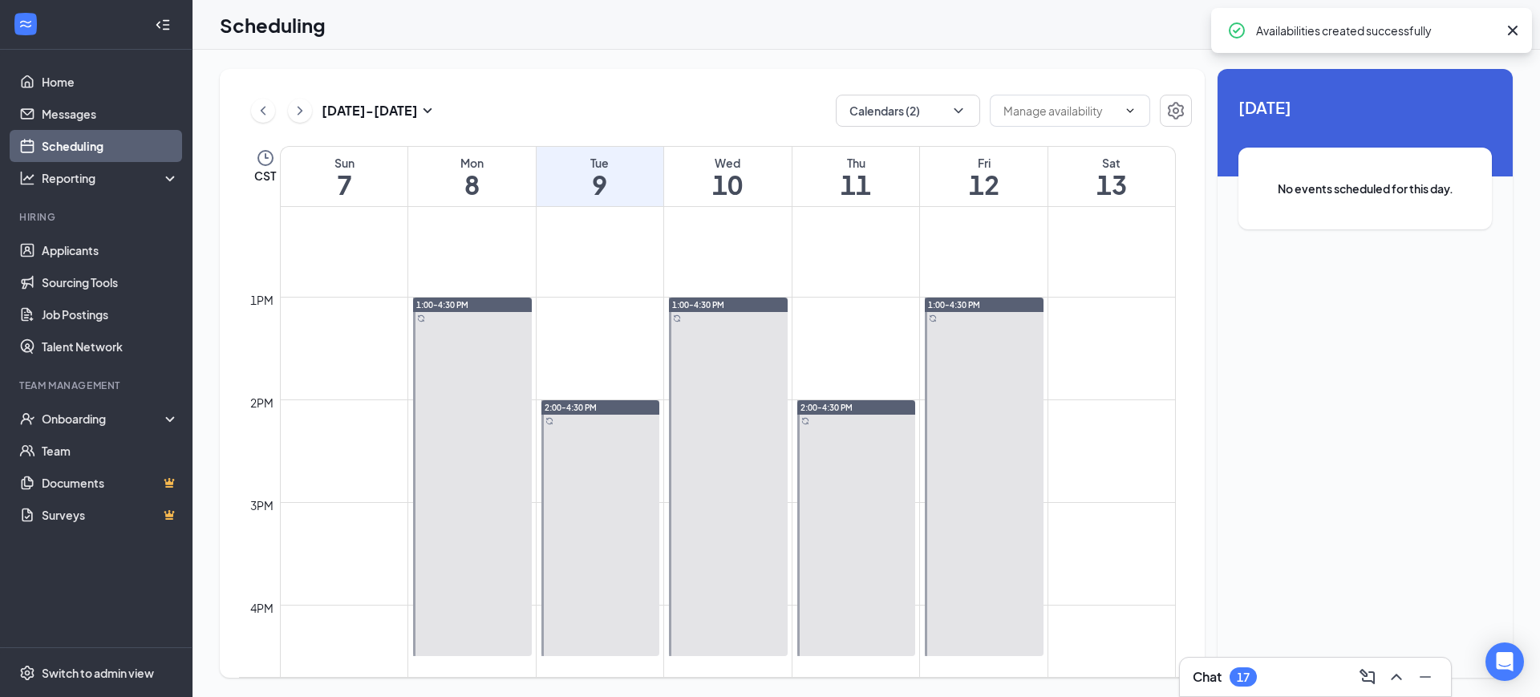
scroll to position [1243, 0]
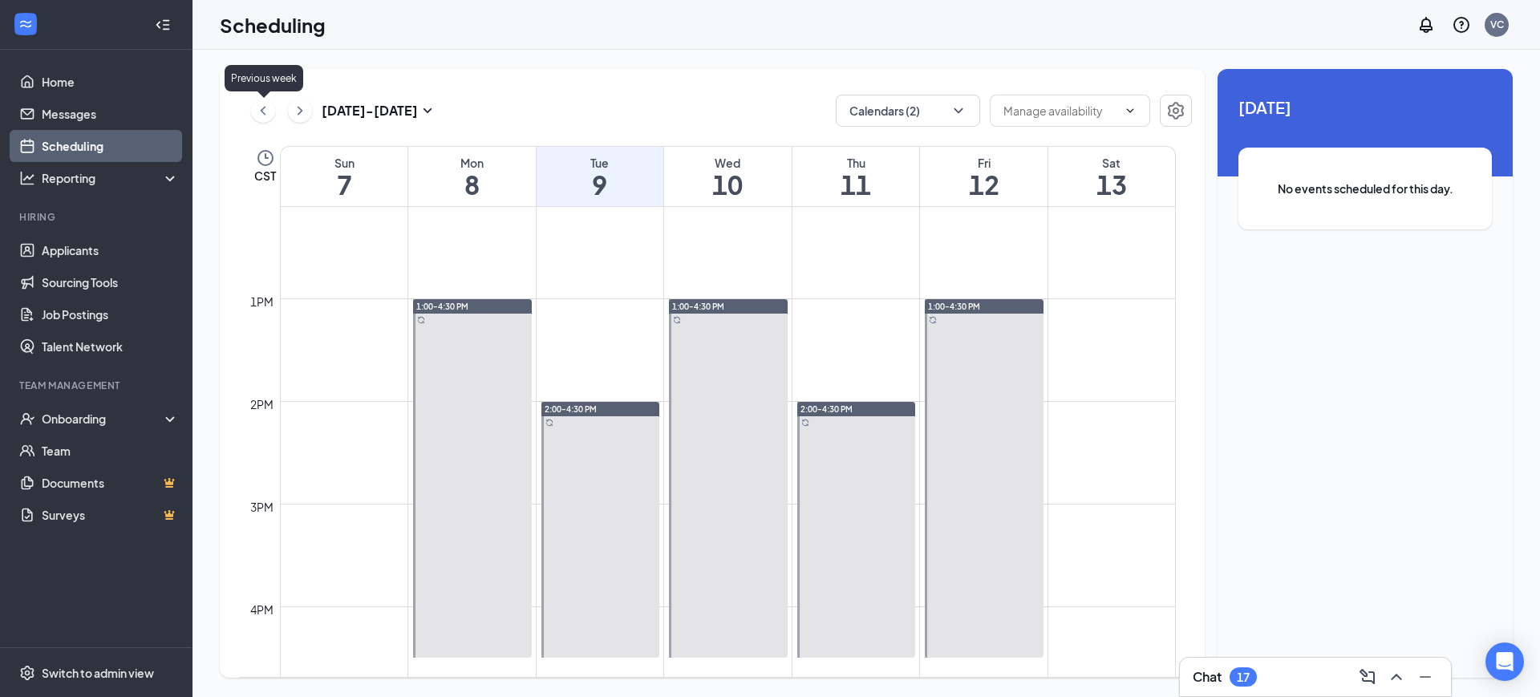
click at [263, 107] on icon "ChevronLeft" at bounding box center [263, 110] width 5 height 9
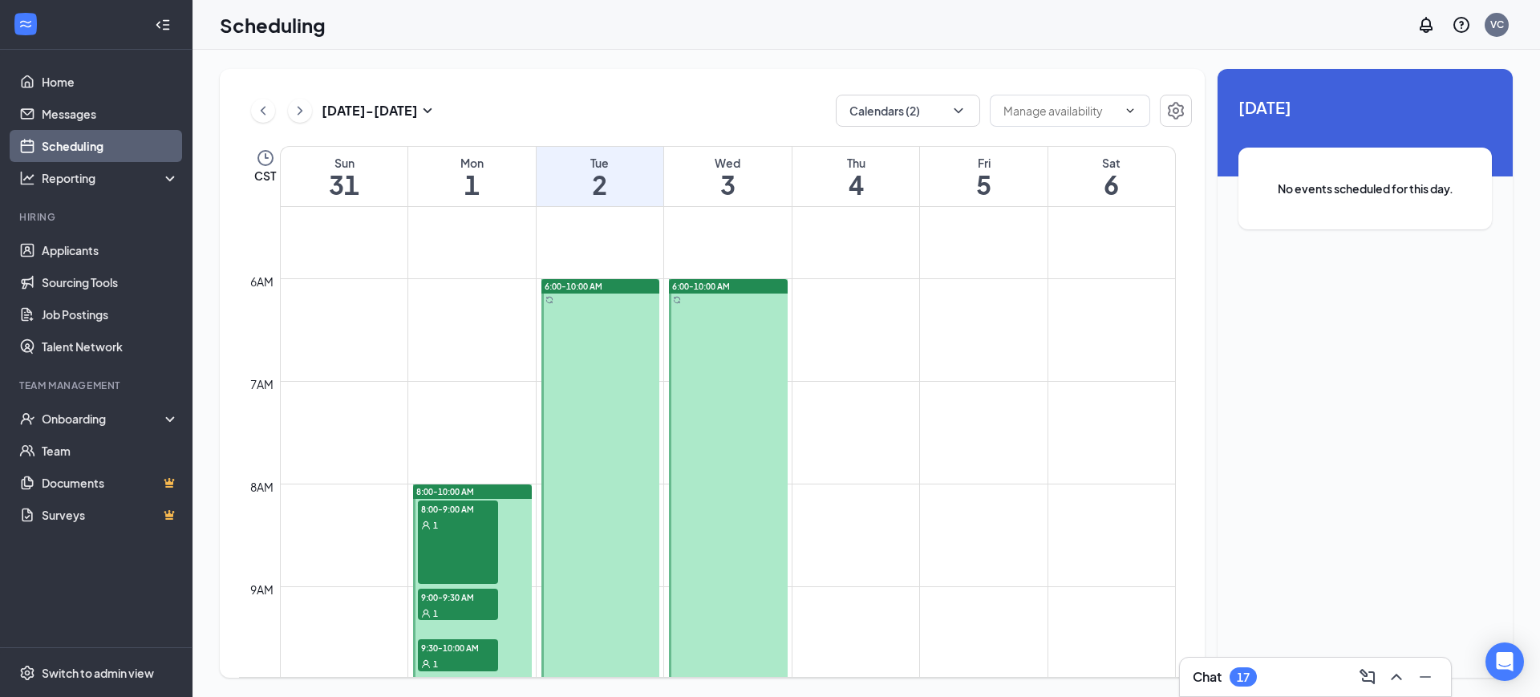
scroll to position [545, 0]
click at [302, 109] on icon "ChevronRight" at bounding box center [300, 110] width 5 height 9
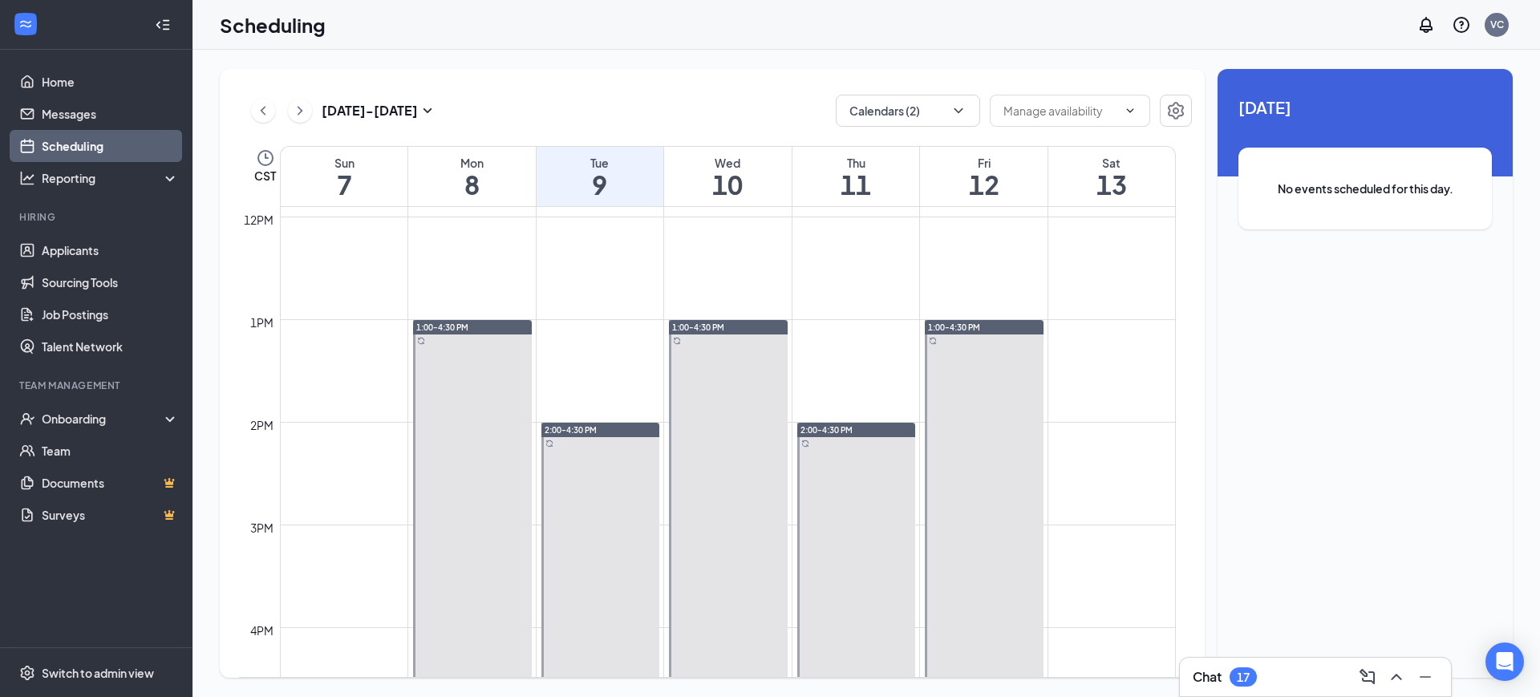
scroll to position [915, 0]
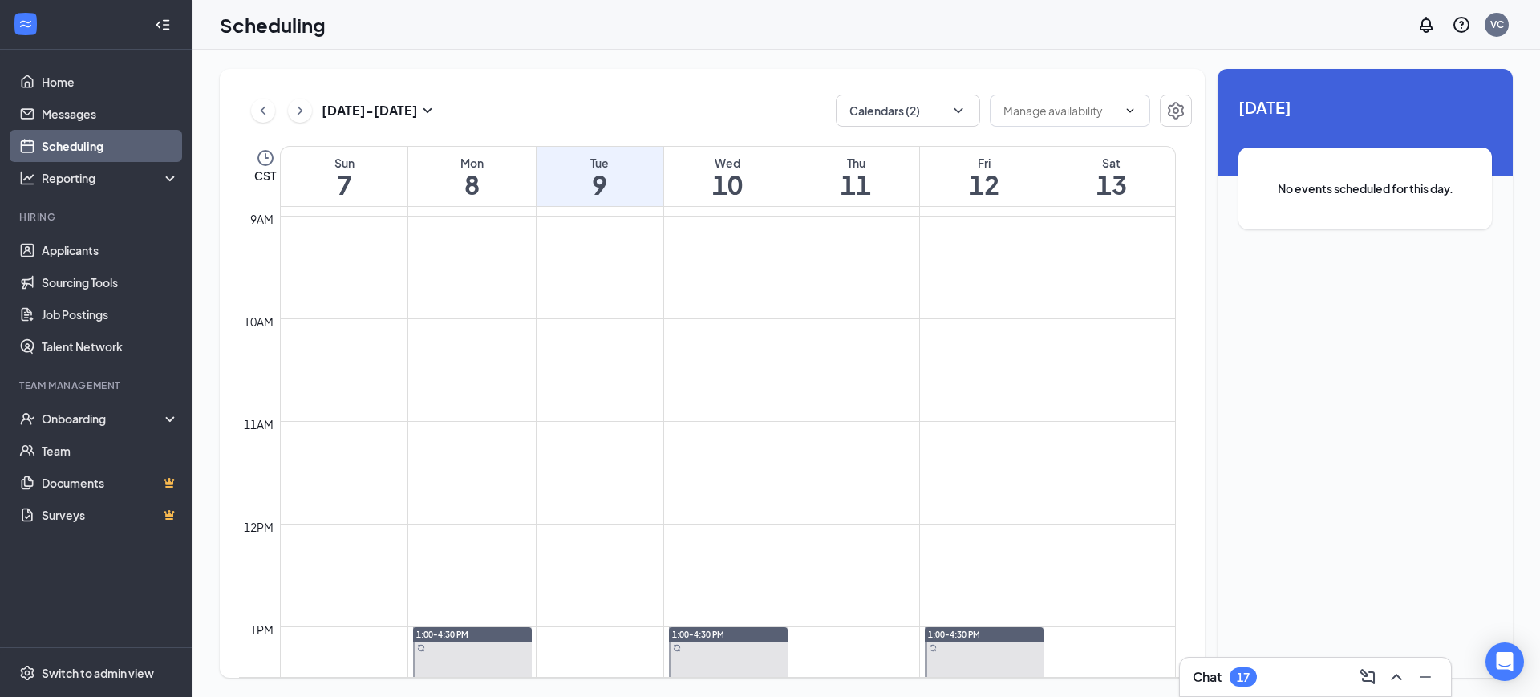
click at [302, 117] on icon "ChevronRight" at bounding box center [300, 110] width 16 height 19
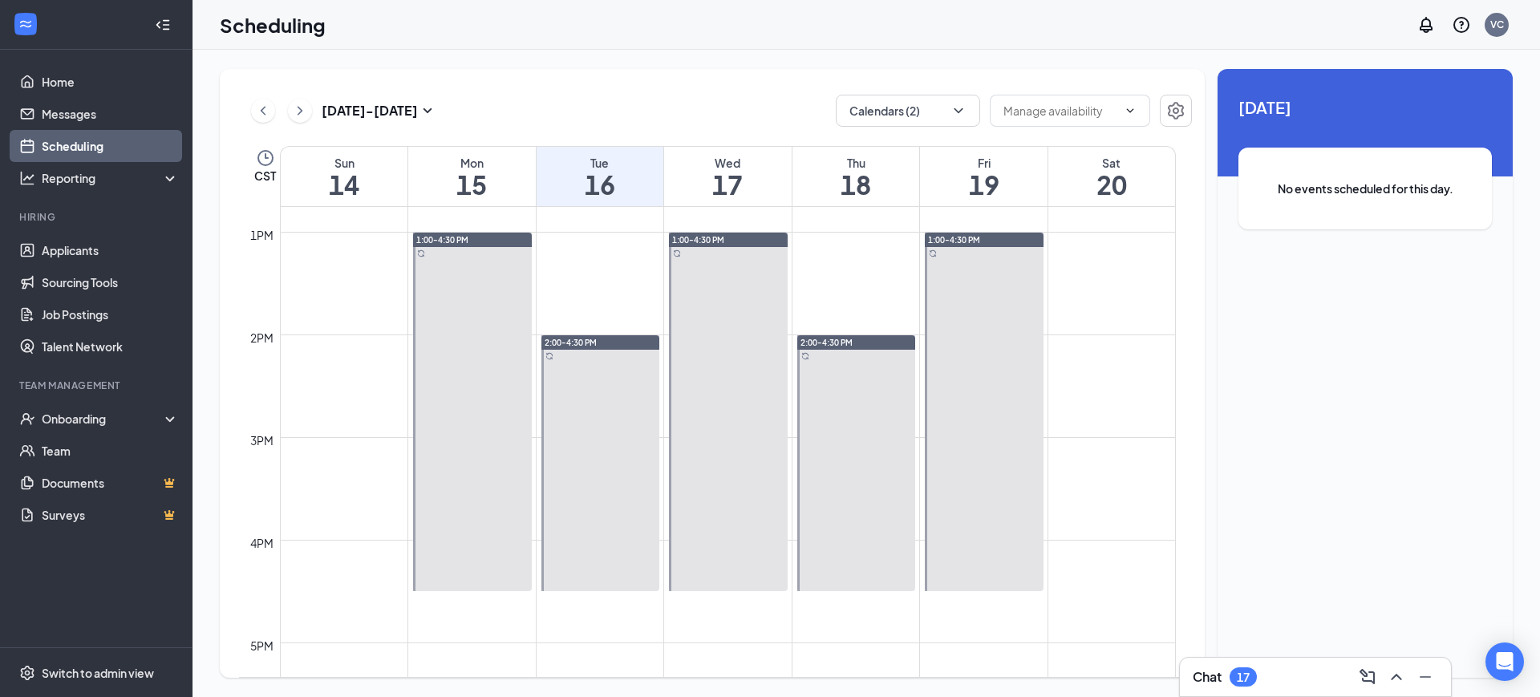
scroll to position [1308, 0]
click at [299, 108] on icon "ChevronRight" at bounding box center [300, 110] width 5 height 9
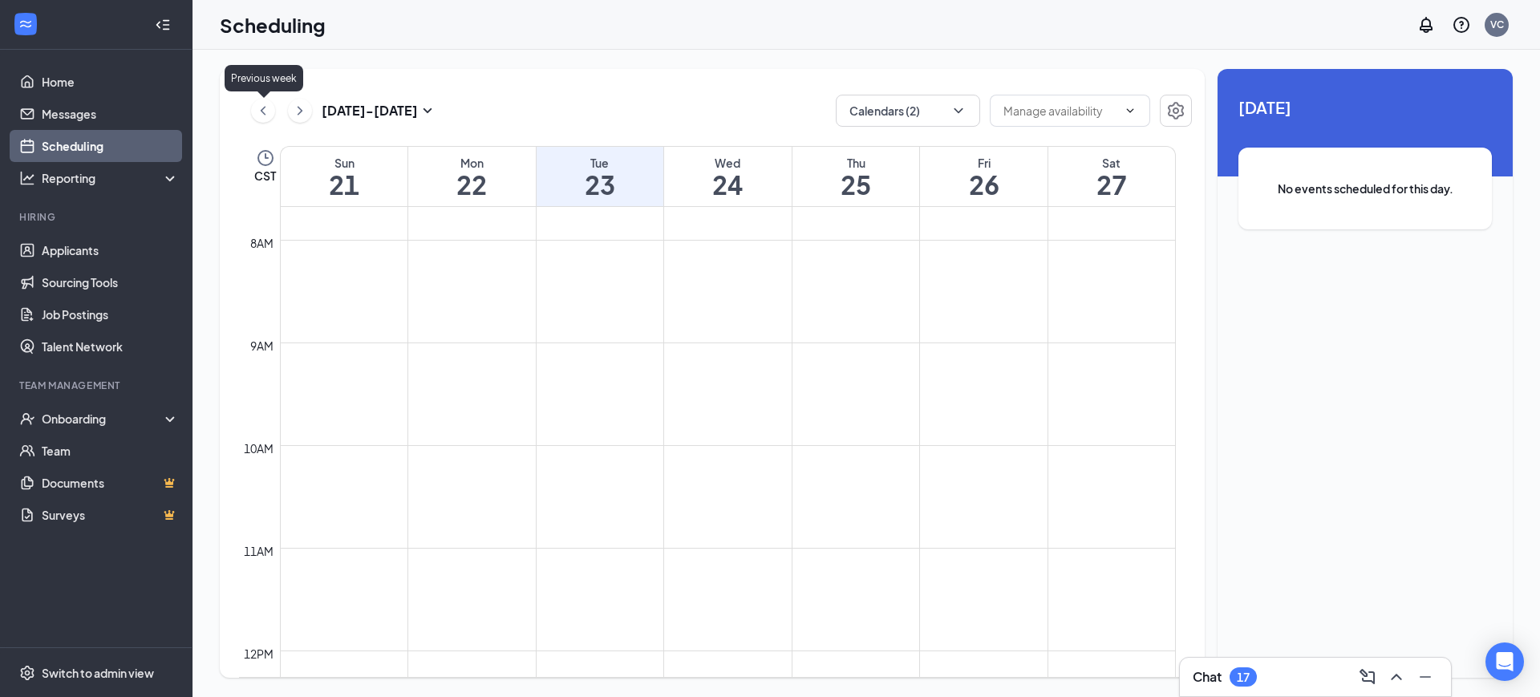
click at [266, 110] on icon "ChevronLeft" at bounding box center [263, 110] width 16 height 19
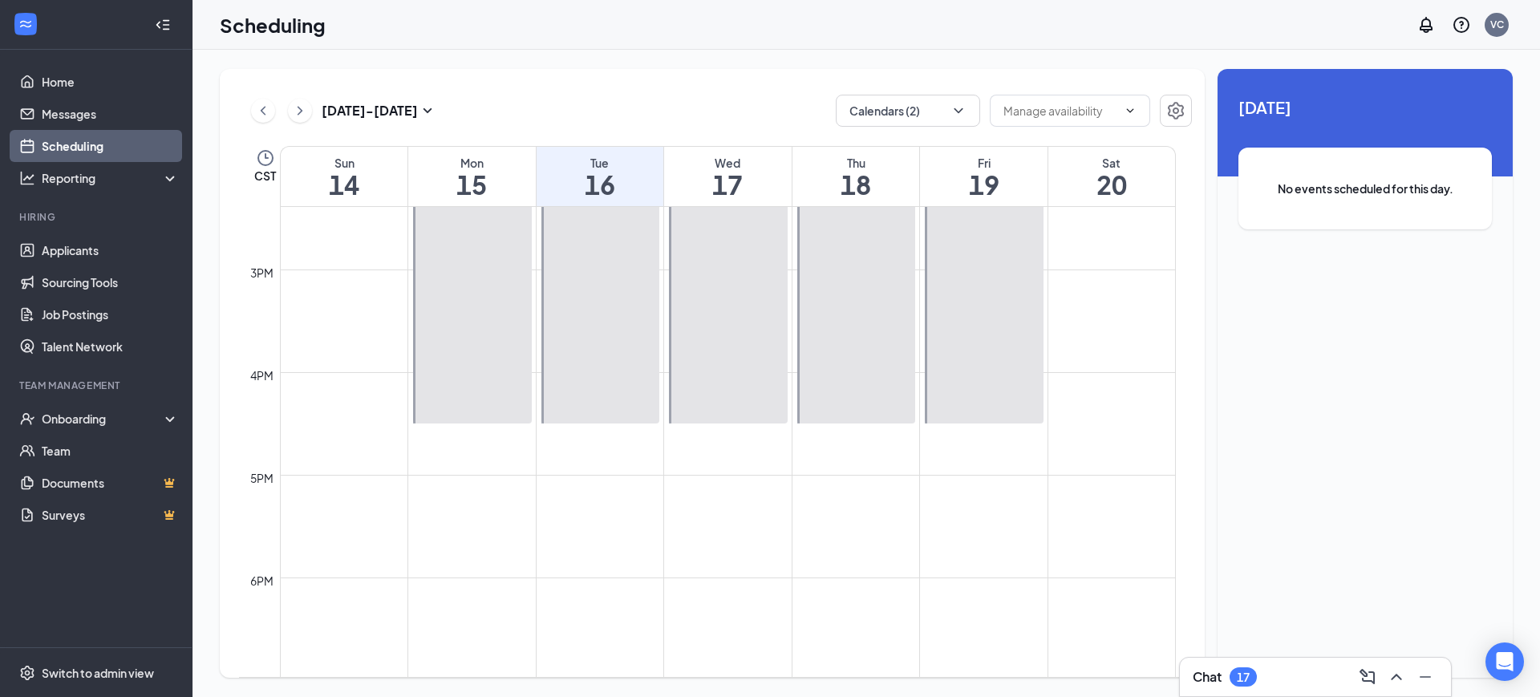
scroll to position [1477, 0]
click at [262, 103] on icon "ChevronLeft" at bounding box center [263, 110] width 16 height 19
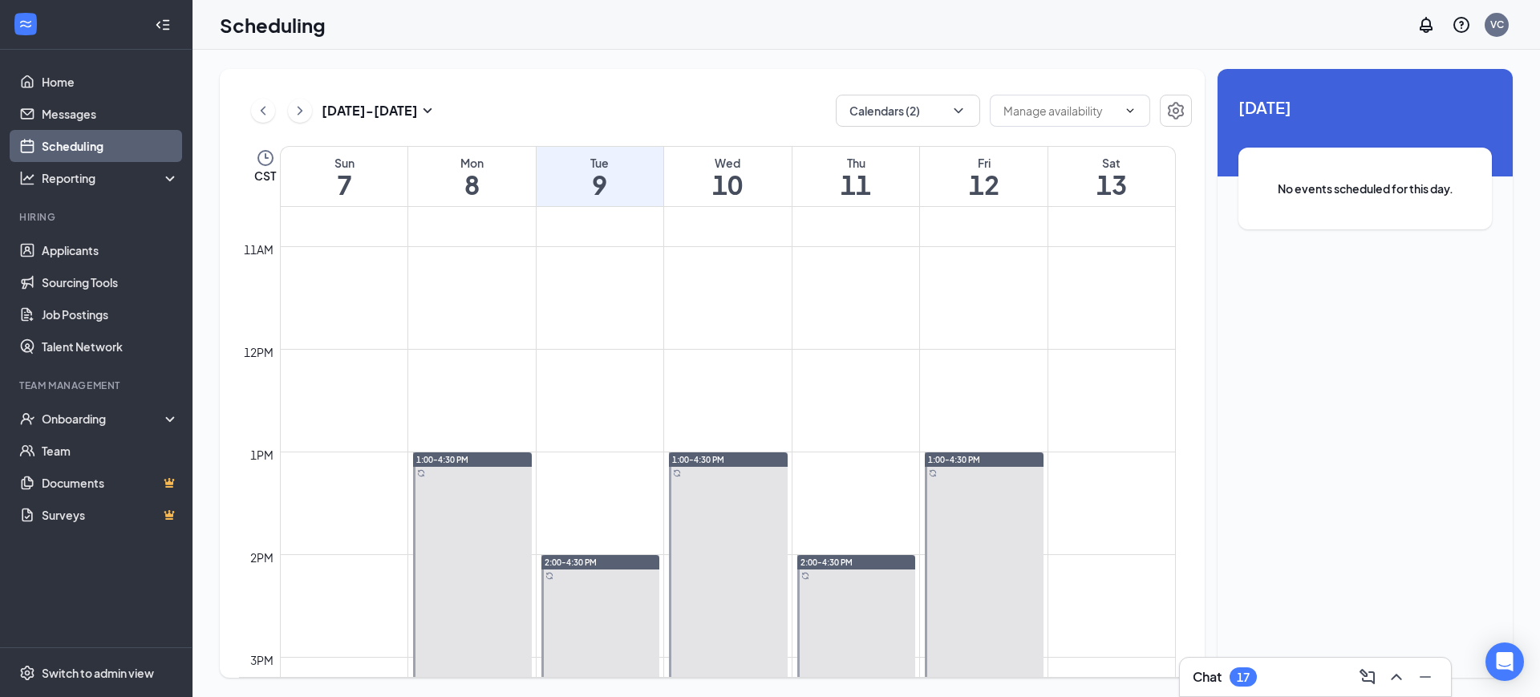
scroll to position [1091, 0]
click at [260, 105] on icon "ChevronLeft" at bounding box center [263, 110] width 16 height 19
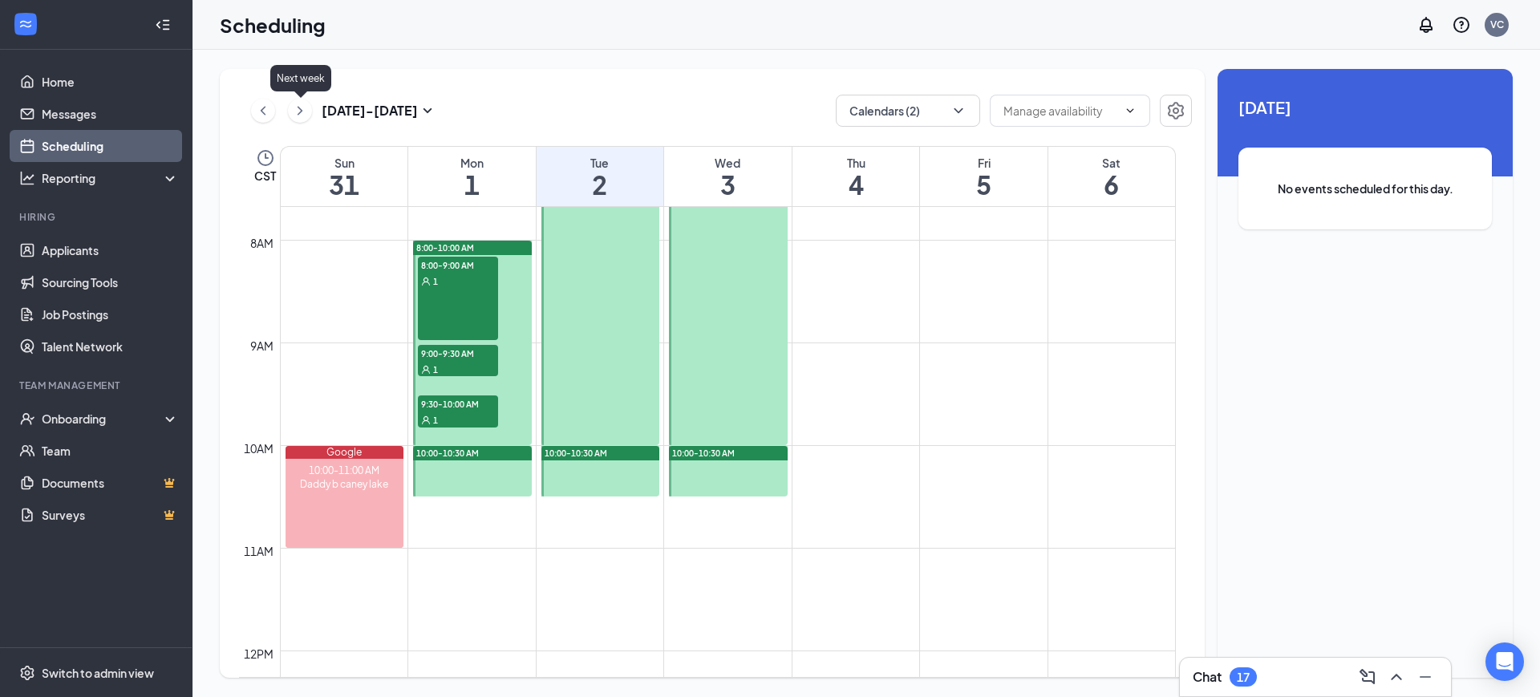
click at [298, 108] on icon "ChevronRight" at bounding box center [300, 110] width 16 height 19
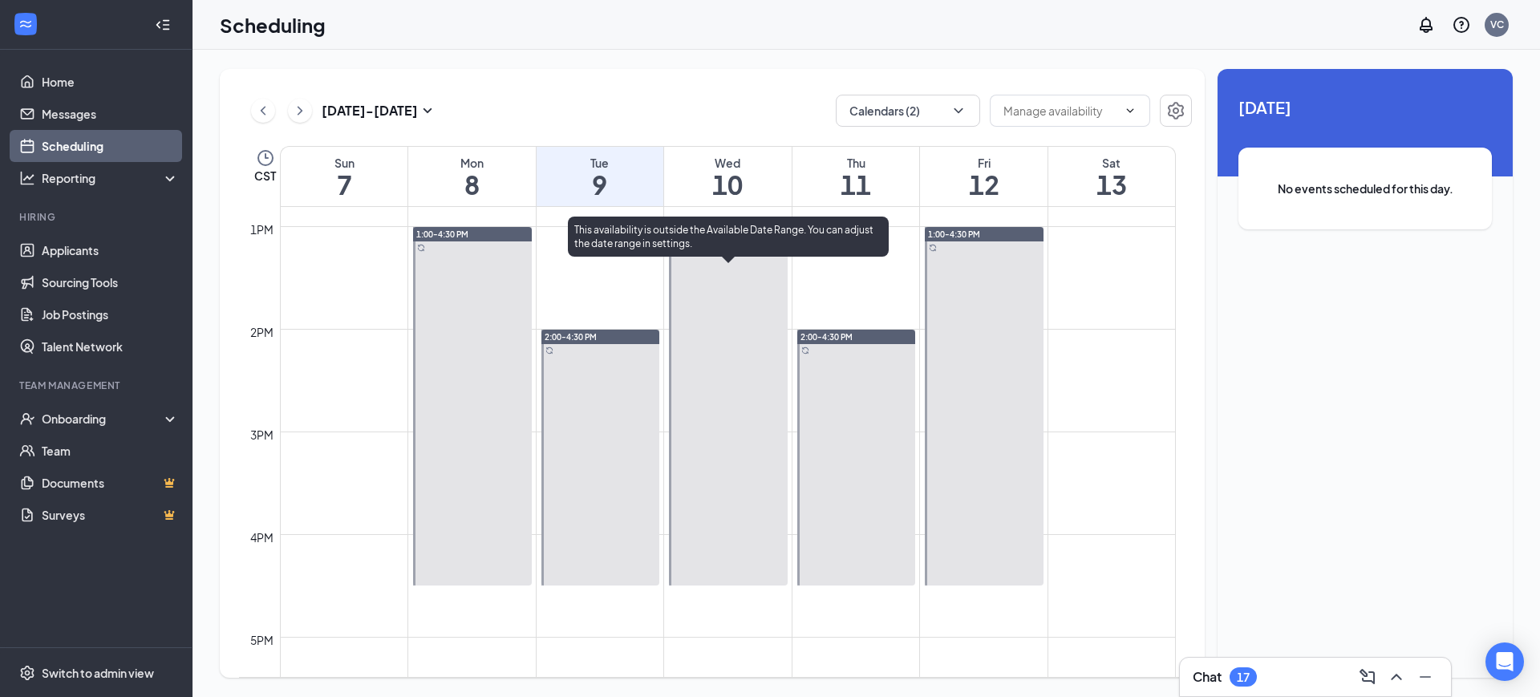
scroll to position [1316, 0]
